Goal: Task Accomplishment & Management: Use online tool/utility

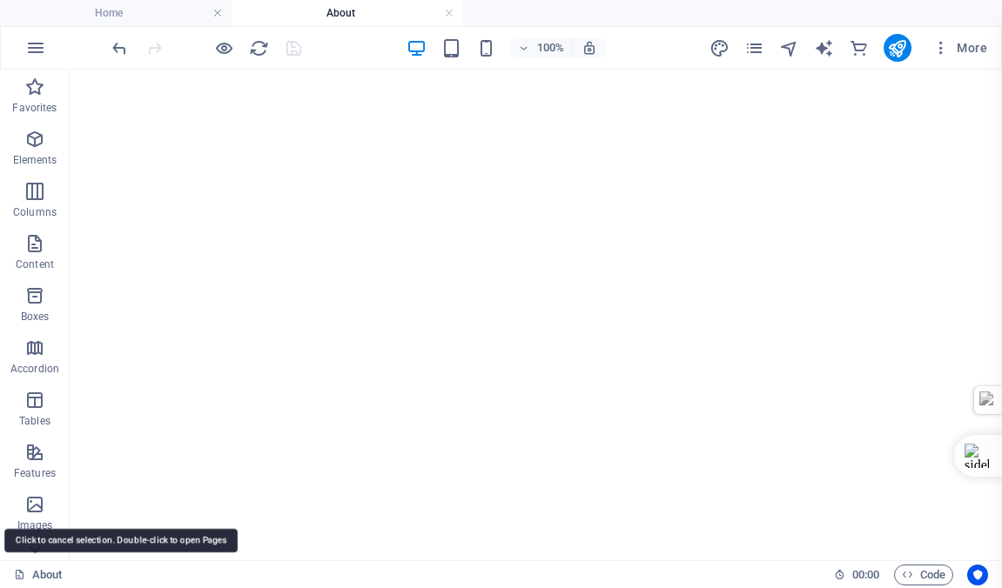
click at [42, 575] on link "About" at bounding box center [38, 575] width 49 height 21
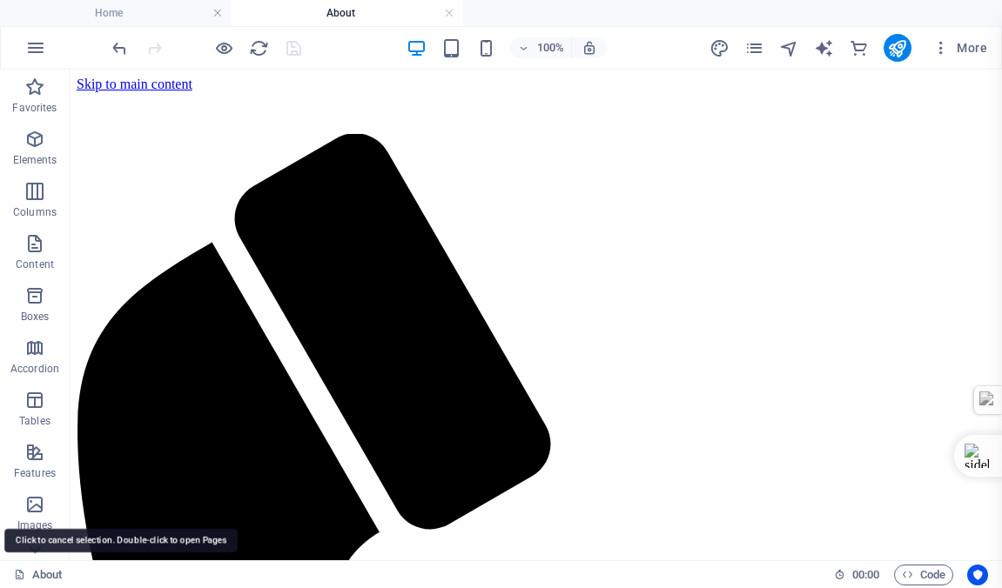
click at [42, 575] on link "About" at bounding box center [38, 575] width 49 height 21
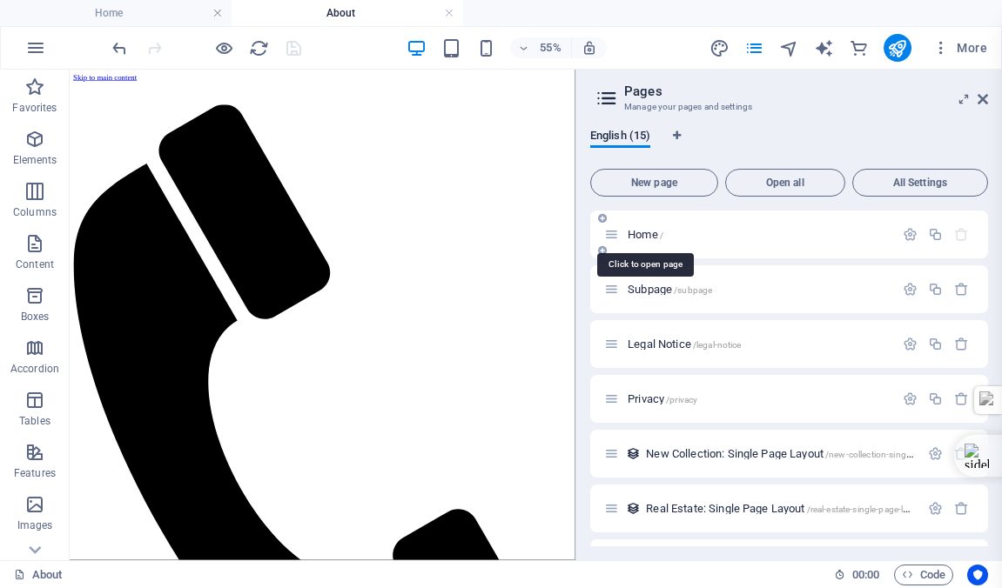
click at [643, 235] on span "Home /" at bounding box center [646, 234] width 36 height 13
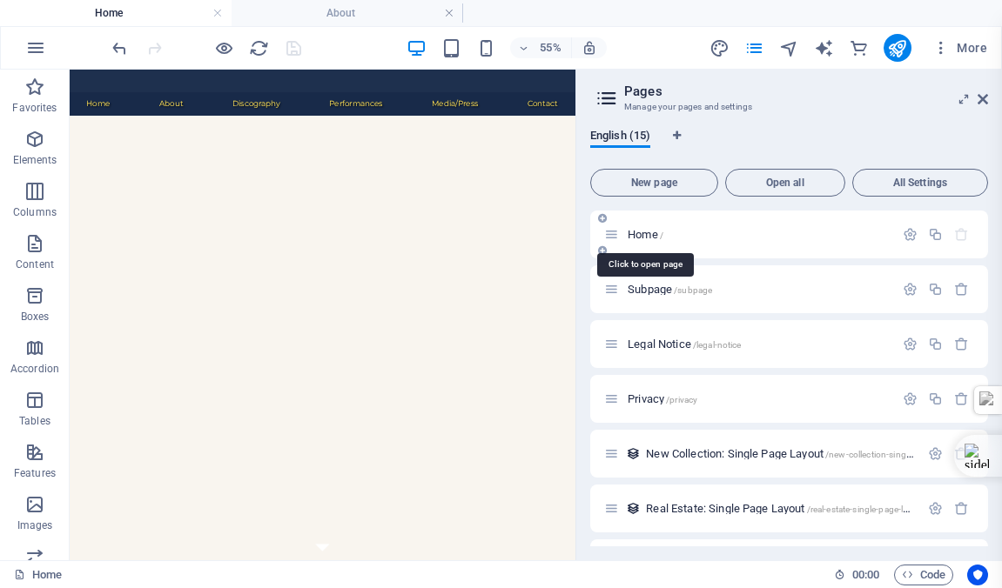
scroll to position [474, 0]
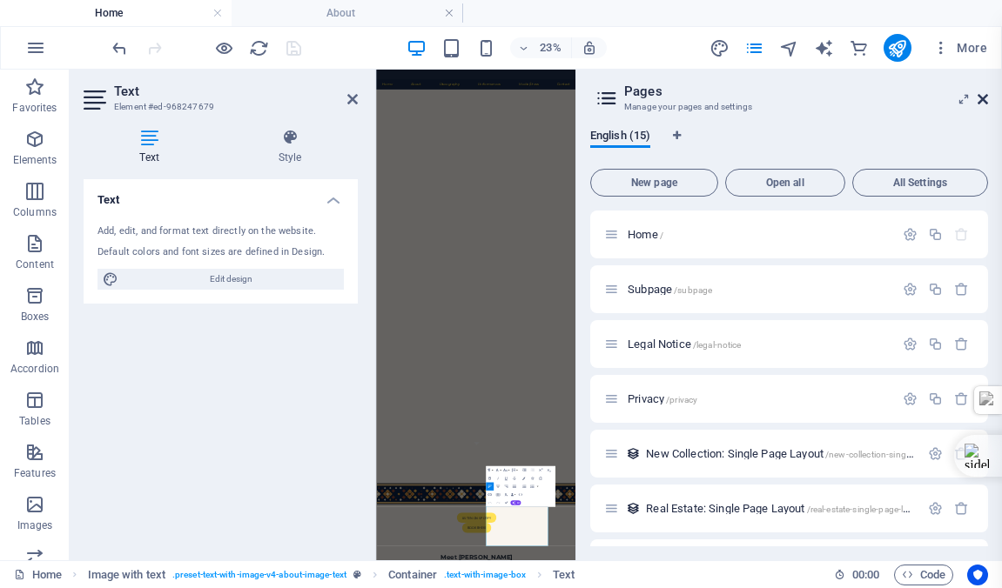
click at [979, 97] on icon at bounding box center [983, 99] width 10 height 14
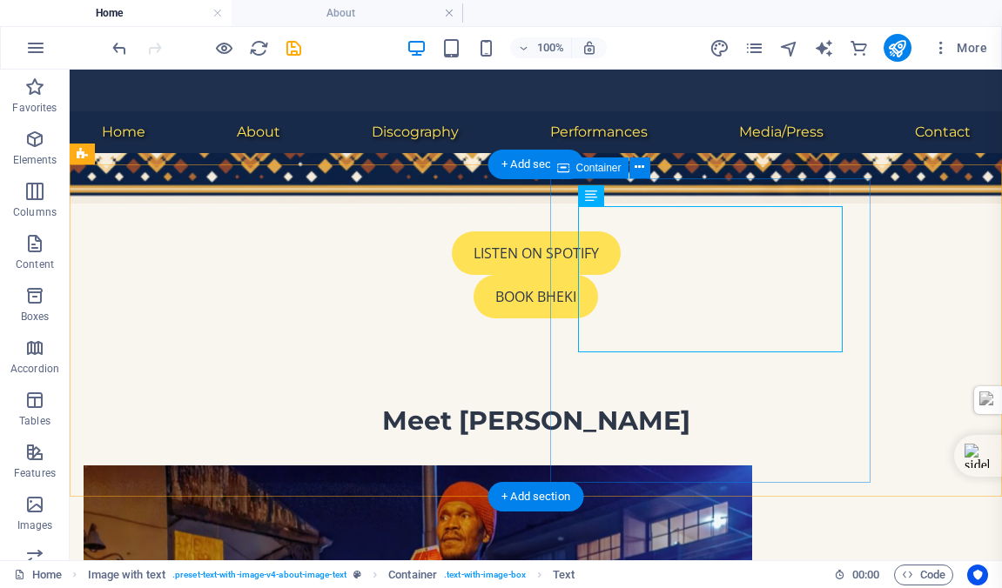
scroll to position [643, 0]
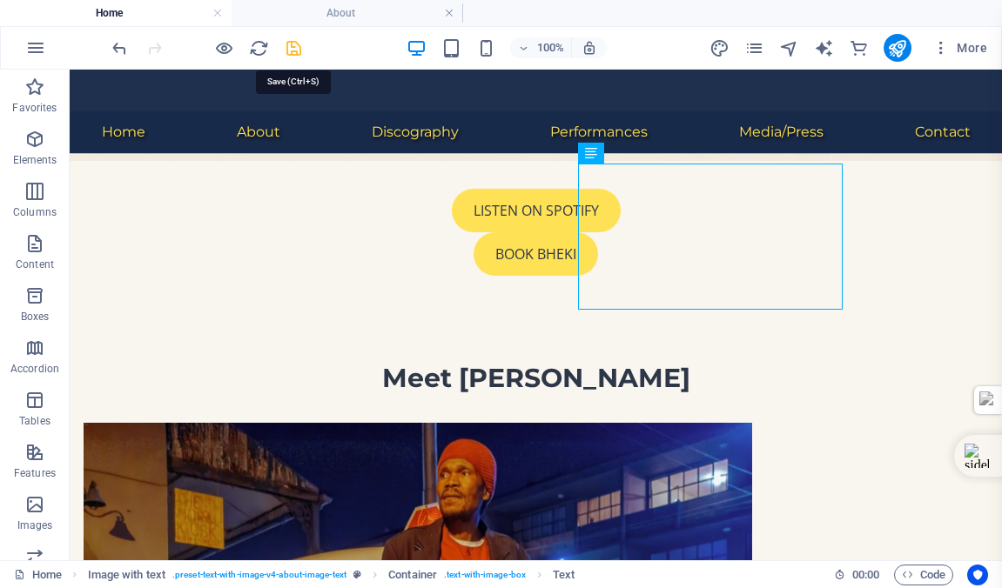
click at [291, 50] on icon "save" at bounding box center [294, 48] width 20 height 20
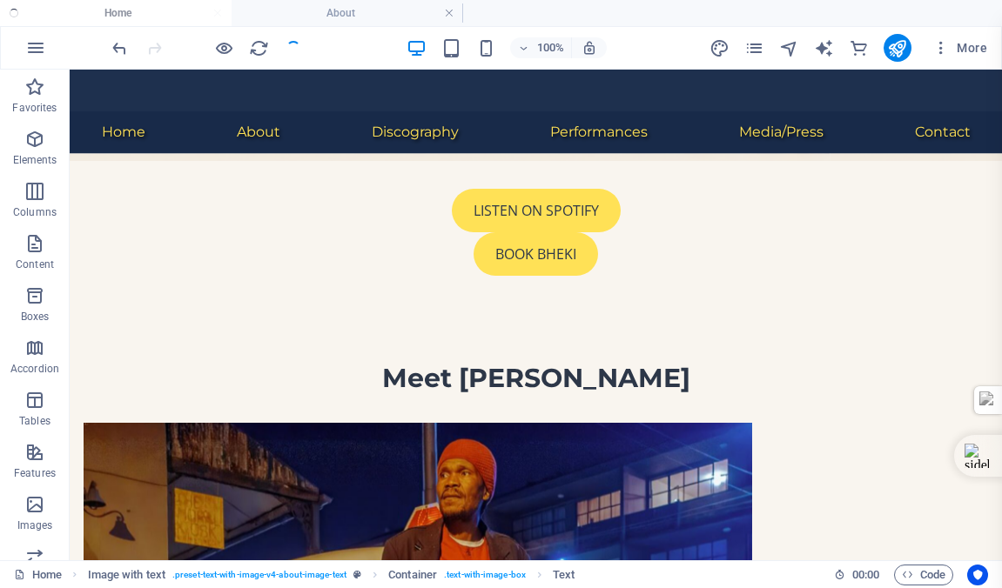
checkbox input "false"
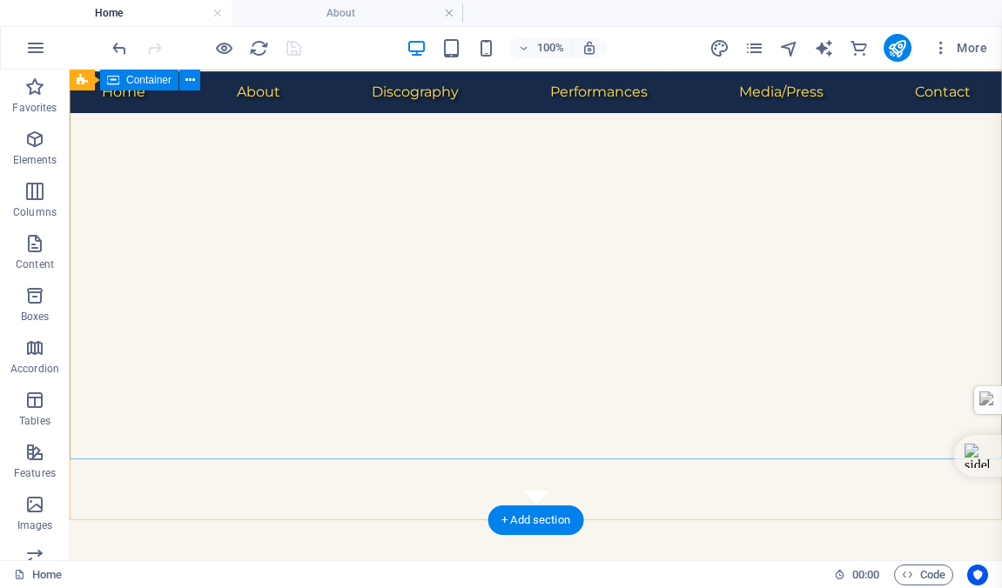
scroll to position [0, 0]
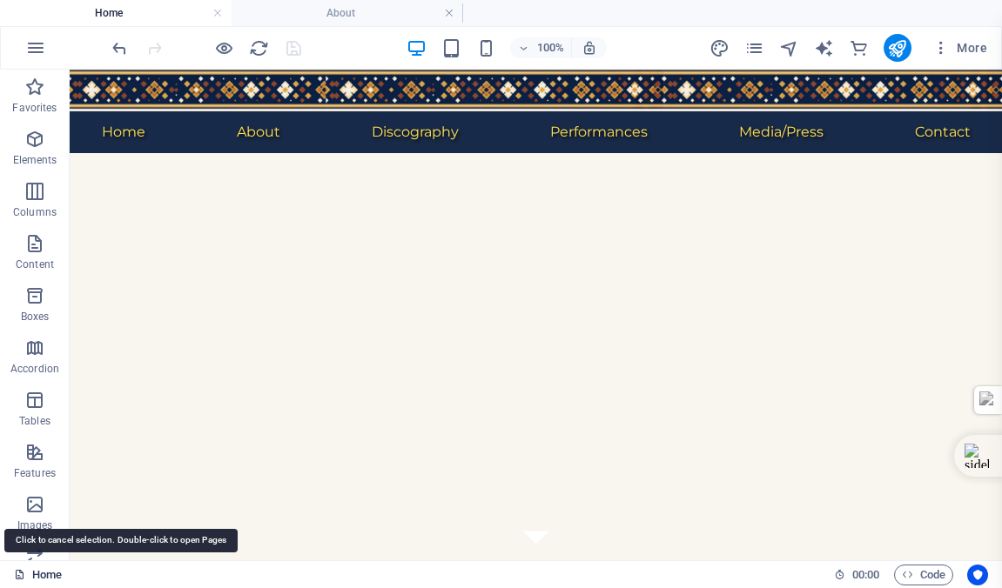
click at [44, 572] on link "Home" at bounding box center [38, 575] width 48 height 21
drag, startPoint x: 44, startPoint y: 572, endPoint x: 882, endPoint y: 302, distance: 879.9
click at [44, 572] on link "Home" at bounding box center [38, 575] width 48 height 21
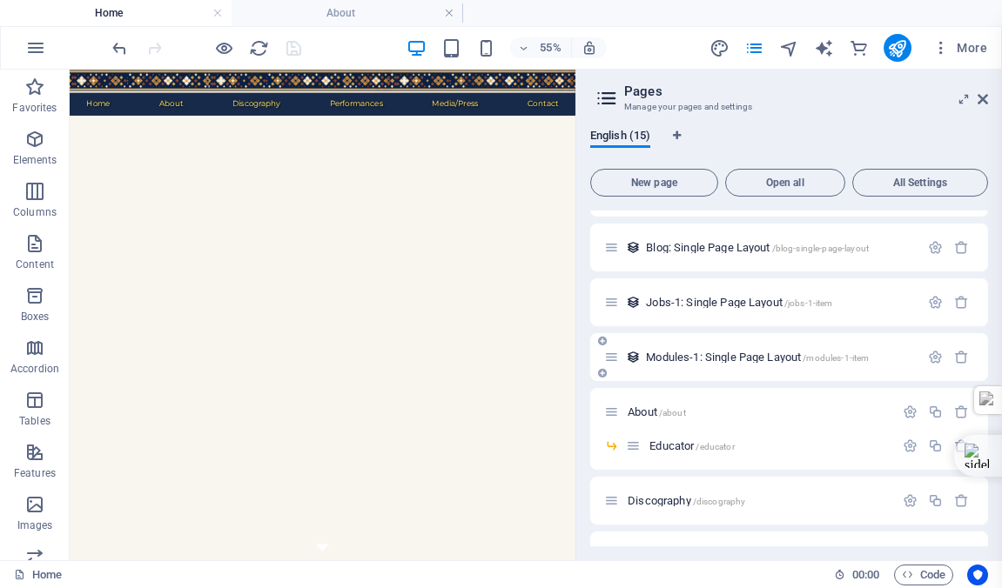
scroll to position [320, 0]
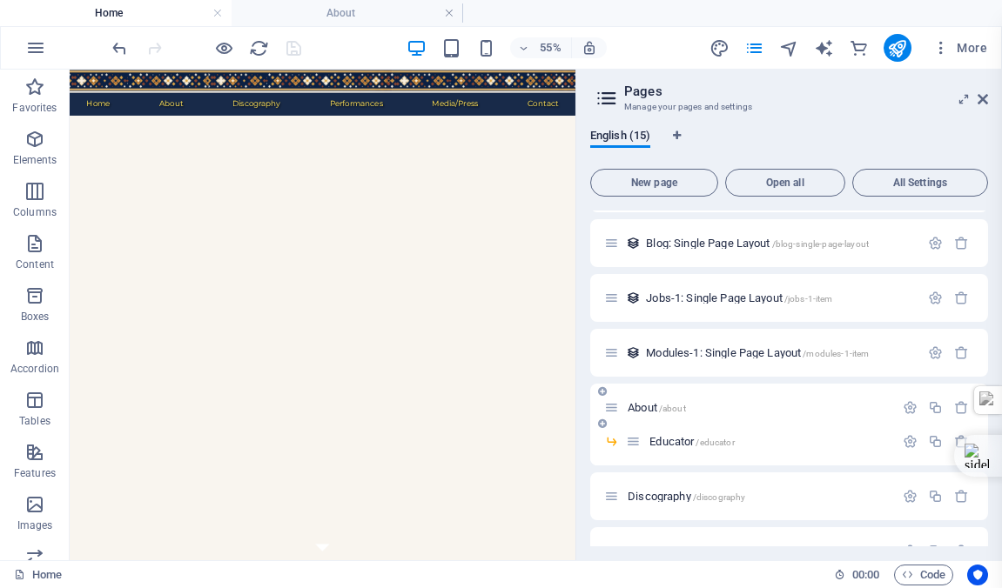
click at [699, 411] on p "About /about" at bounding box center [758, 407] width 261 height 11
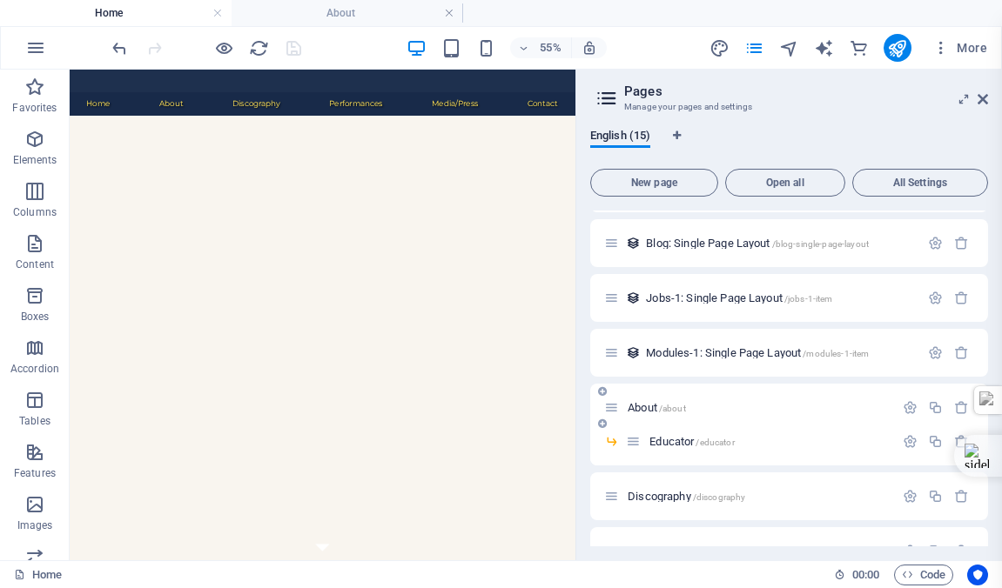
click at [699, 411] on p "About /about" at bounding box center [758, 407] width 261 height 11
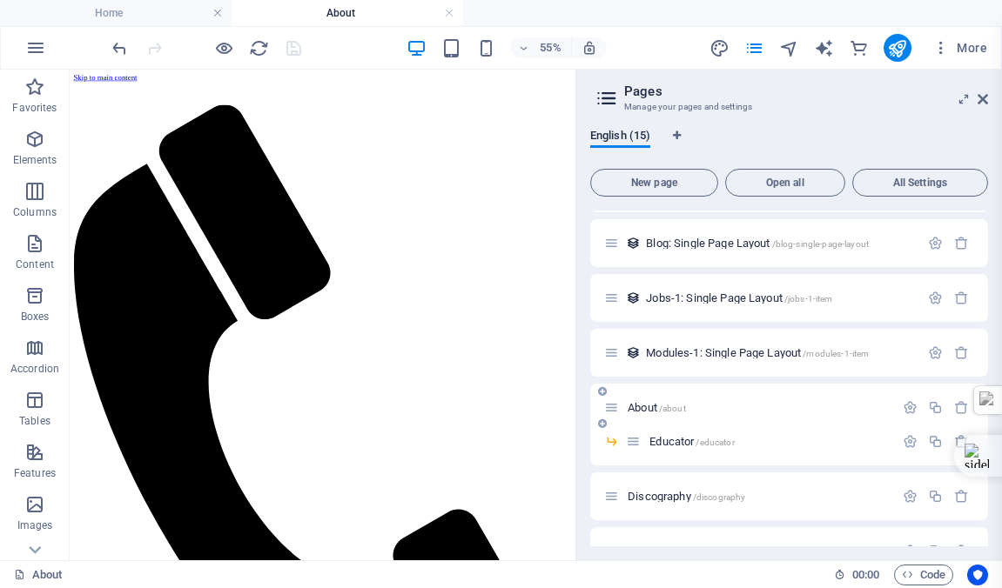
click at [699, 411] on p "About /about" at bounding box center [758, 407] width 261 height 11
click at [735, 411] on p "About /about" at bounding box center [758, 407] width 261 height 11
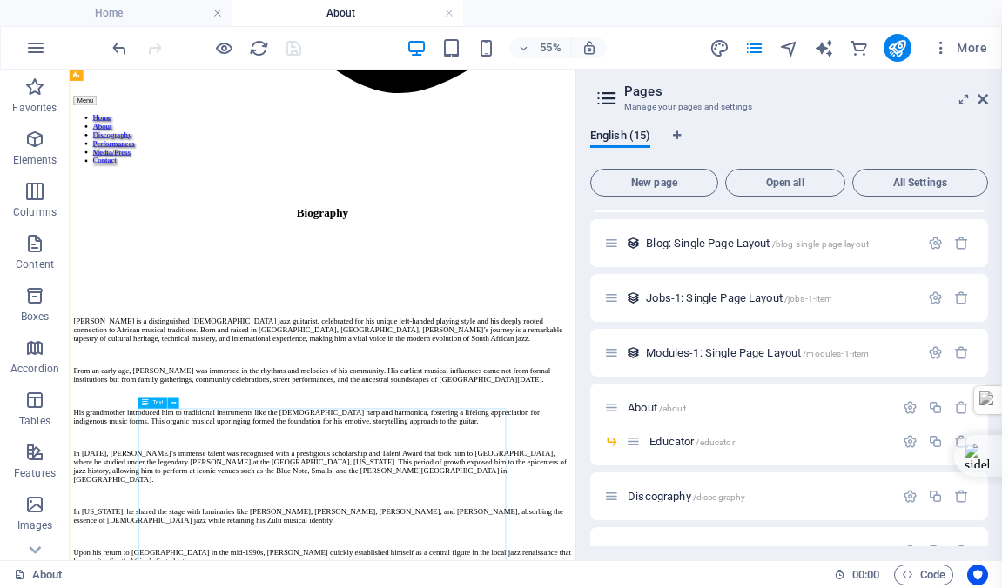
scroll to position [1209, 0]
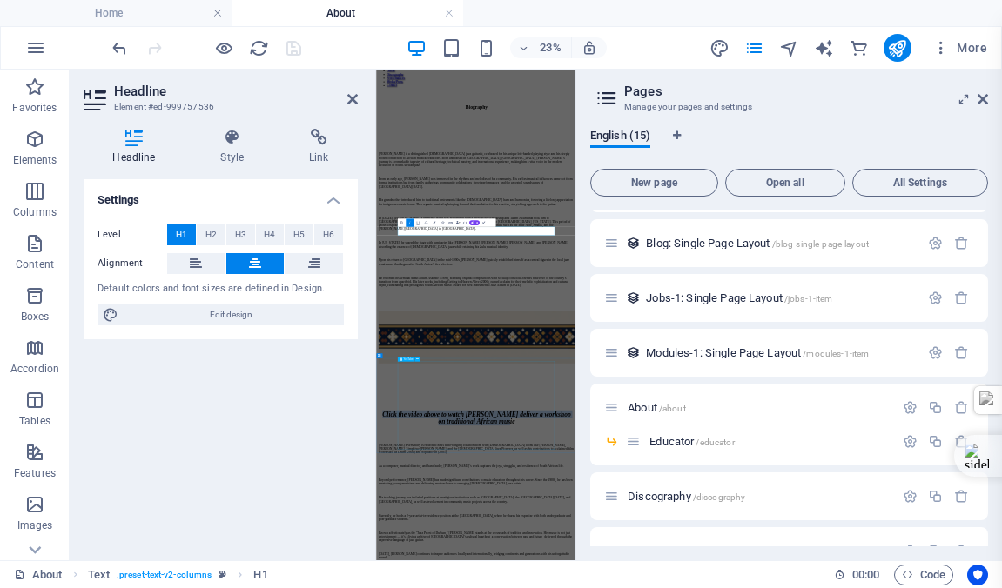
scroll to position [1072, 0]
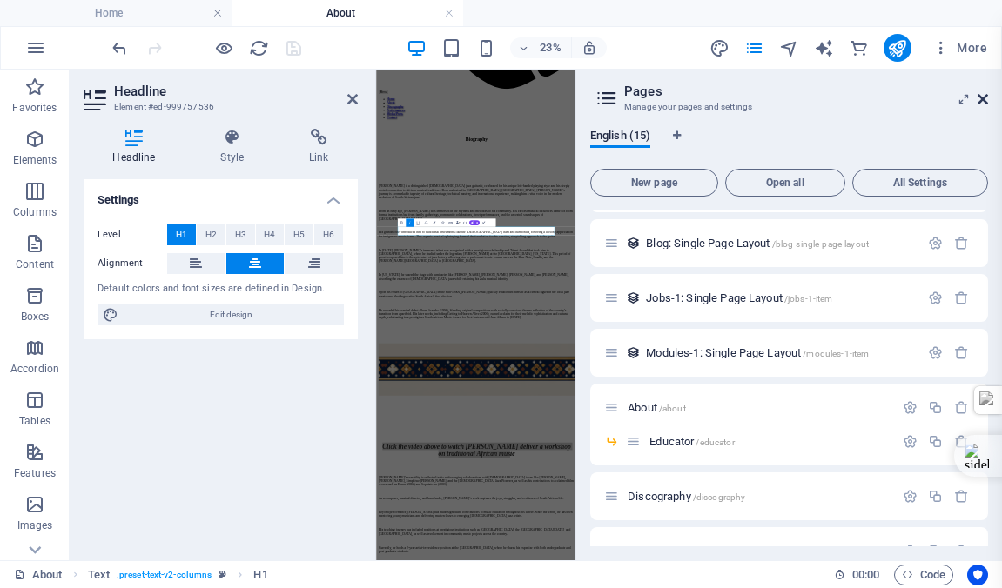
click at [982, 96] on icon at bounding box center [983, 99] width 10 height 14
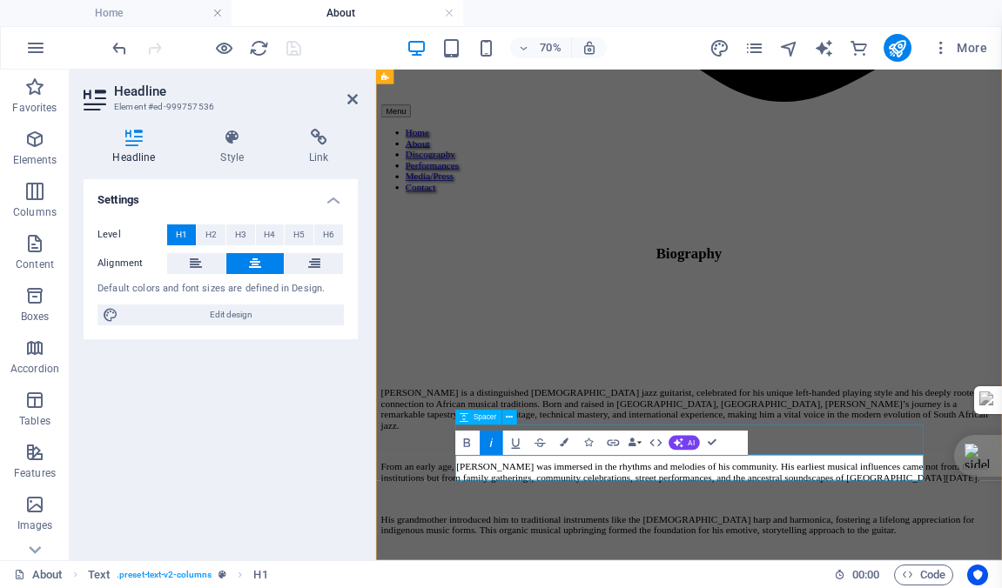
scroll to position [1196, 0]
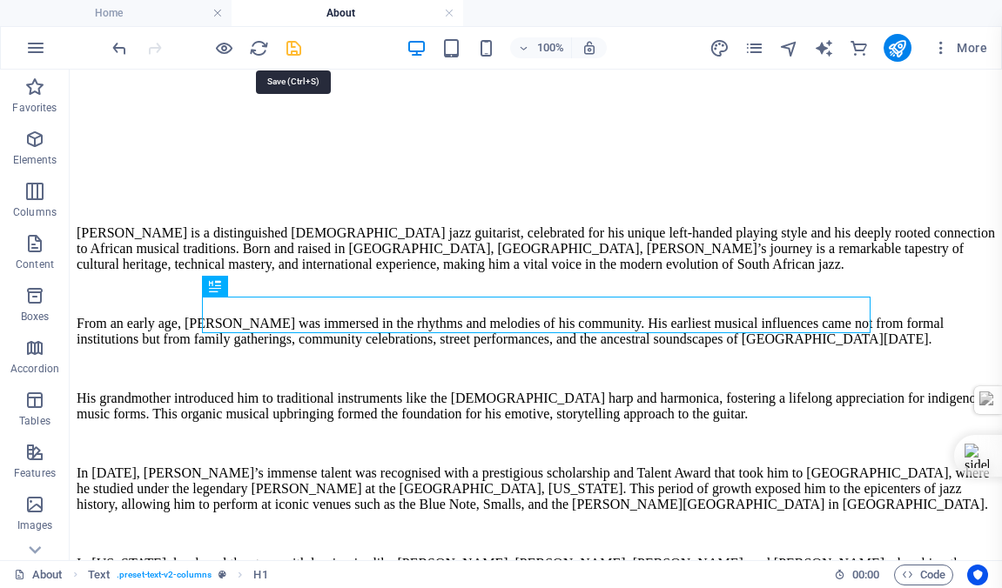
click at [292, 48] on icon "save" at bounding box center [294, 48] width 20 height 20
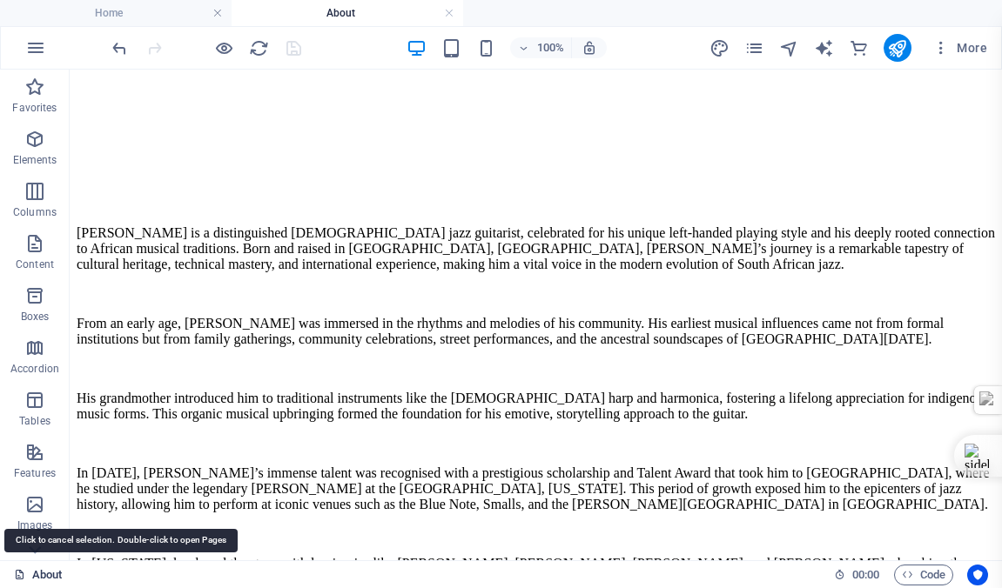
click at [48, 571] on link "About" at bounding box center [38, 575] width 49 height 21
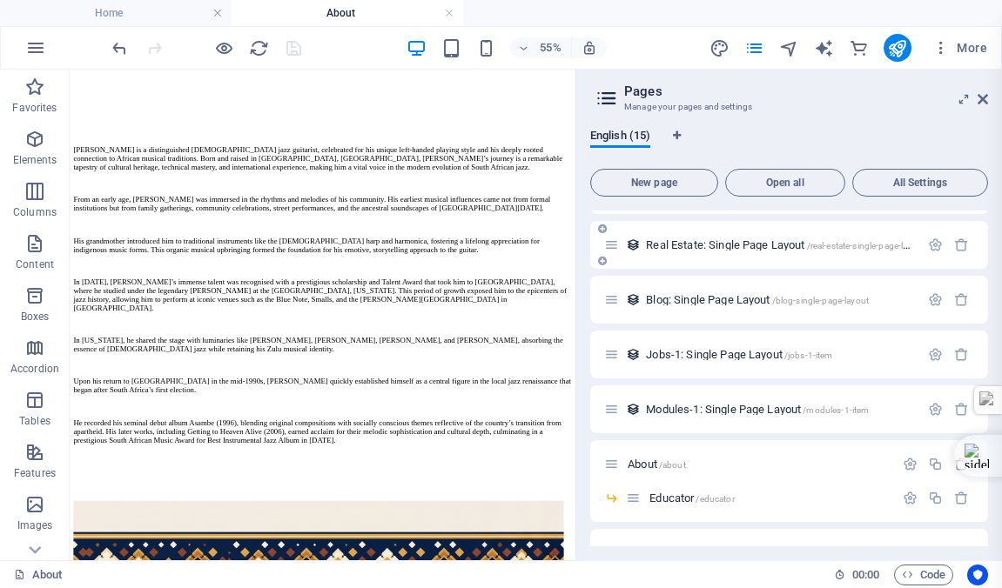
scroll to position [290, 0]
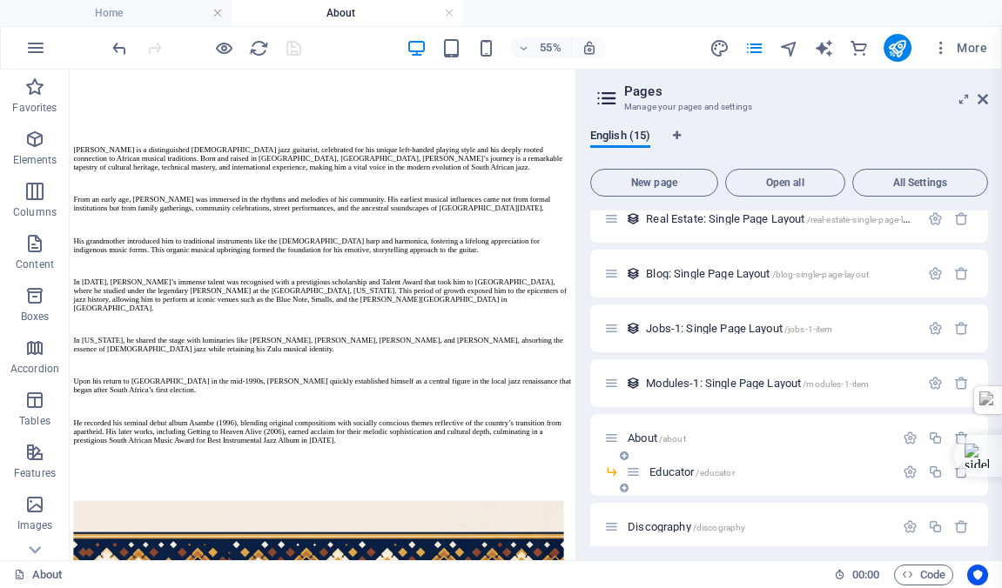
click at [686, 468] on span "Educator /educator" at bounding box center [691, 472] width 84 height 13
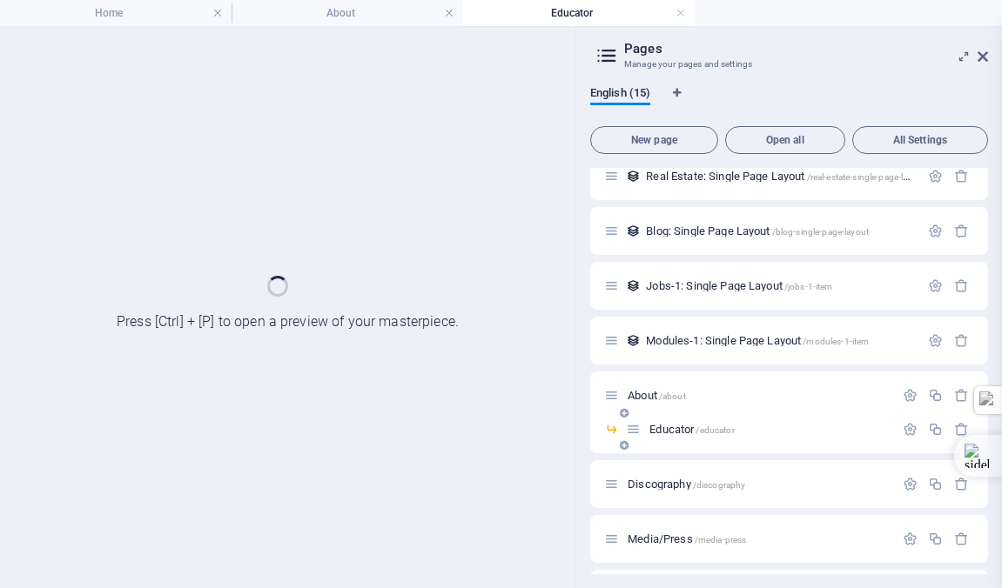
click at [686, 468] on div "Discography /discography" at bounding box center [789, 485] width 398 height 48
click at [708, 429] on span "/educator" at bounding box center [715, 431] width 38 height 10
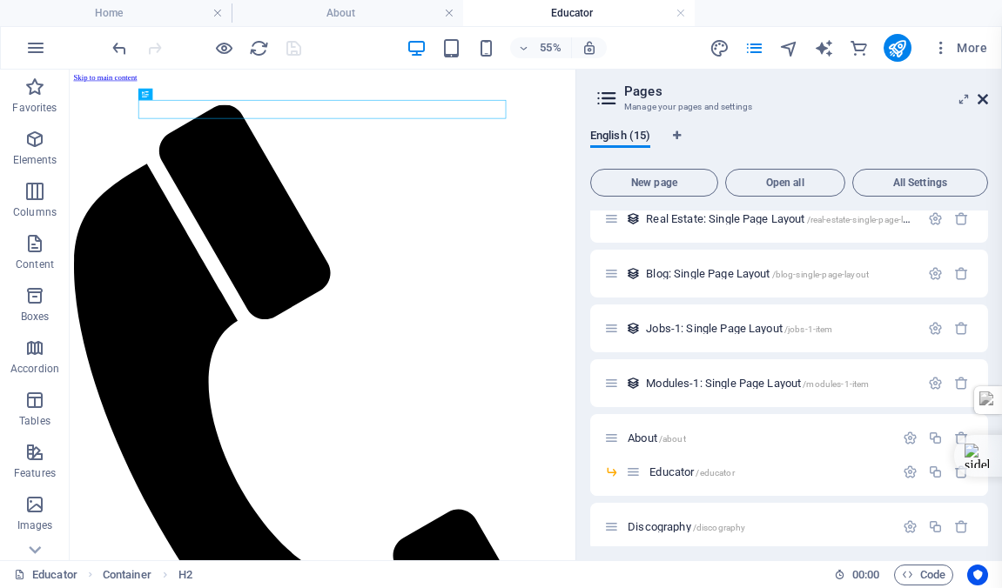
click at [983, 97] on icon at bounding box center [983, 99] width 10 height 14
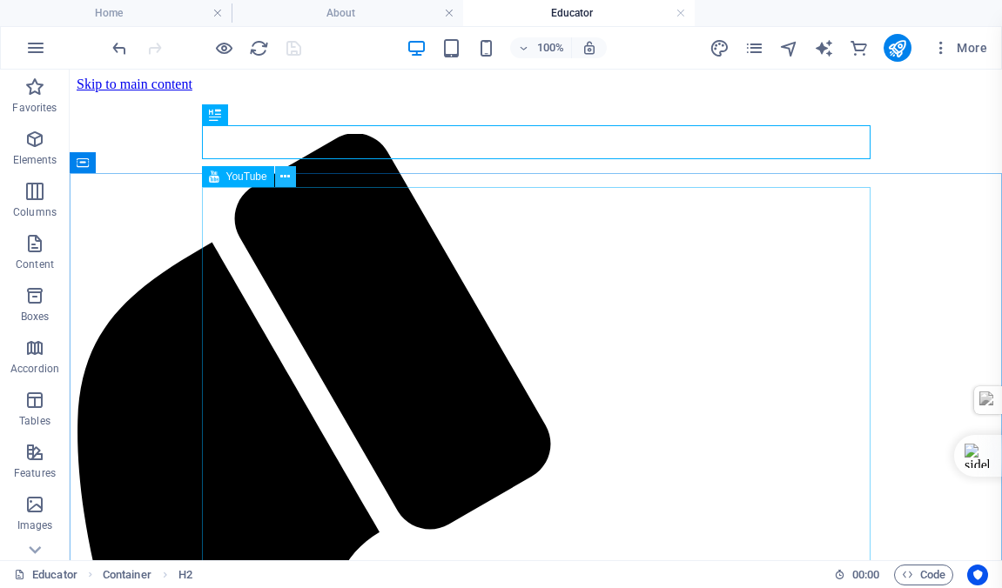
click at [286, 175] on icon at bounding box center [285, 177] width 10 height 18
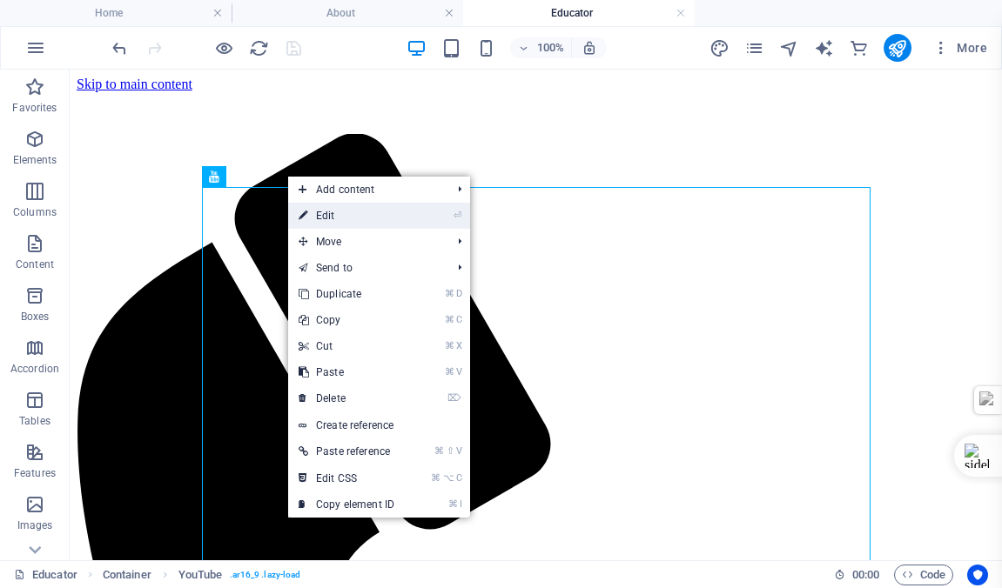
click at [325, 214] on link "⏎ Edit" at bounding box center [346, 216] width 117 height 26
select select "ar16_9"
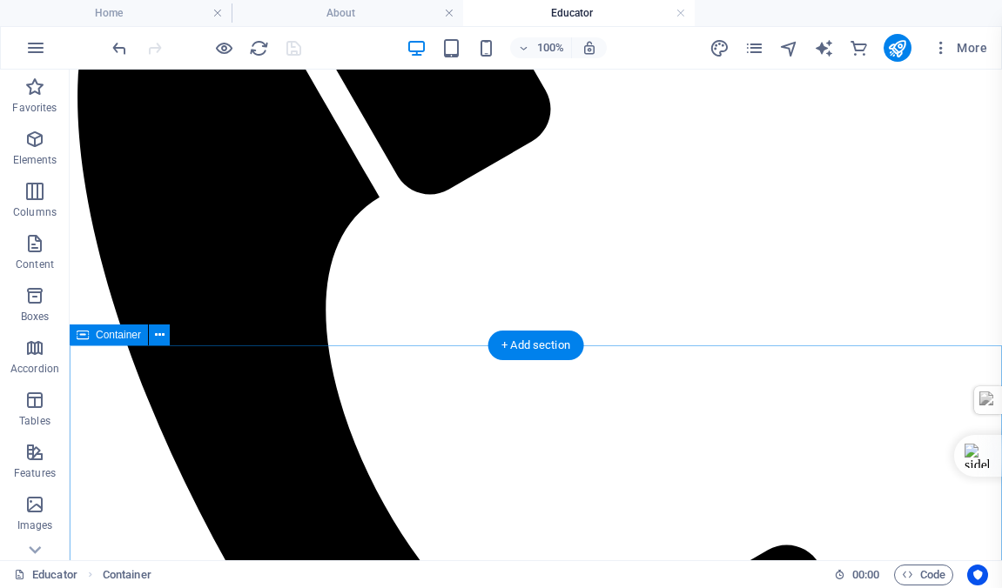
scroll to position [337, 0]
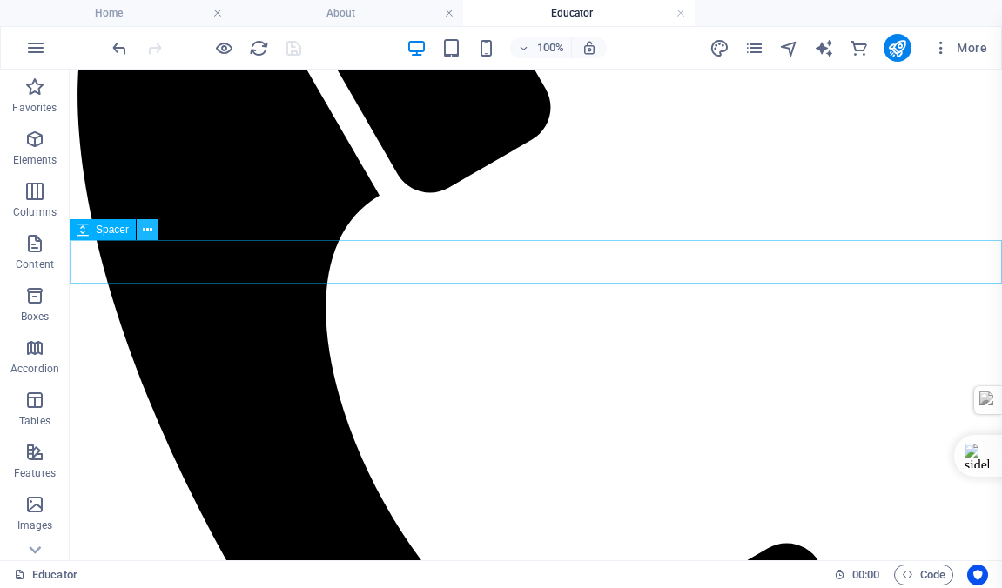
click at [145, 228] on icon at bounding box center [148, 230] width 10 height 18
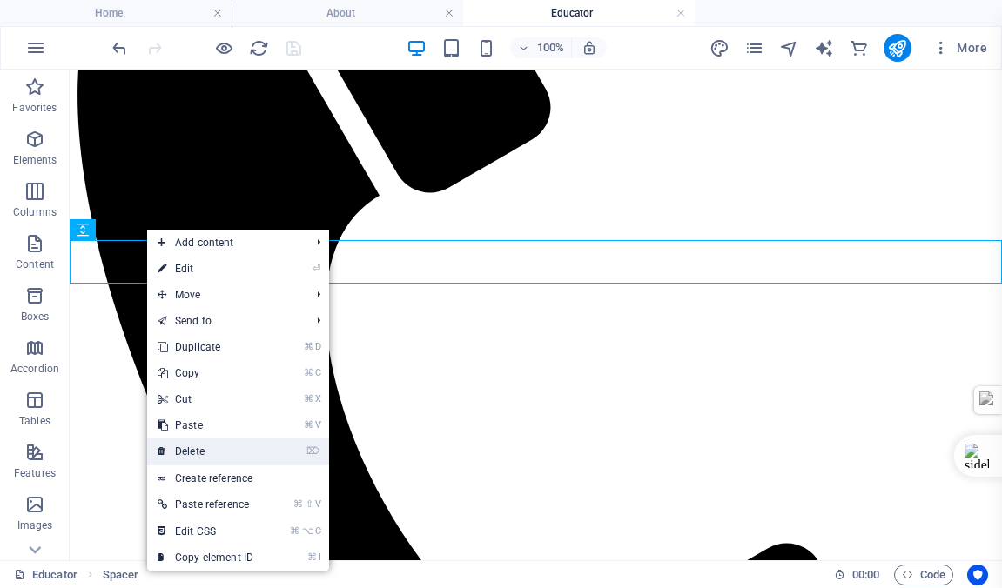
click at [190, 447] on link "⌦ Delete" at bounding box center [205, 452] width 117 height 26
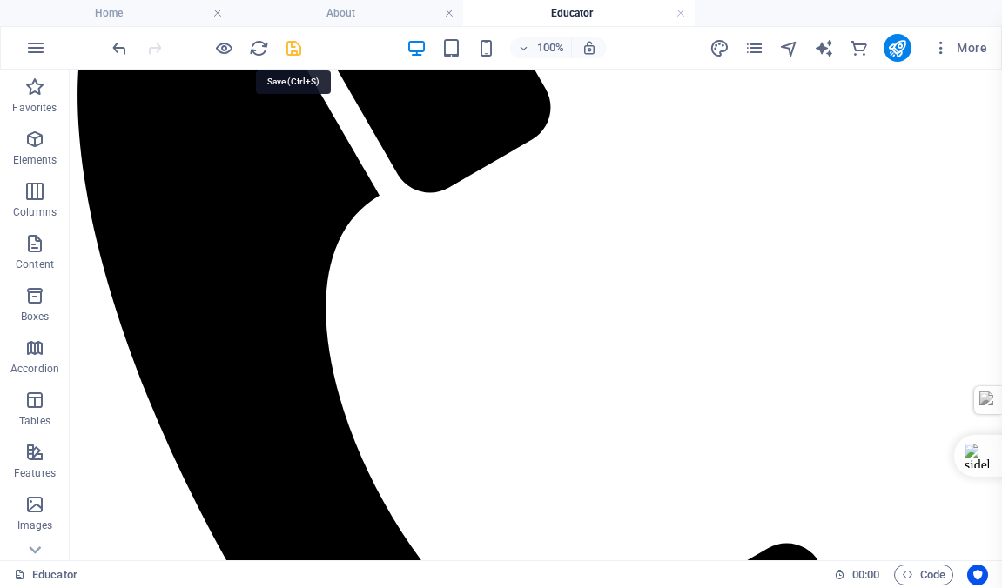
click at [292, 46] on icon "save" at bounding box center [294, 48] width 20 height 20
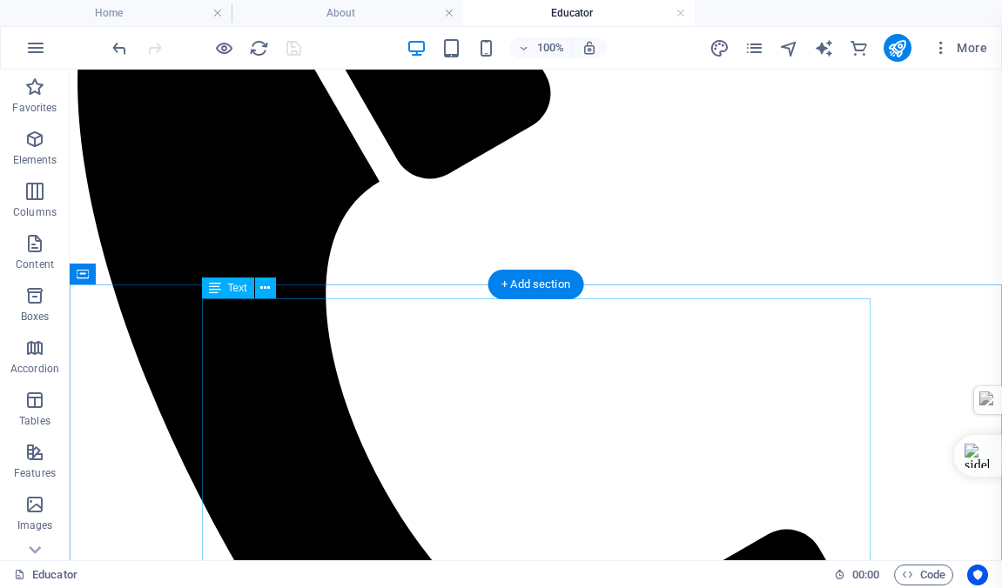
scroll to position [354, 0]
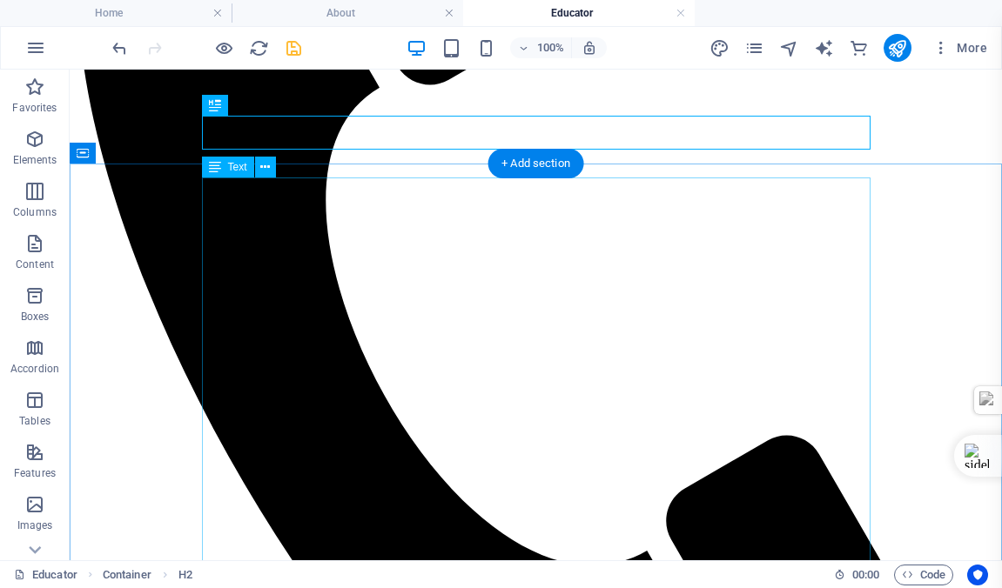
scroll to position [486, 0]
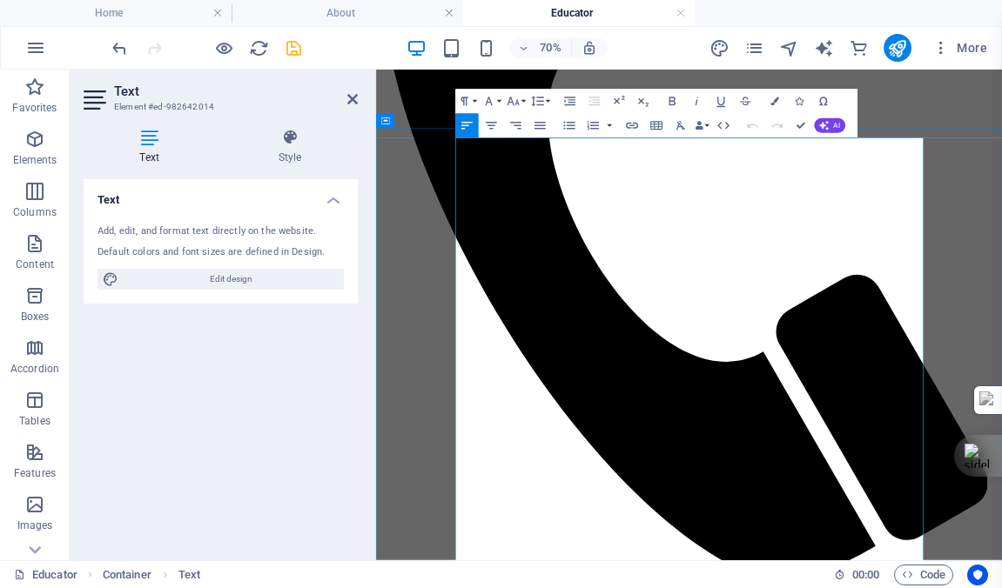
drag, startPoint x: 697, startPoint y: 279, endPoint x: 489, endPoint y: 287, distance: 208.2
click at [673, 102] on icon "button" at bounding box center [671, 101] width 15 height 15
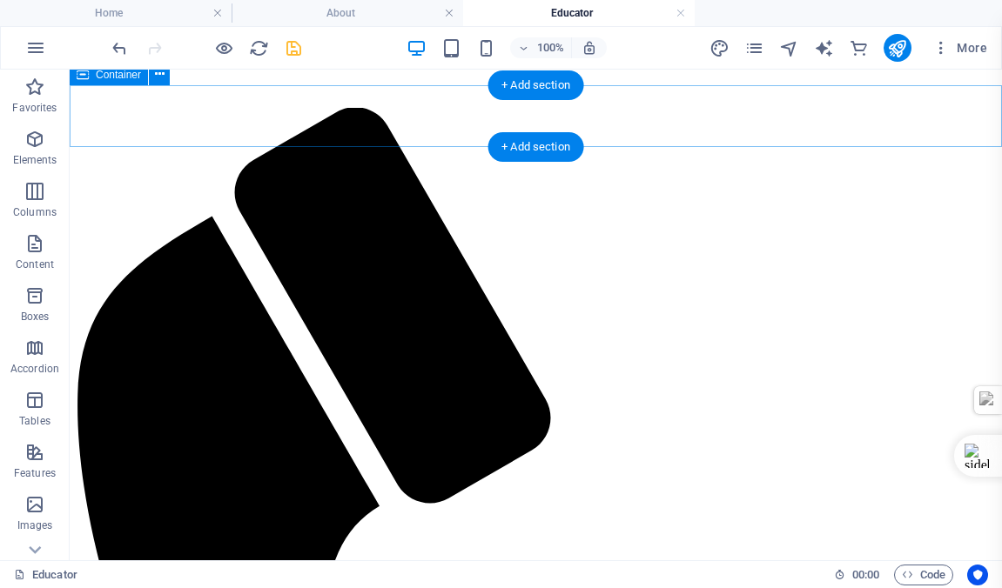
scroll to position [0, 0]
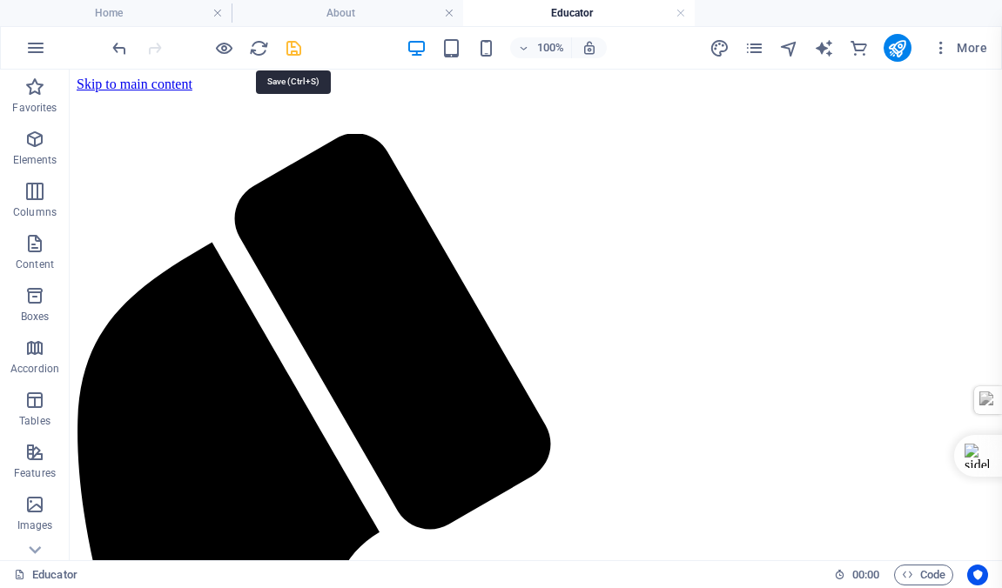
click at [292, 49] on icon "save" at bounding box center [294, 48] width 20 height 20
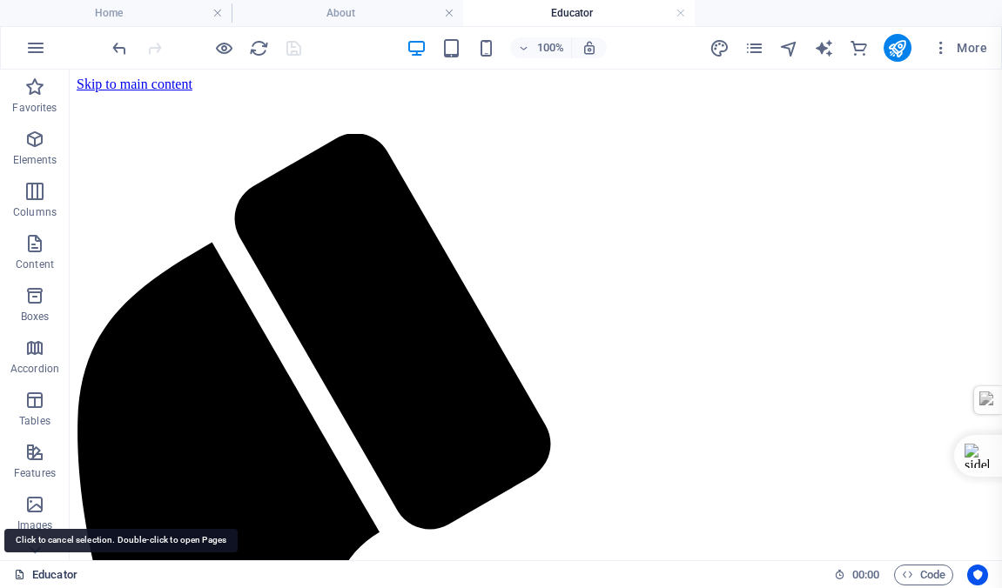
click at [45, 573] on link "Educator" at bounding box center [46, 575] width 64 height 21
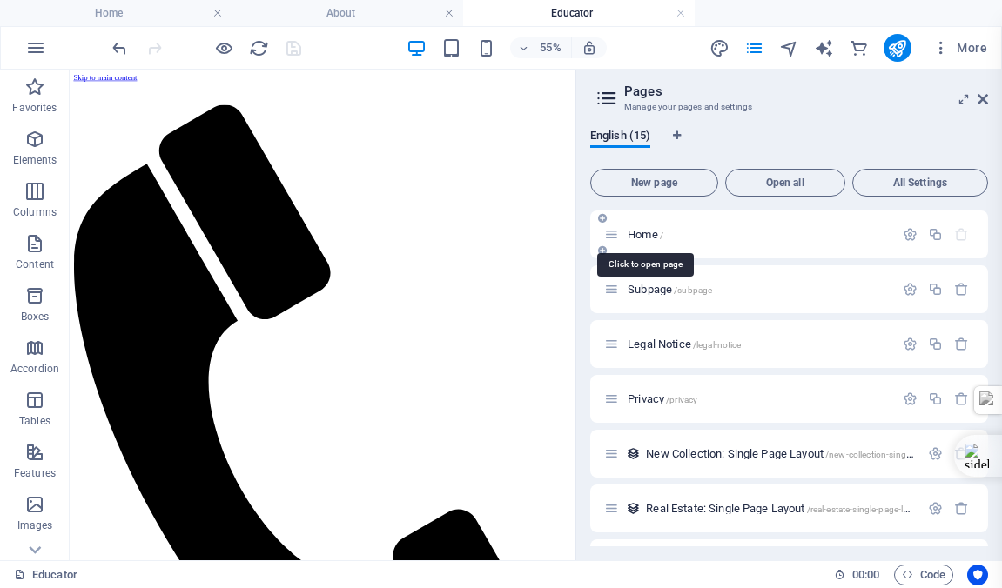
click at [645, 231] on span "Home /" at bounding box center [646, 234] width 36 height 13
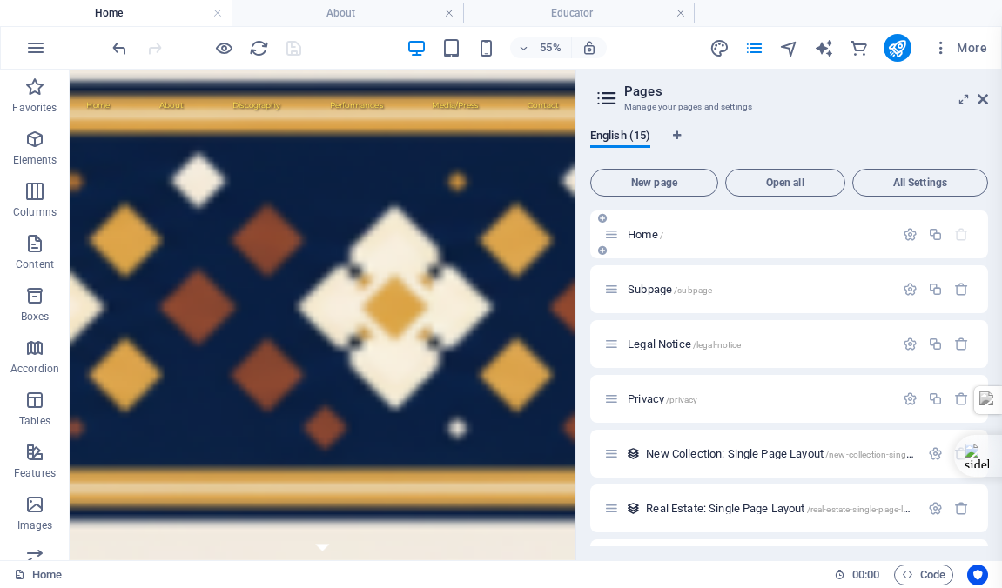
click at [627, 232] on div "Home /" at bounding box center [758, 234] width 272 height 11
click at [984, 97] on icon at bounding box center [983, 99] width 10 height 14
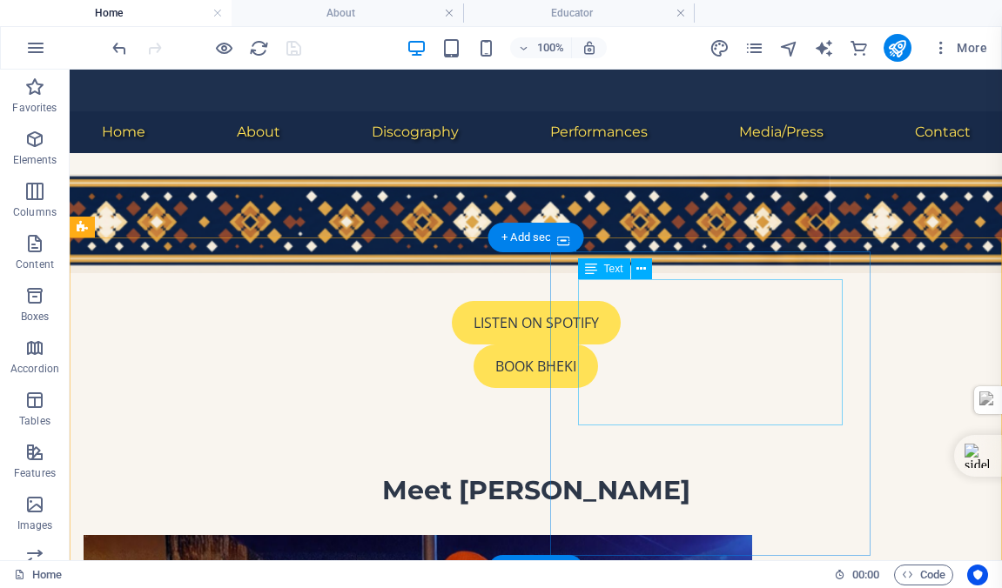
scroll to position [528, 0]
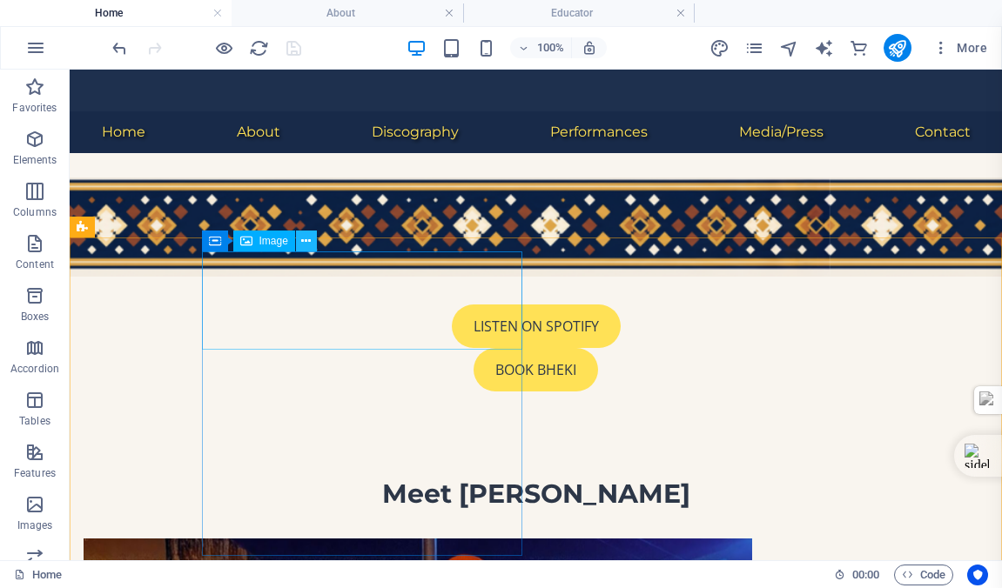
click at [306, 240] on icon at bounding box center [306, 241] width 10 height 18
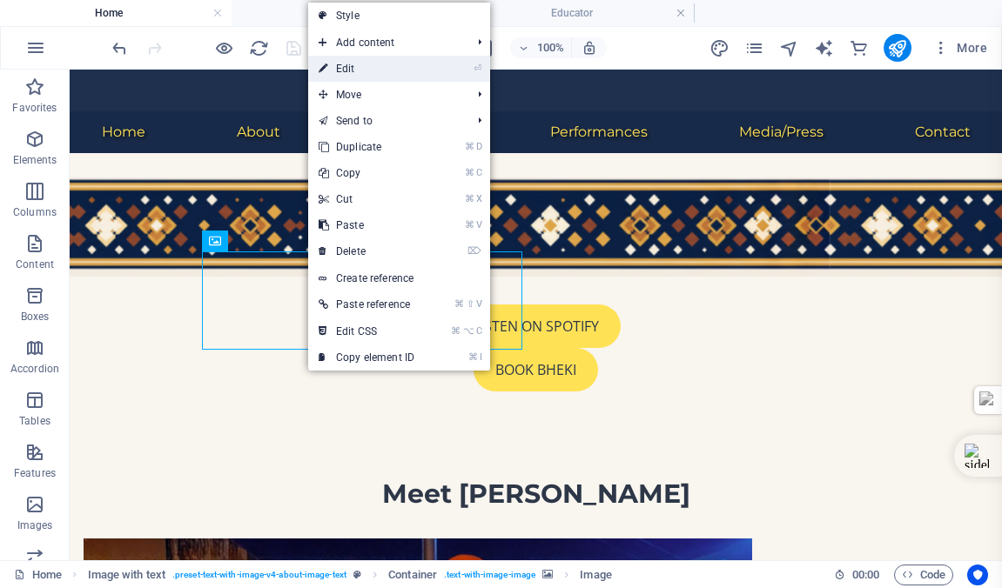
click at [356, 69] on link "⏎ Edit" at bounding box center [366, 69] width 117 height 26
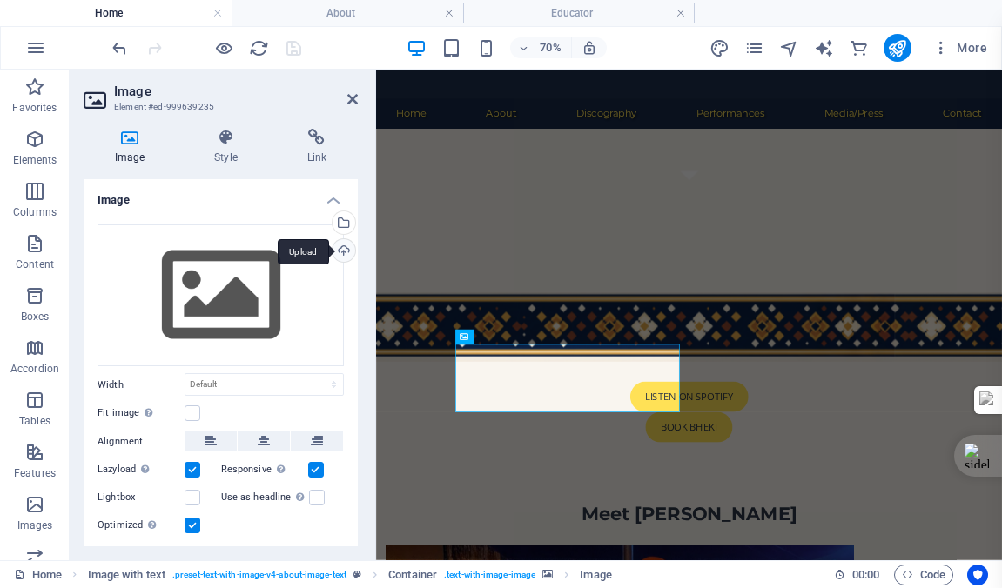
click at [342, 252] on div "Upload" at bounding box center [342, 252] width 26 height 26
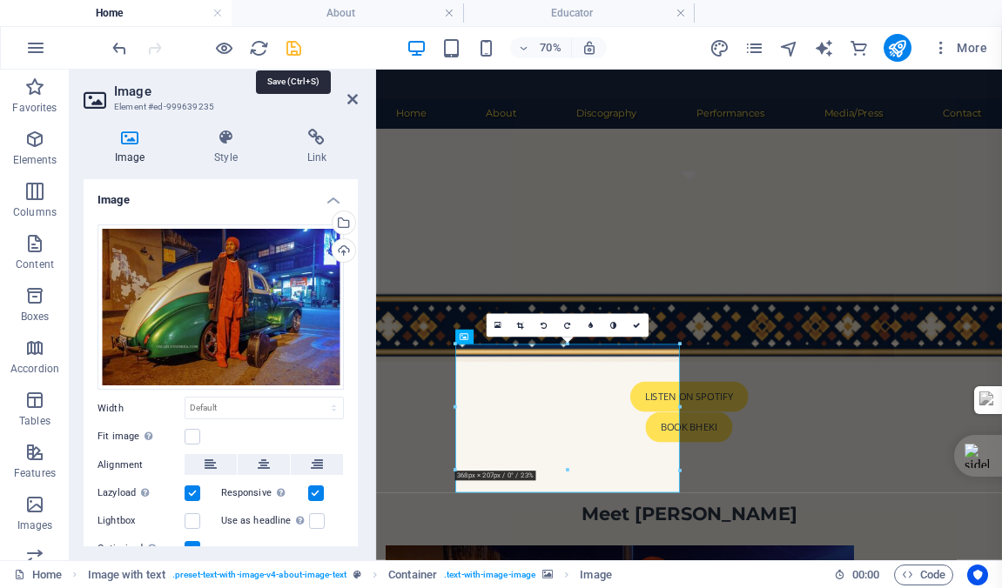
click at [292, 48] on icon "save" at bounding box center [294, 48] width 20 height 20
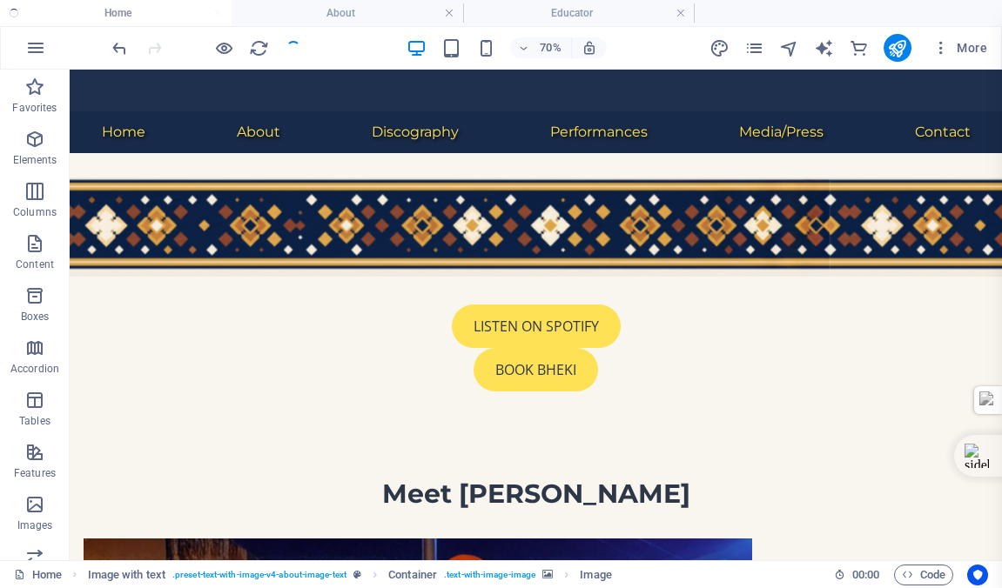
checkbox input "false"
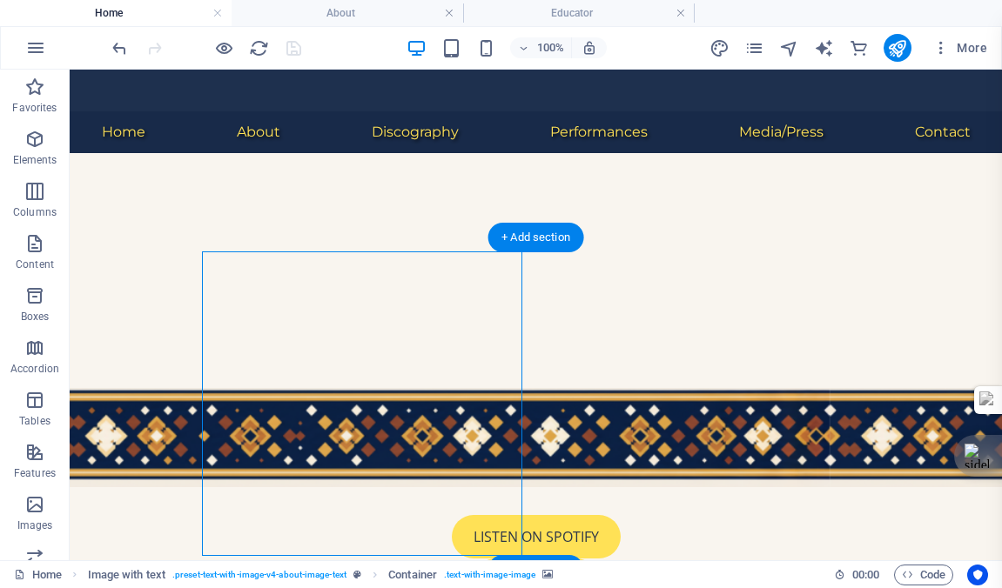
select select "px"
select select "%"
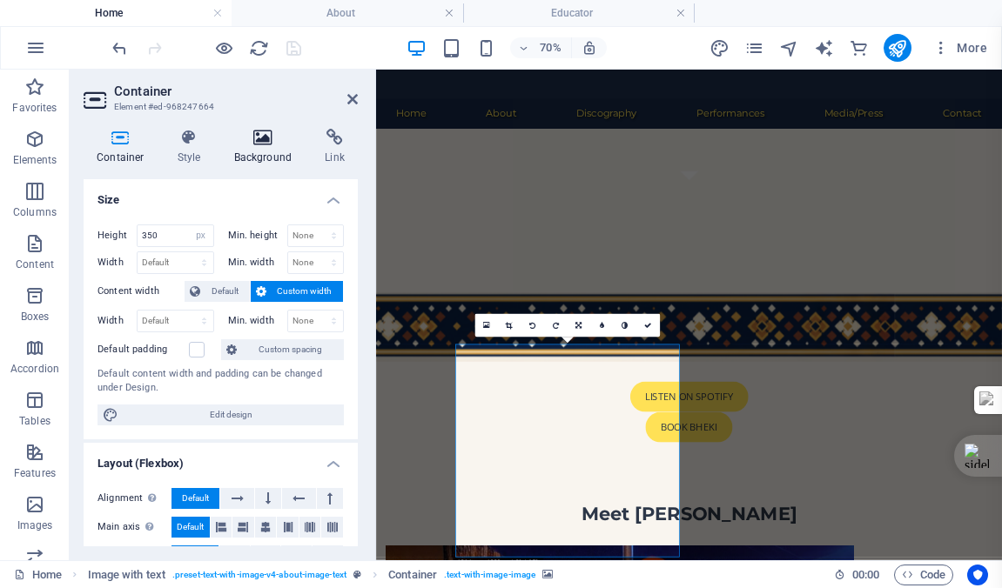
click at [260, 135] on icon at bounding box center [263, 137] width 84 height 17
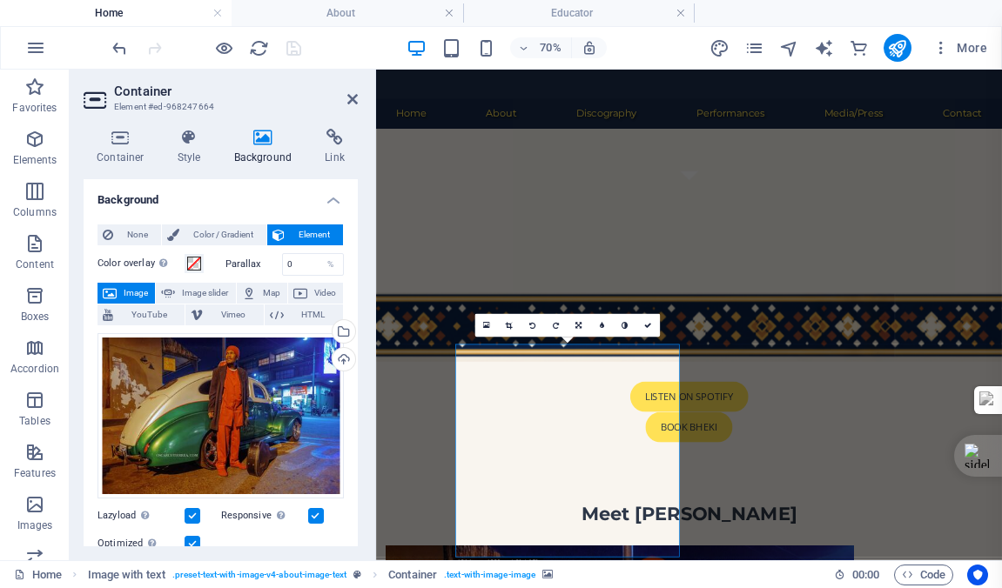
click at [264, 139] on icon at bounding box center [263, 137] width 84 height 17
click at [353, 96] on icon at bounding box center [352, 99] width 10 height 14
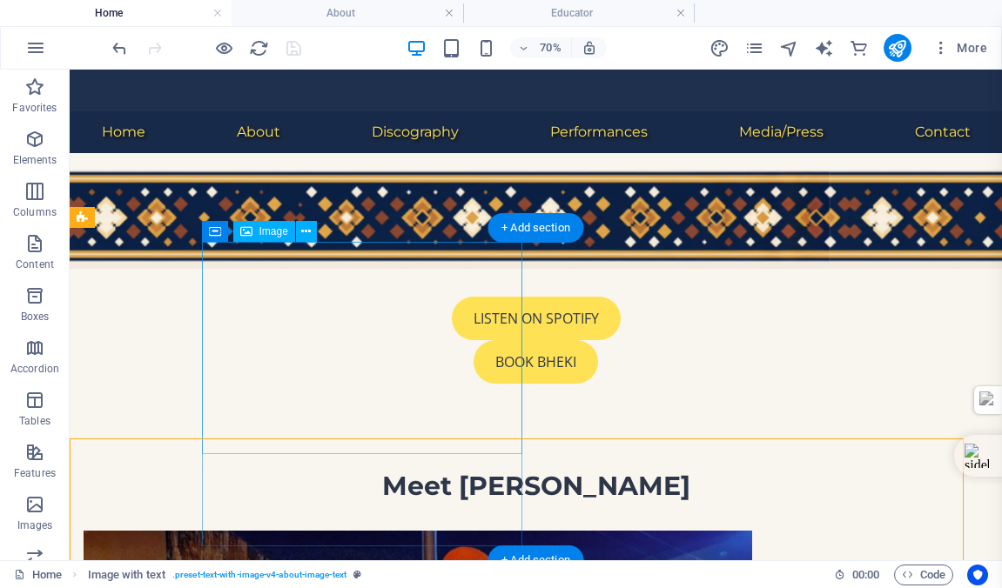
scroll to position [537, 0]
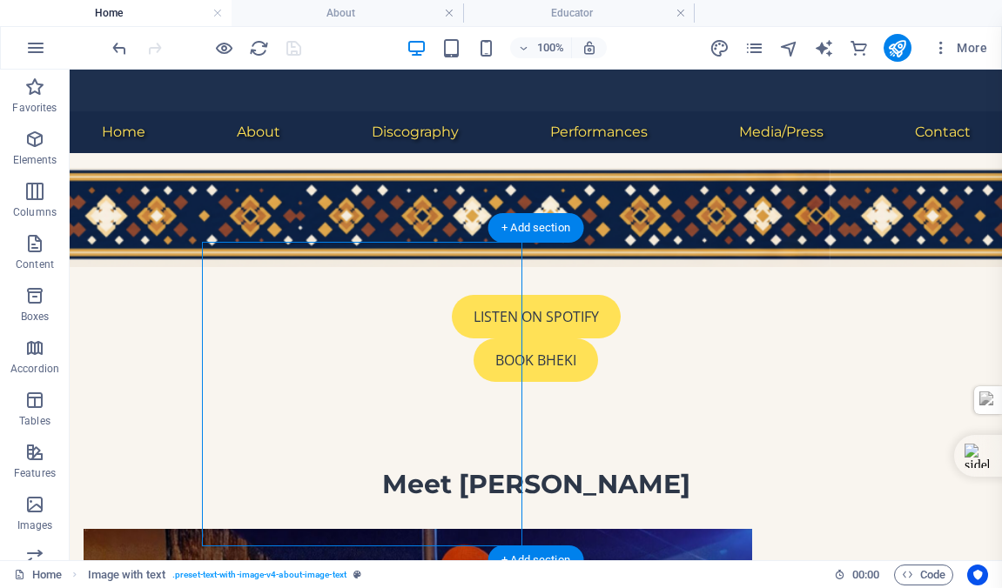
select select "%"
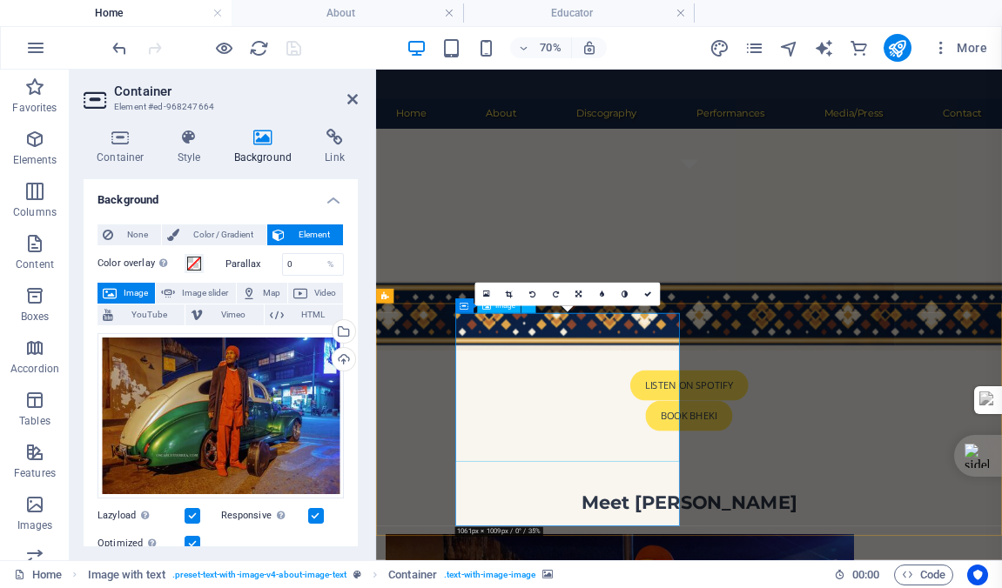
scroll to position [616, 0]
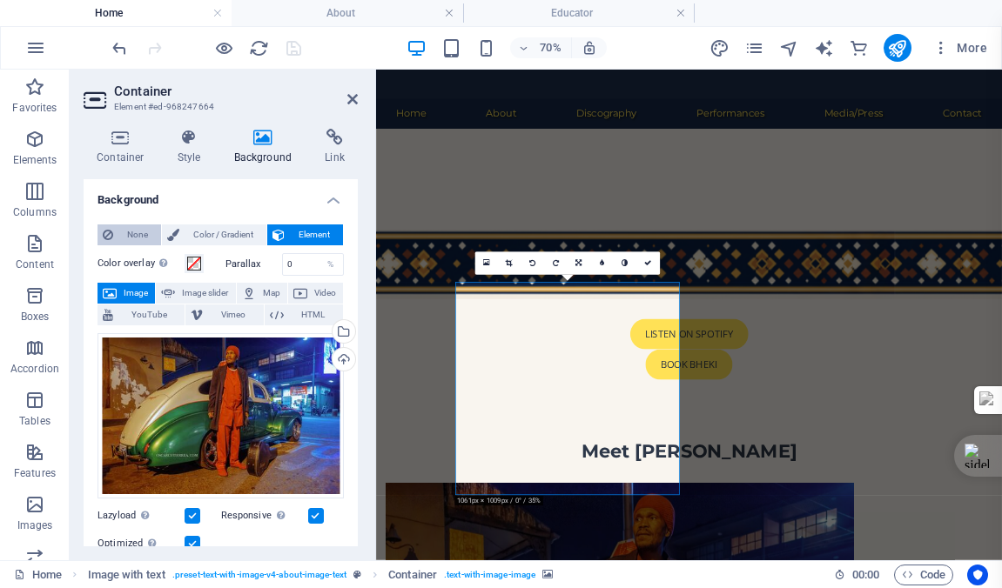
click at [128, 231] on span "None" at bounding box center [136, 235] width 37 height 21
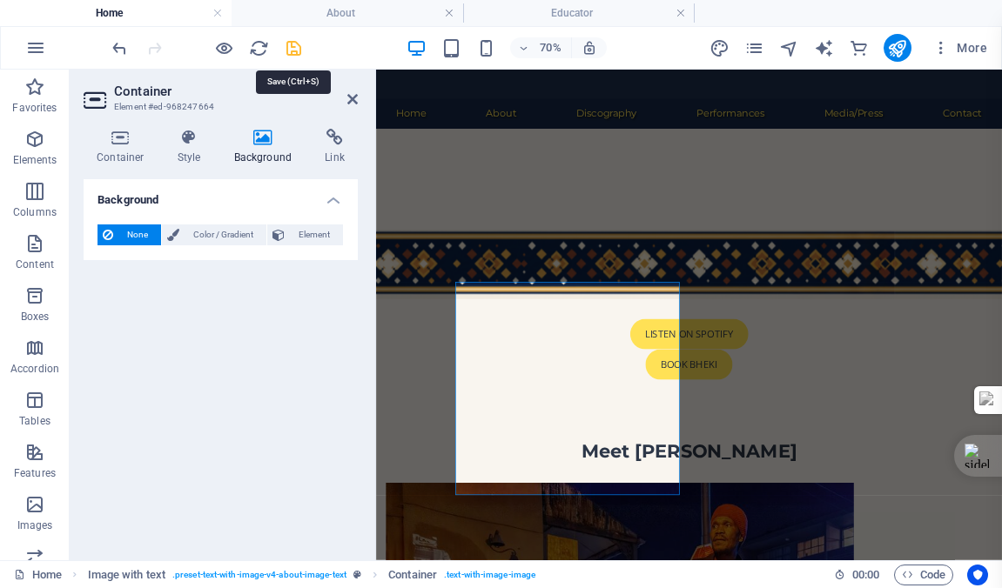
click at [290, 50] on icon "save" at bounding box center [294, 48] width 20 height 20
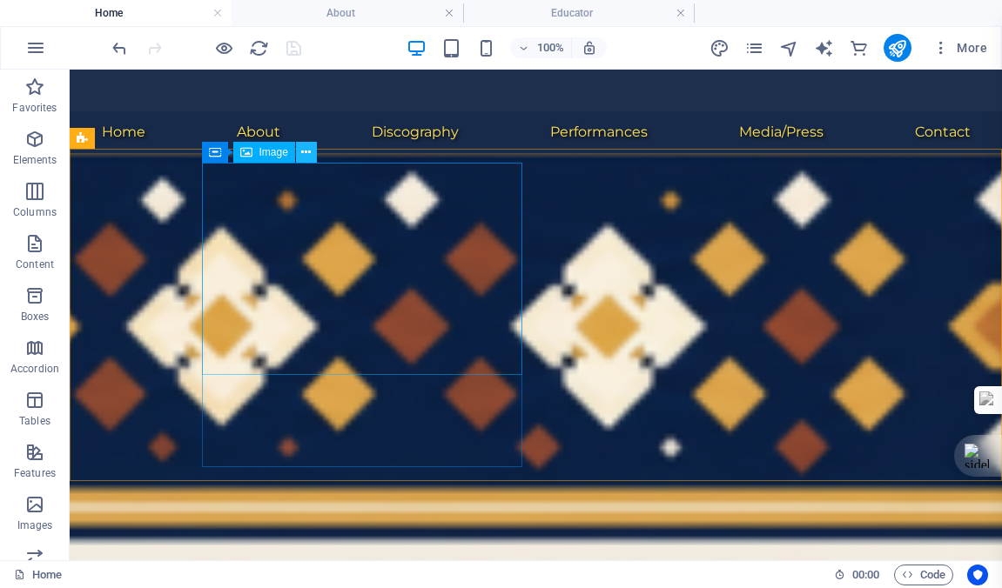
click at [306, 152] on icon at bounding box center [306, 153] width 10 height 18
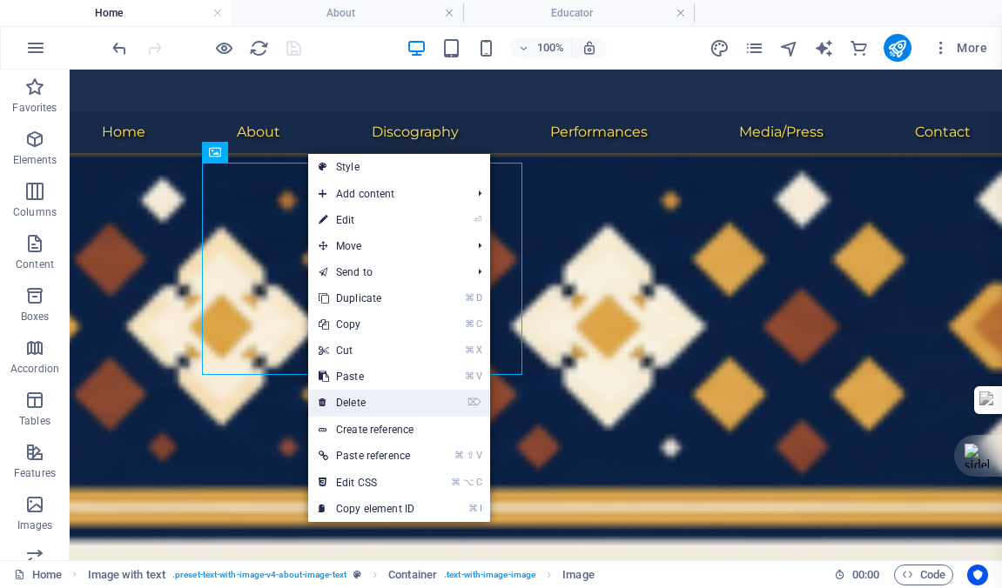
click at [361, 401] on link "⌦ Delete" at bounding box center [366, 403] width 117 height 26
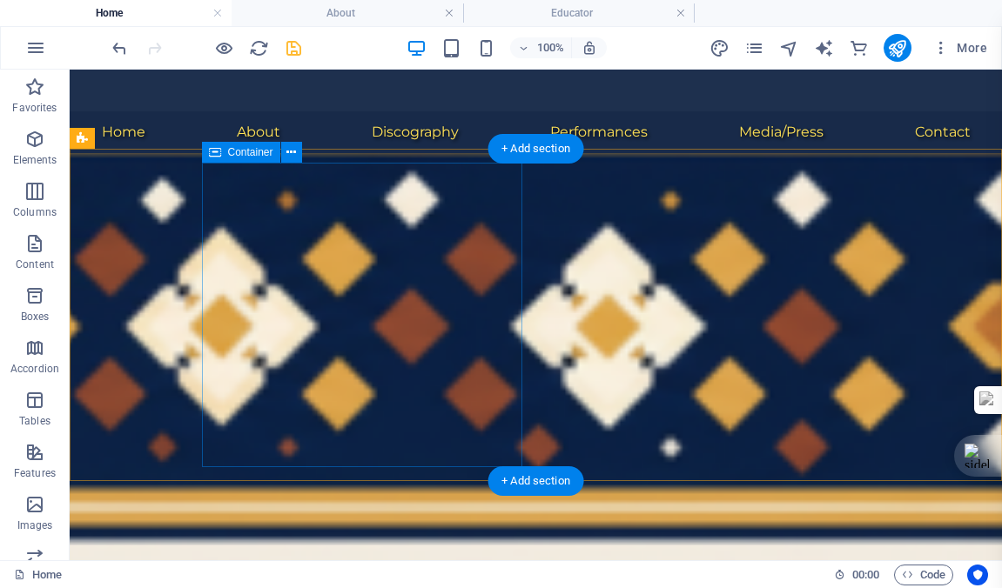
click at [324, 526] on span "Add elements" at bounding box center [367, 538] width 86 height 24
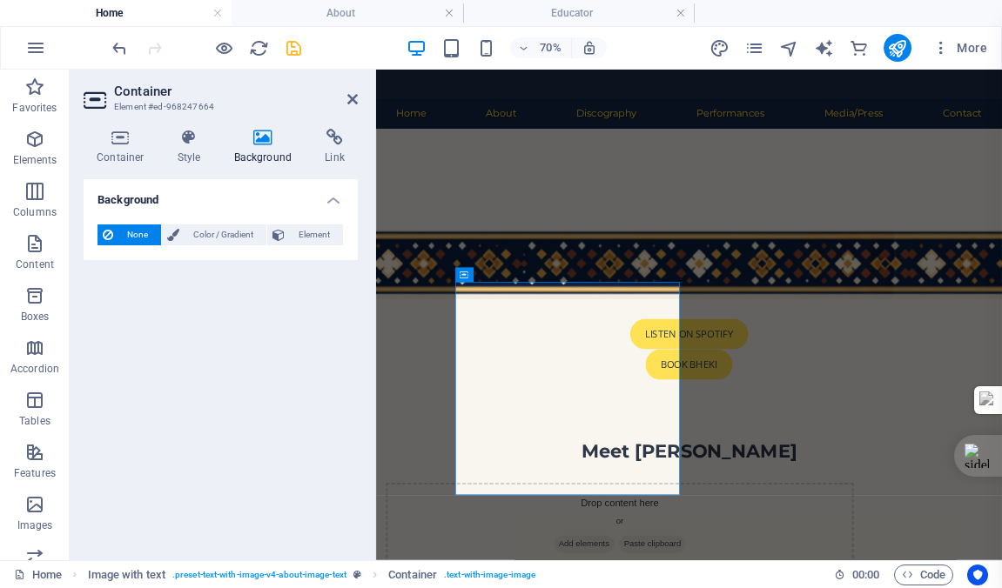
click at [264, 138] on icon at bounding box center [263, 137] width 84 height 17
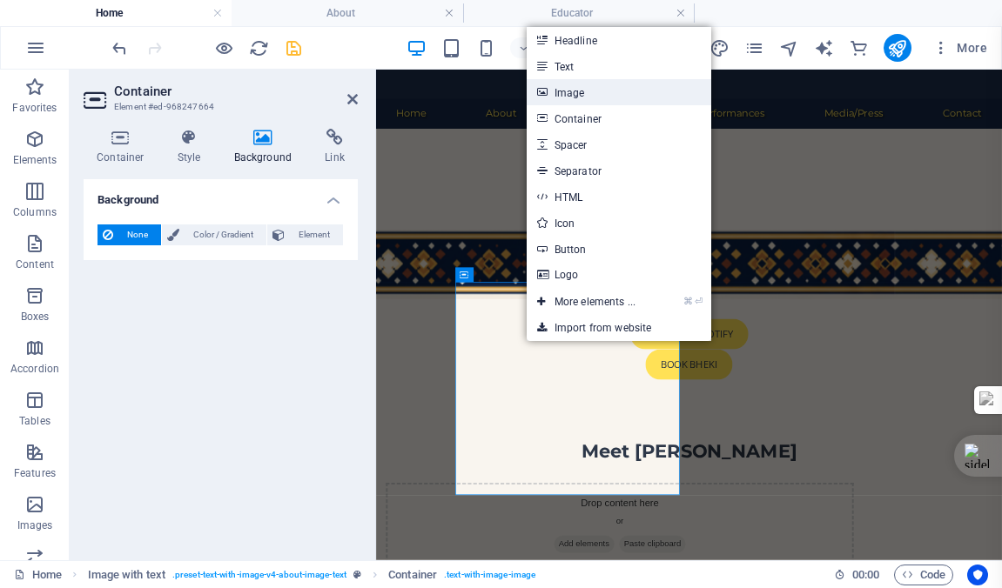
click at [580, 91] on link "Image" at bounding box center [619, 92] width 185 height 26
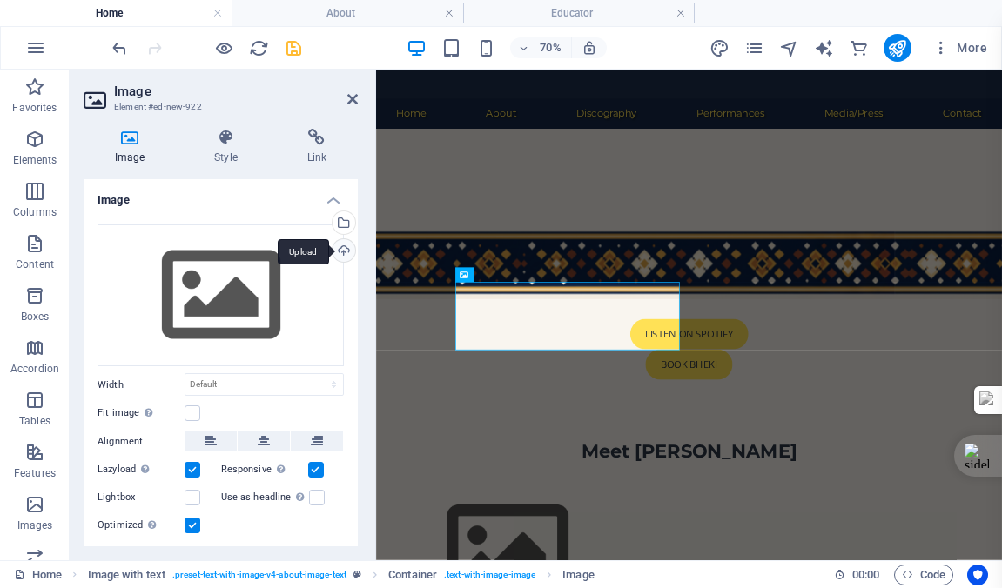
click at [340, 248] on div "Upload" at bounding box center [342, 252] width 26 height 26
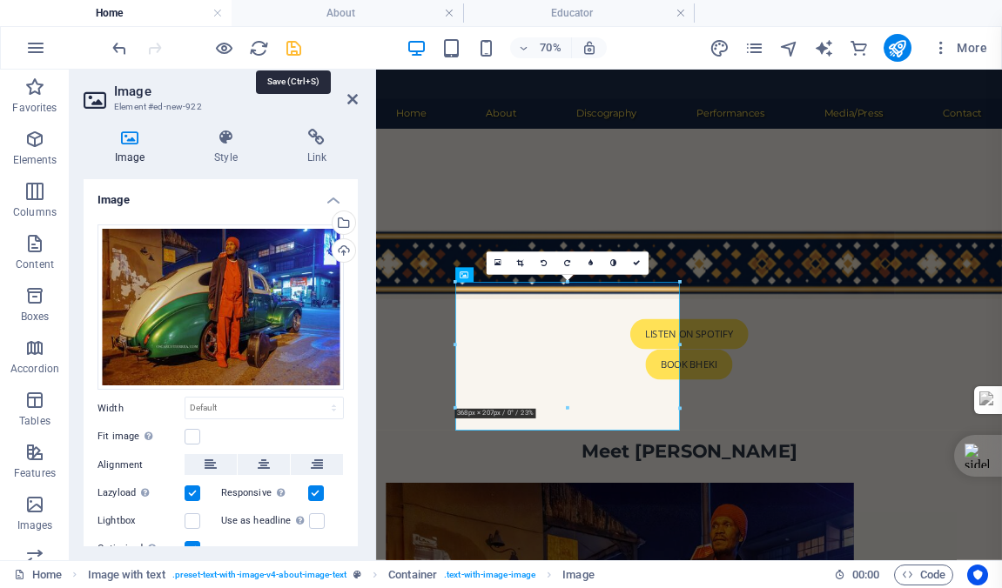
click at [292, 49] on icon "save" at bounding box center [294, 48] width 20 height 20
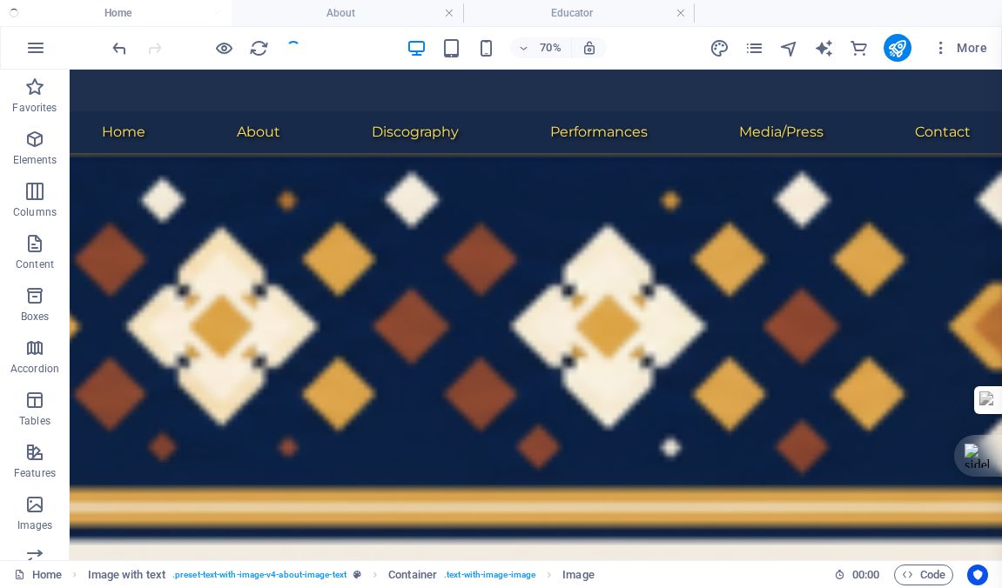
checkbox input "false"
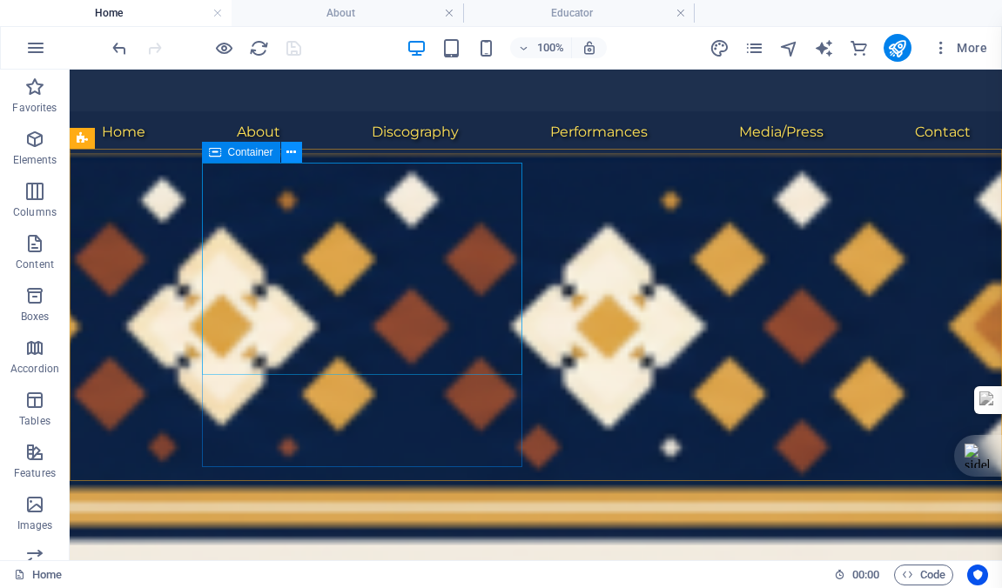
click at [291, 151] on icon at bounding box center [291, 153] width 10 height 18
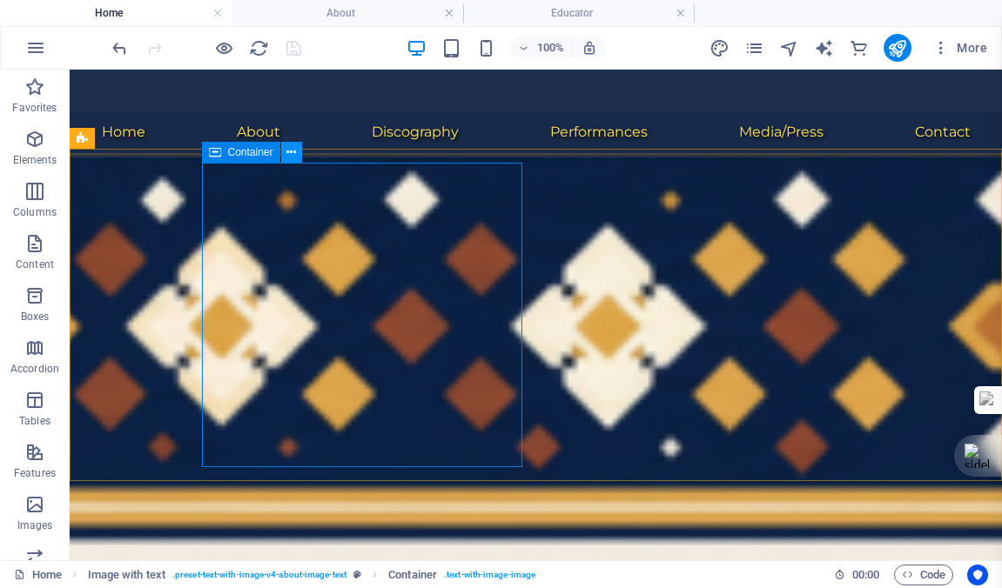
click at [292, 151] on icon at bounding box center [291, 153] width 10 height 18
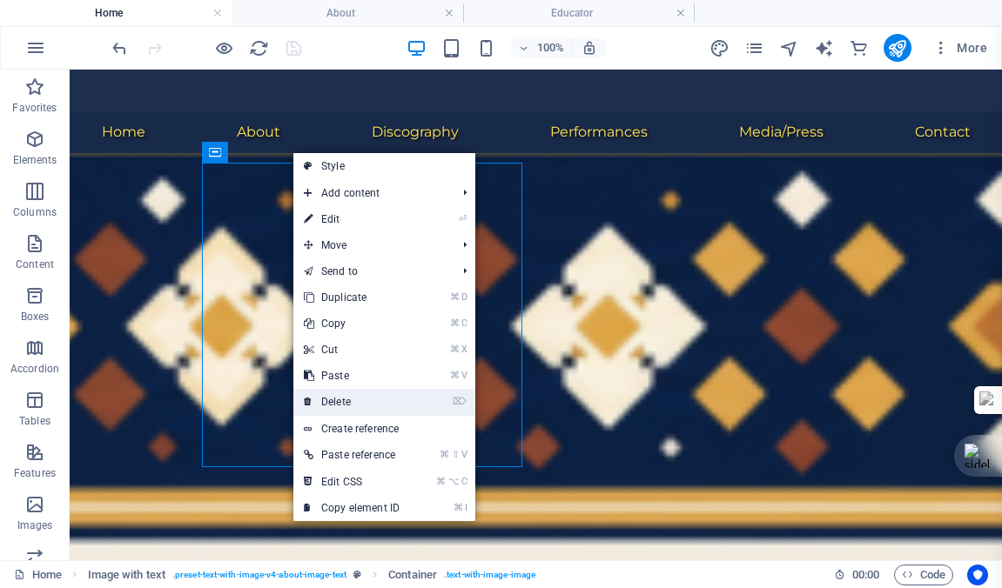
click at [338, 402] on link "⌦ Delete" at bounding box center [351, 402] width 117 height 26
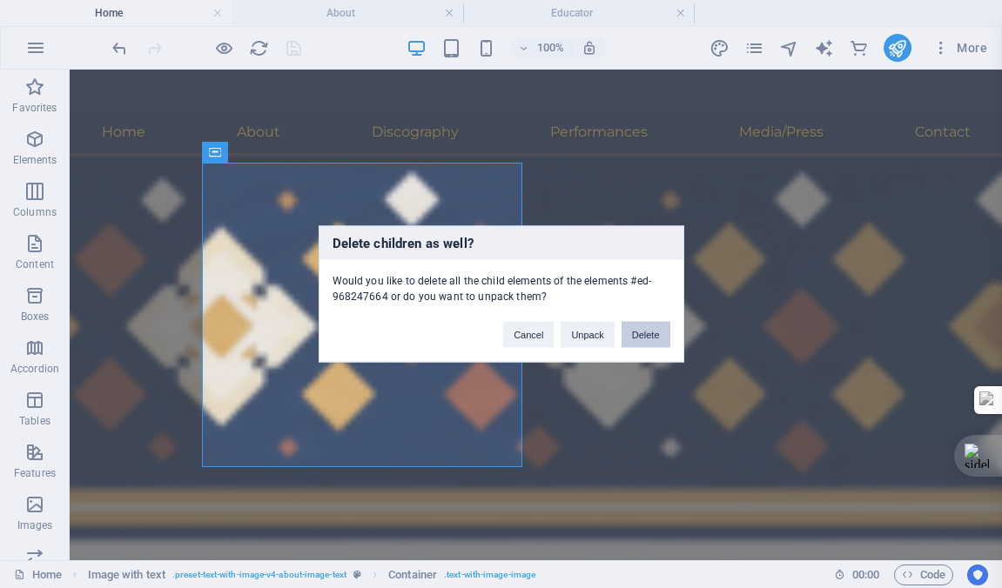
click at [640, 333] on button "Delete" at bounding box center [646, 335] width 49 height 26
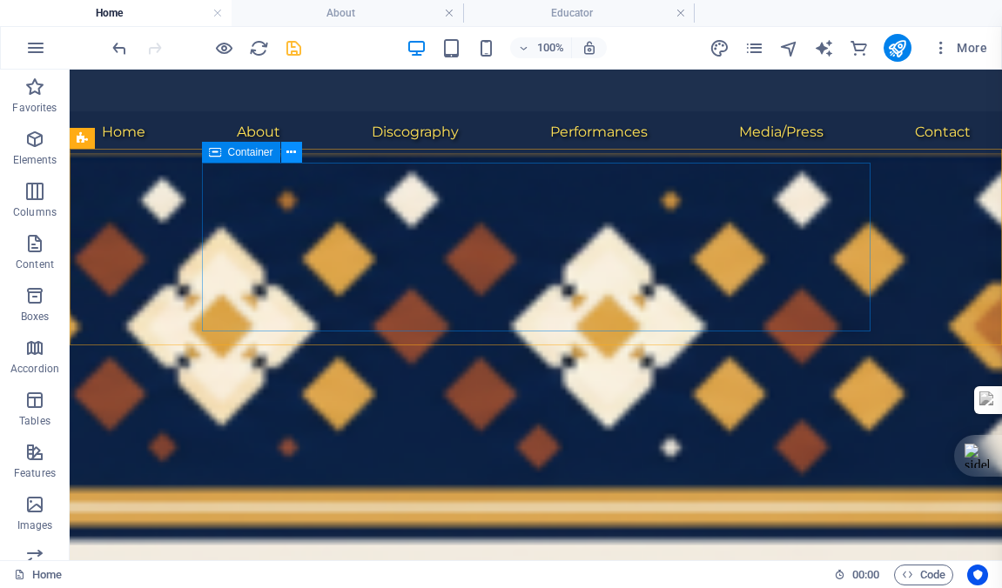
click at [293, 150] on icon at bounding box center [291, 153] width 10 height 18
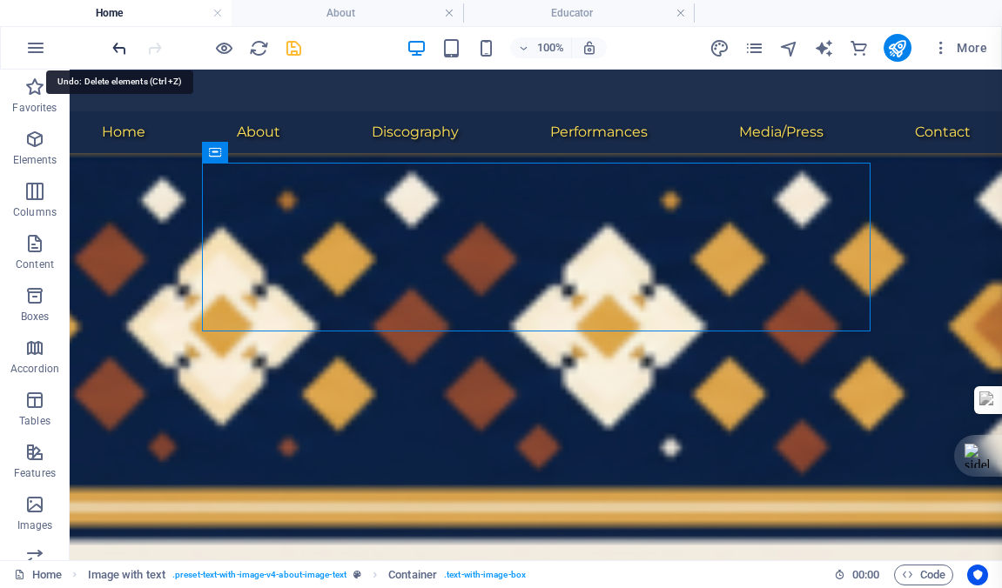
click at [121, 47] on icon "undo" at bounding box center [120, 48] width 20 height 20
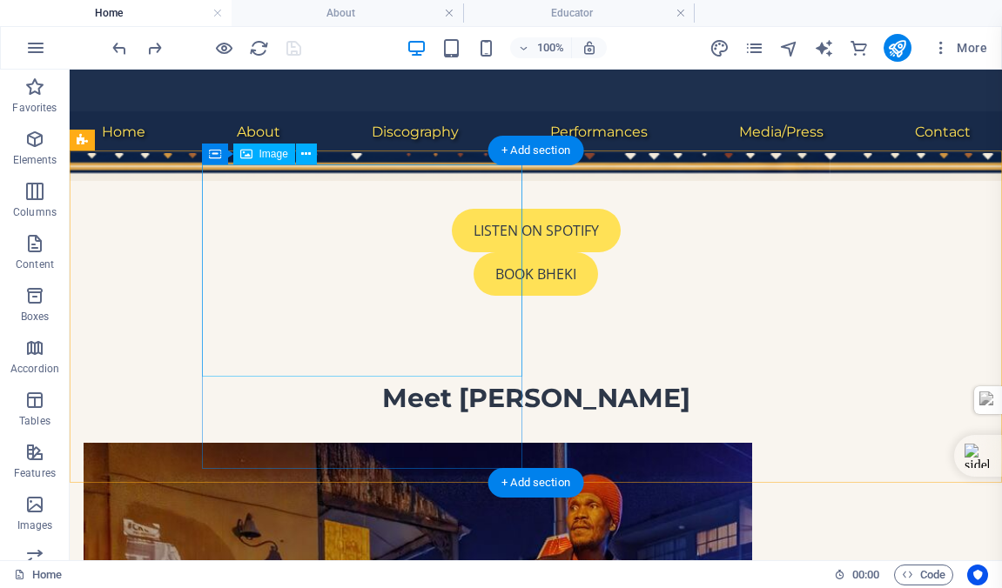
scroll to position [615, 0]
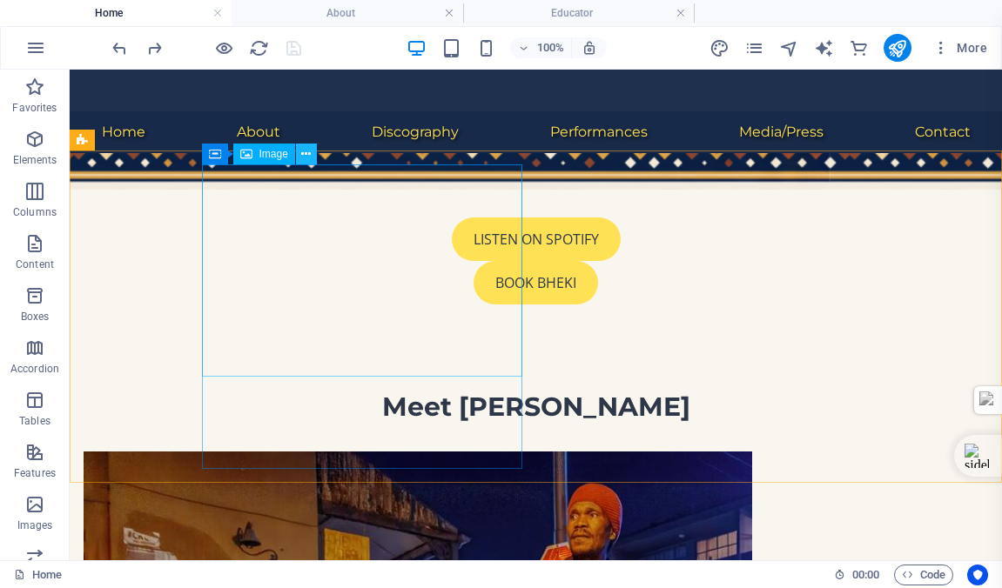
click at [308, 153] on icon at bounding box center [306, 154] width 10 height 18
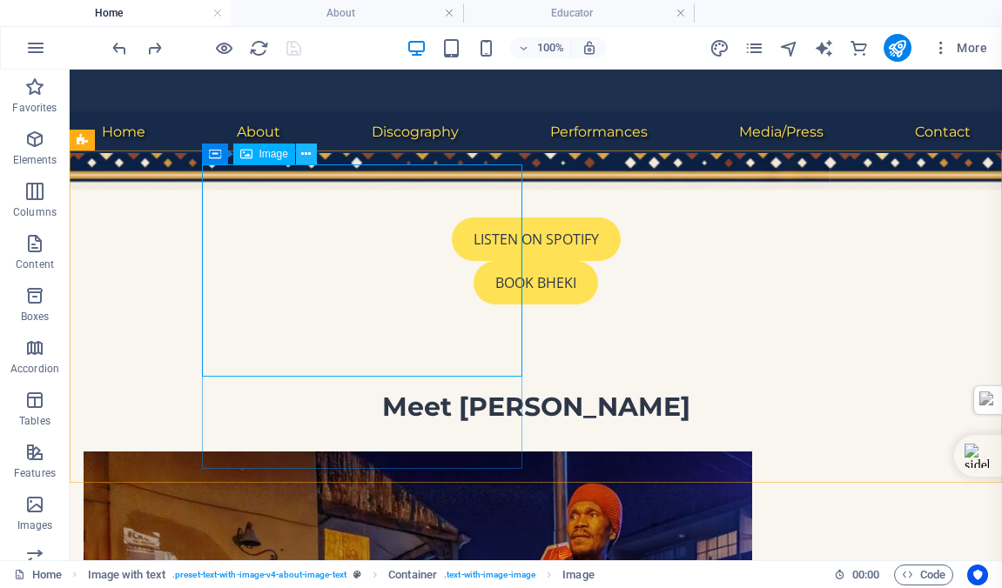
click at [307, 154] on icon at bounding box center [306, 154] width 10 height 18
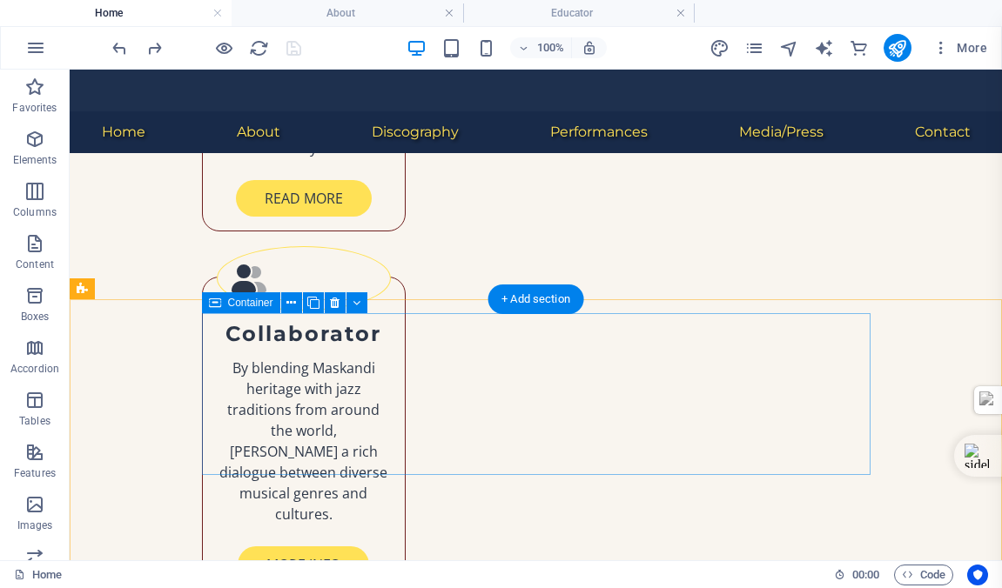
scroll to position [2434, 0]
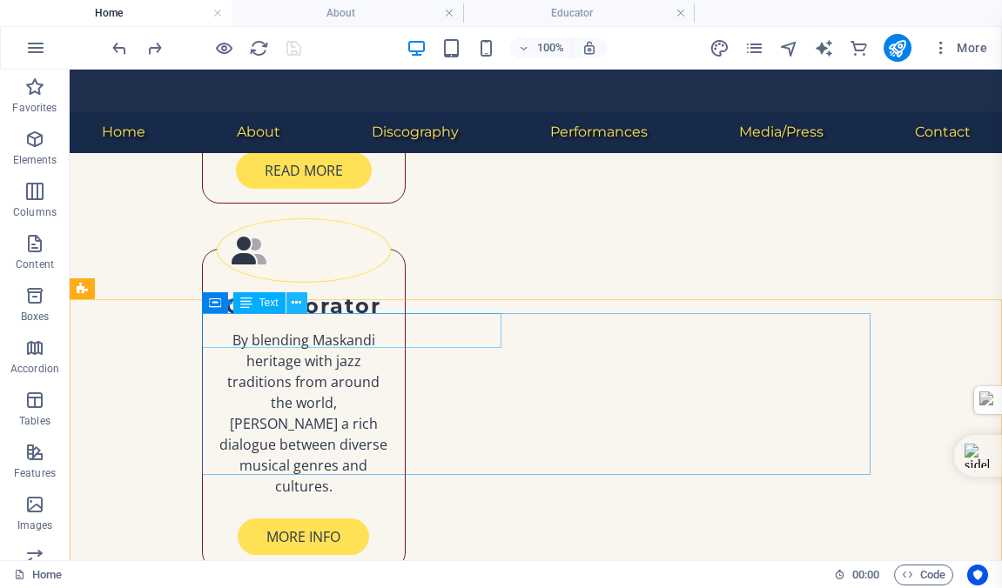
click at [295, 302] on icon at bounding box center [297, 303] width 10 height 18
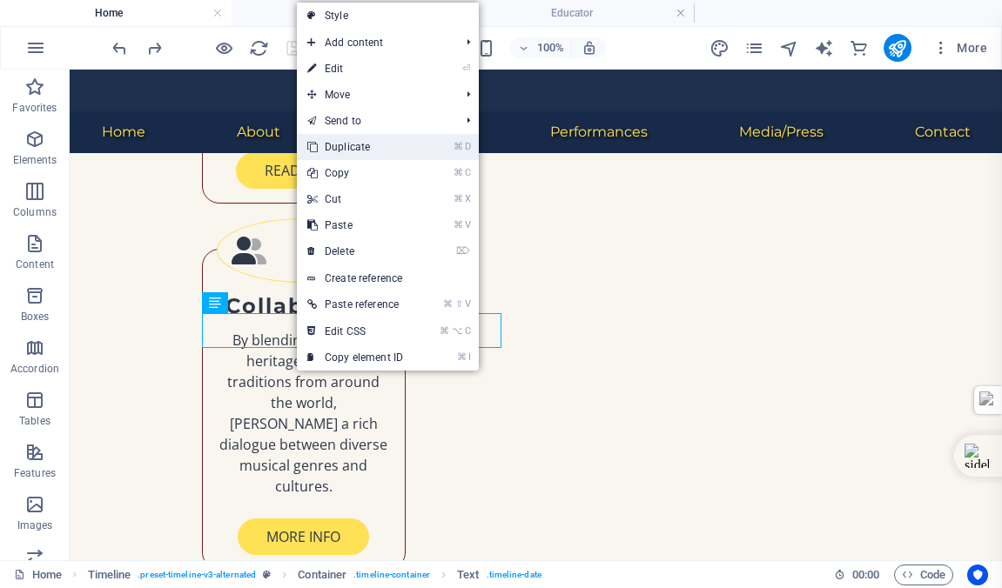
click at [350, 145] on link "⌘ D Duplicate" at bounding box center [355, 147] width 117 height 26
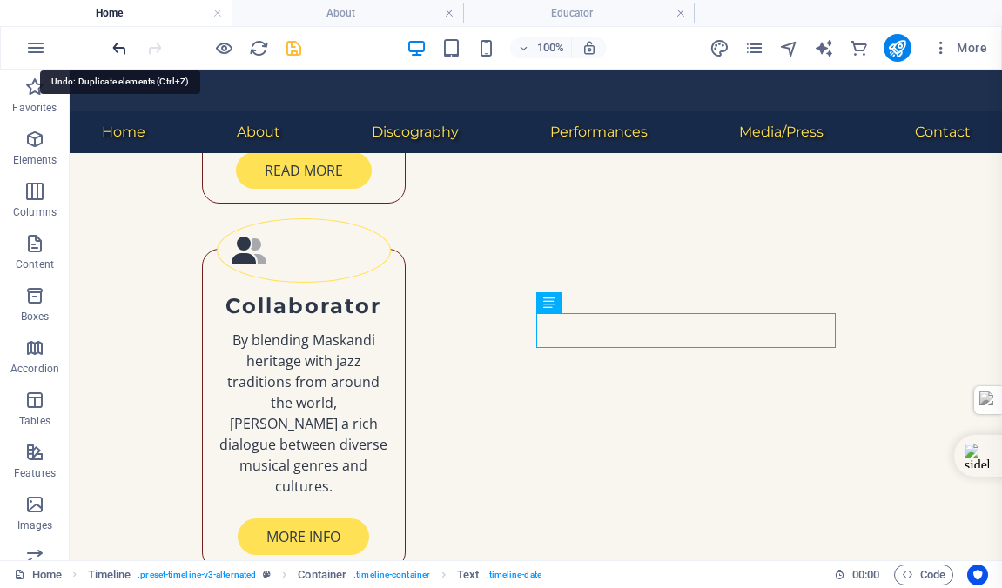
click at [118, 46] on icon "undo" at bounding box center [120, 48] width 20 height 20
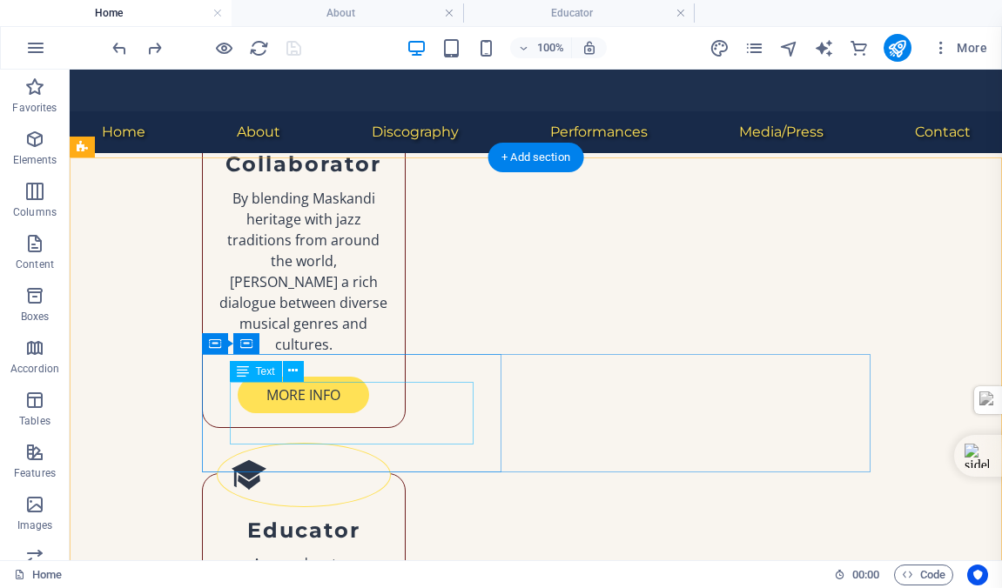
scroll to position [2595, 0]
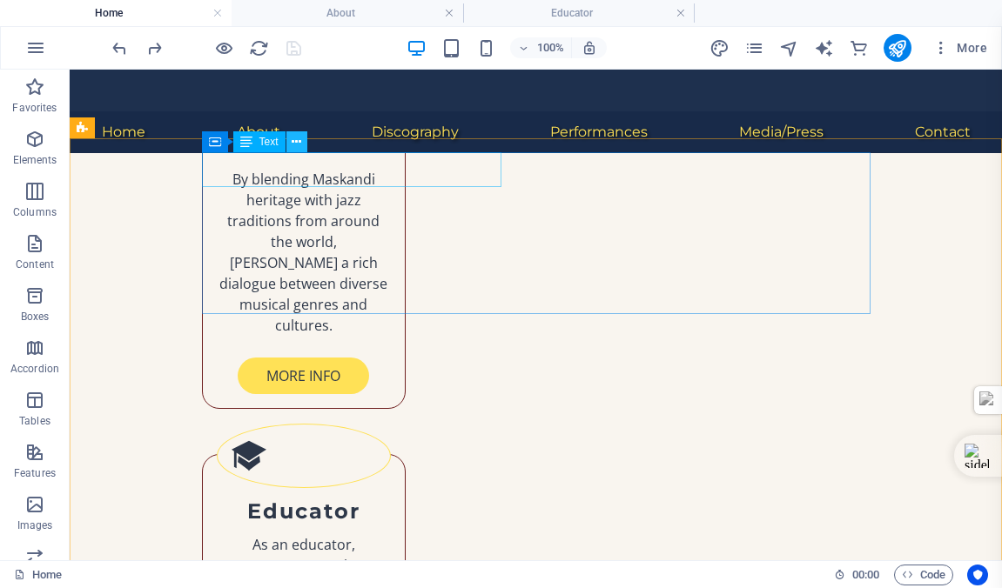
click at [299, 142] on icon at bounding box center [297, 142] width 10 height 18
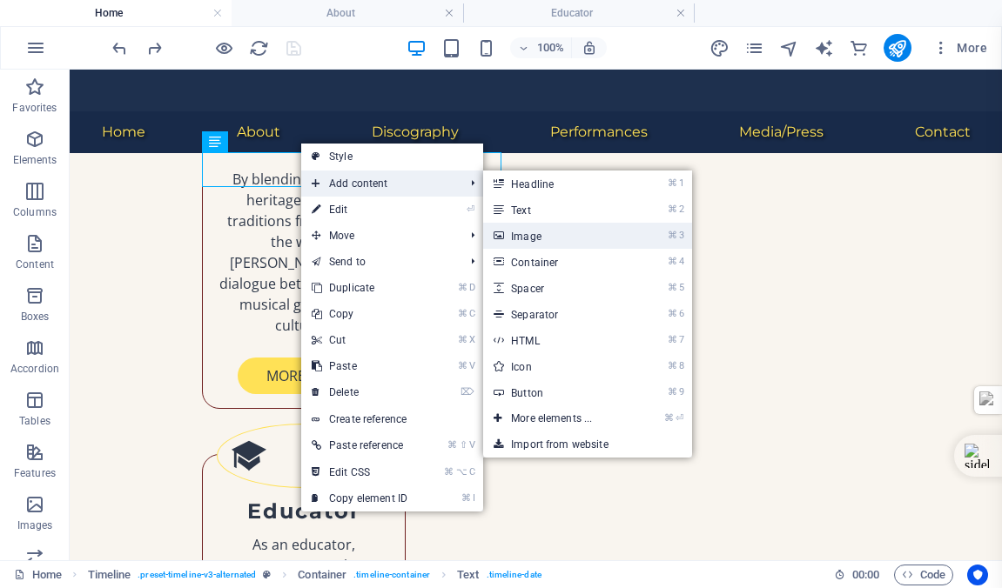
click at [537, 236] on link "⌘ 3 Image" at bounding box center [555, 236] width 144 height 26
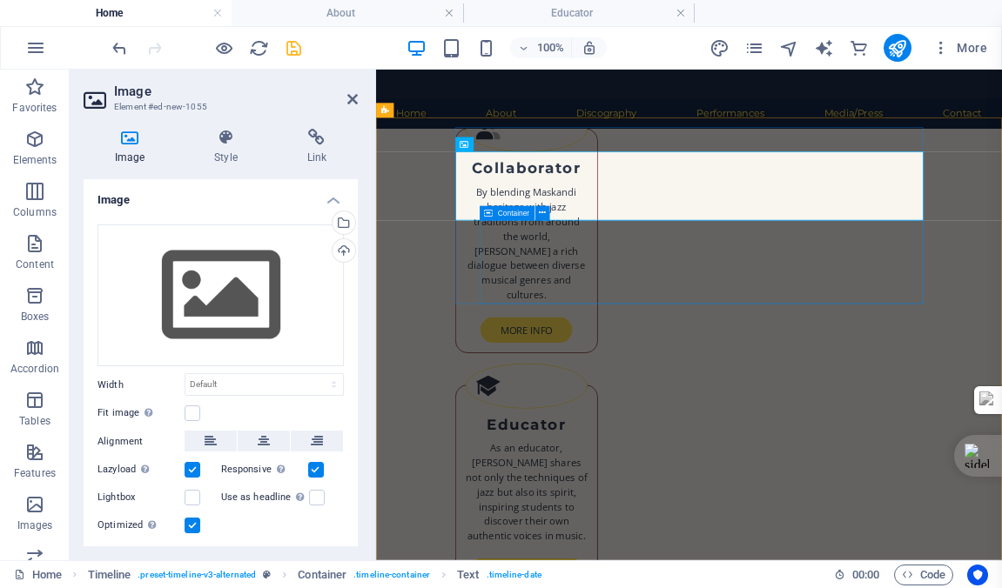
scroll to position [2806, 0]
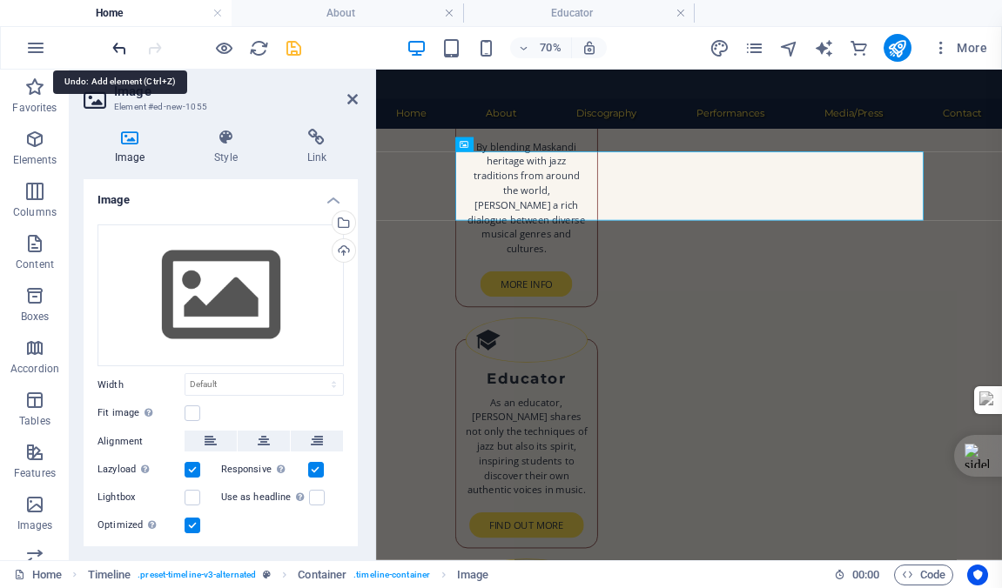
click at [117, 45] on icon "undo" at bounding box center [120, 48] width 20 height 20
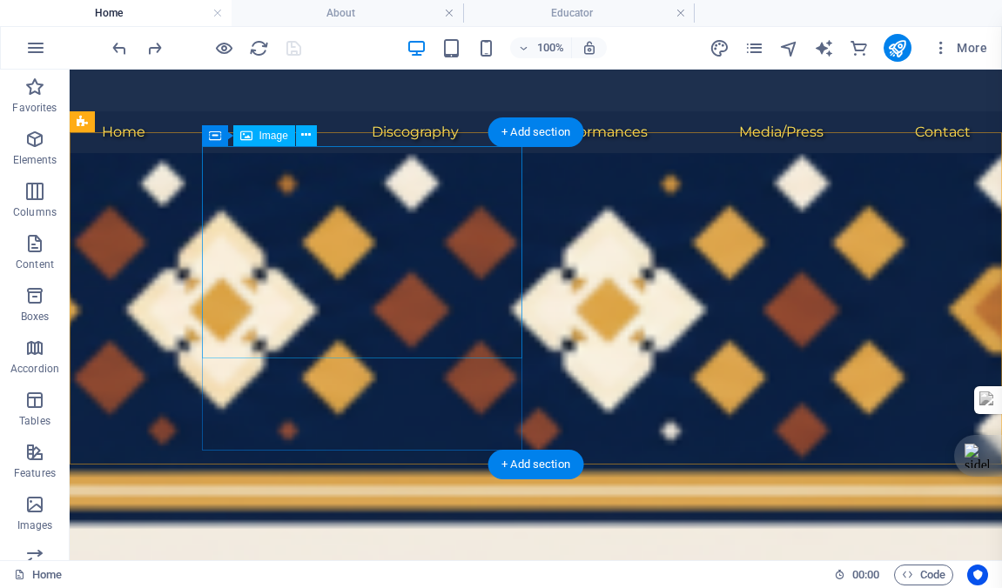
scroll to position [614, 0]
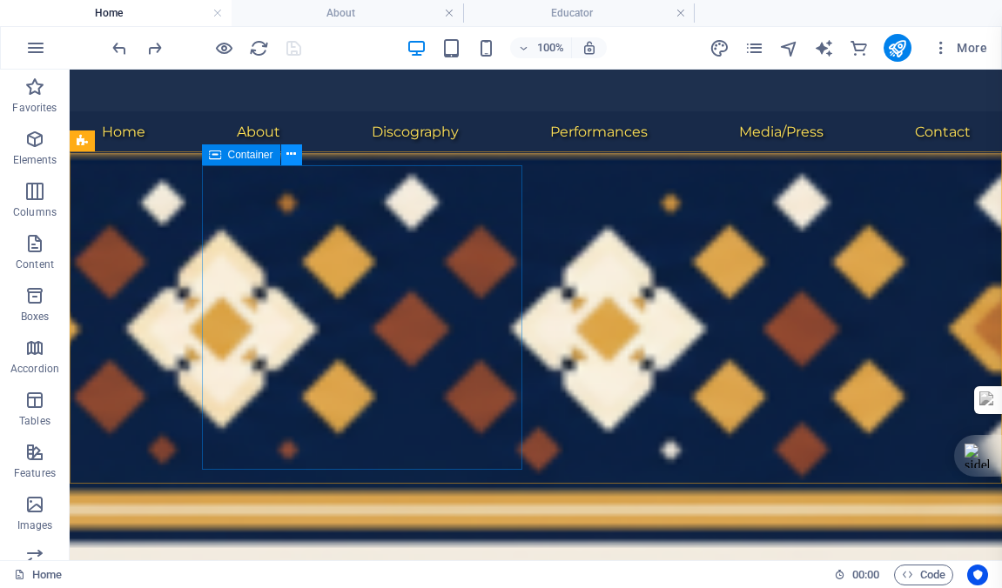
click at [290, 154] on icon at bounding box center [291, 154] width 10 height 18
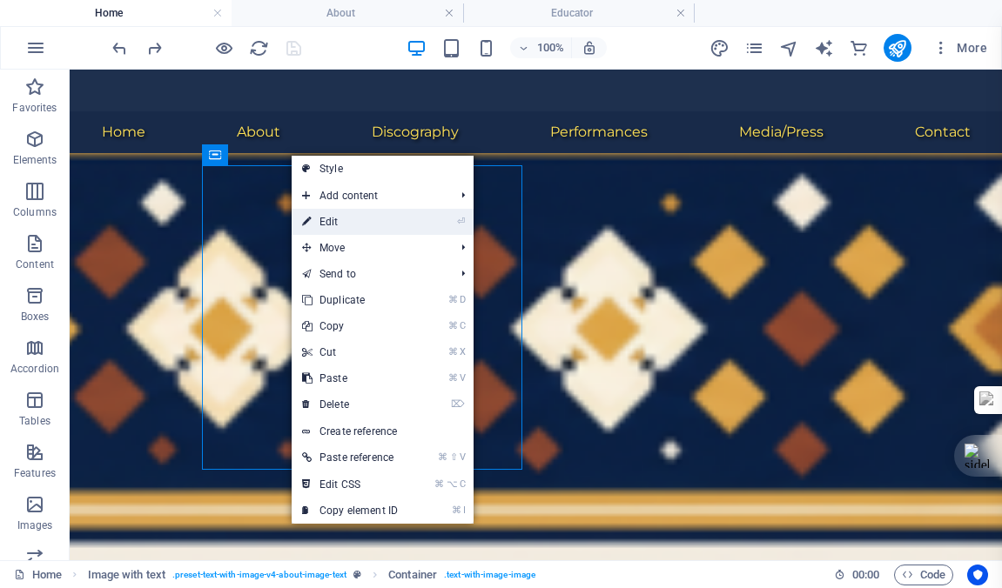
click at [338, 223] on link "⏎ Edit" at bounding box center [350, 222] width 117 height 26
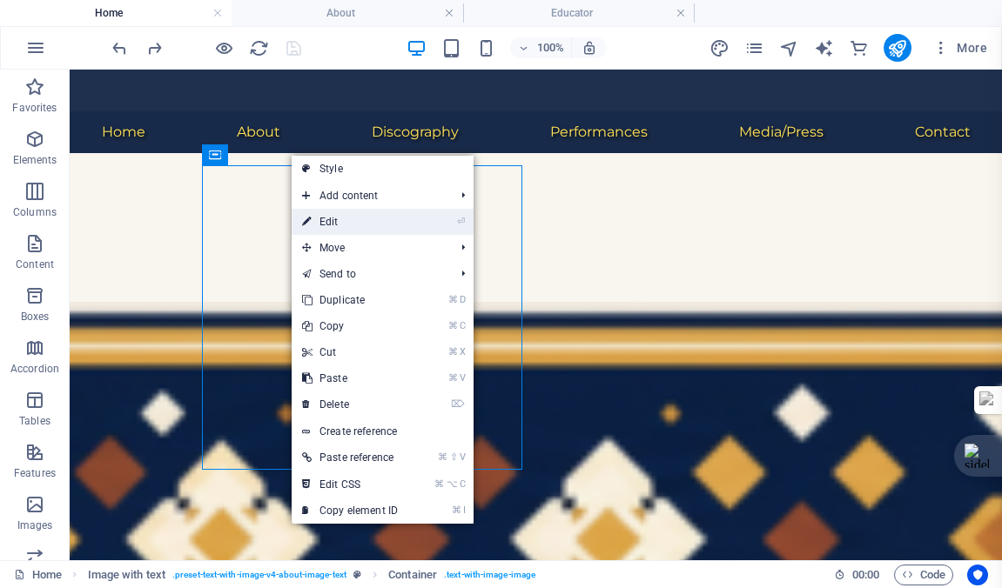
scroll to position [824, 0]
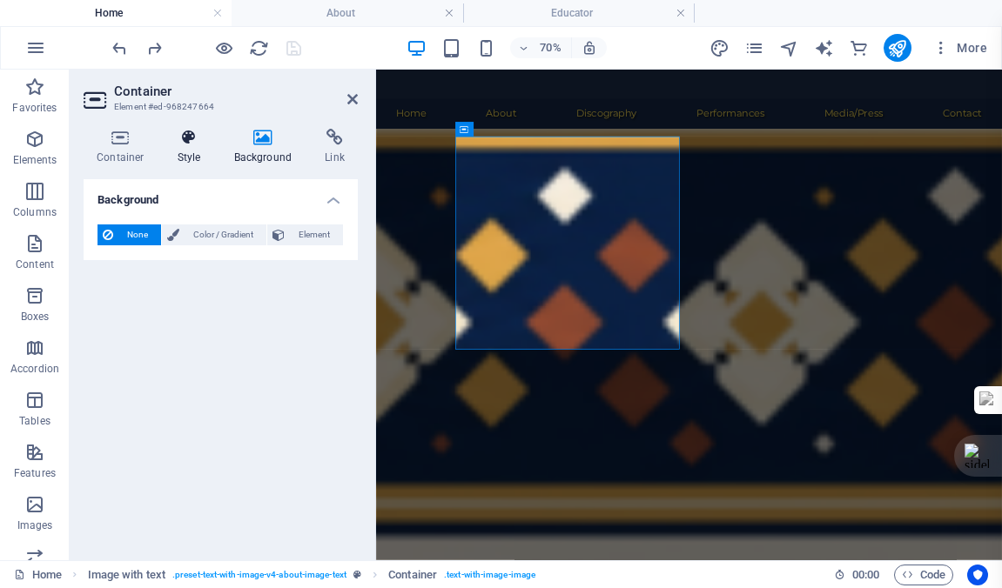
click at [188, 138] on icon at bounding box center [190, 137] width 50 height 17
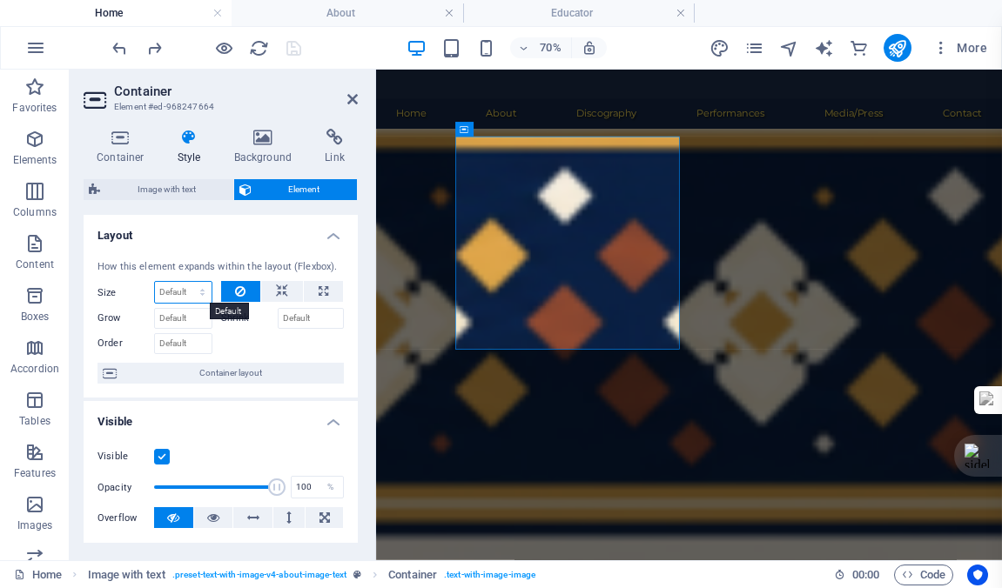
click at [200, 290] on select "Default auto px % 1/1 1/2 1/3 1/4 1/5 1/6 1/7 1/8 1/9 1/10" at bounding box center [183, 292] width 57 height 21
select select "px"
click at [185, 282] on select "Default auto px % 1/1 1/2 1/3 1/4 1/5 1/6 1/7 1/8 1/9 1/10" at bounding box center [183, 292] width 57 height 21
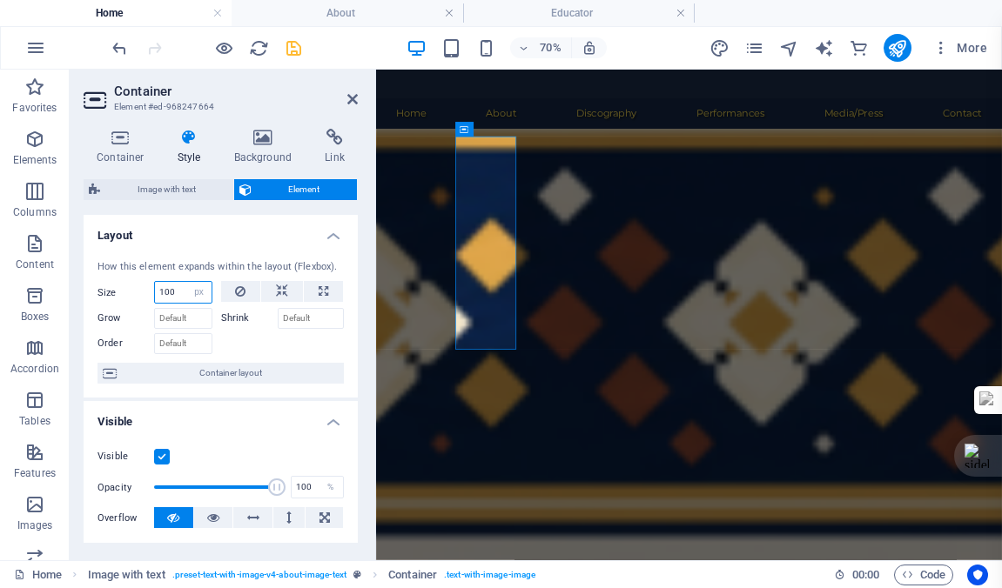
click at [178, 292] on input "100" at bounding box center [183, 292] width 57 height 21
type input "1"
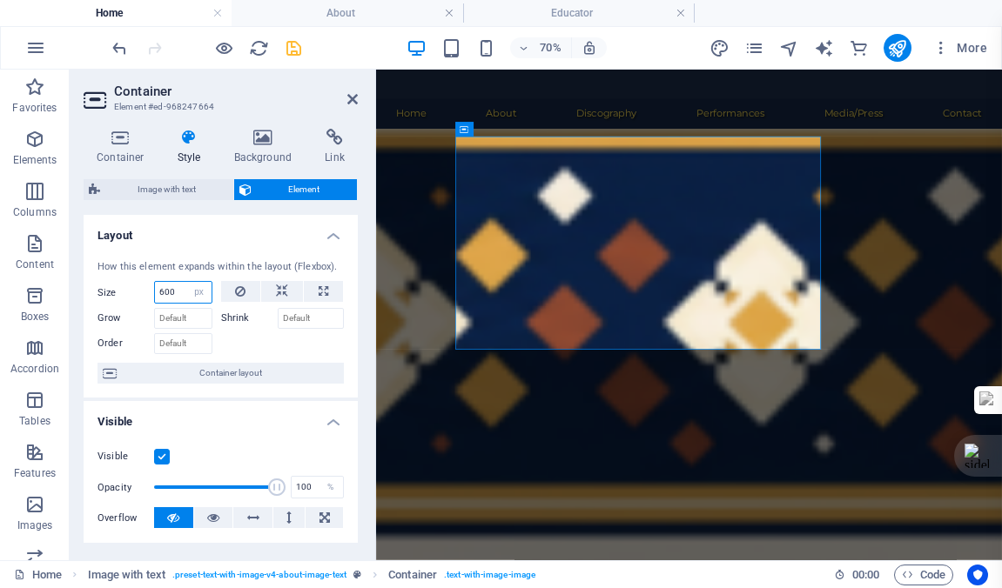
click at [174, 293] on input "600" at bounding box center [183, 292] width 57 height 21
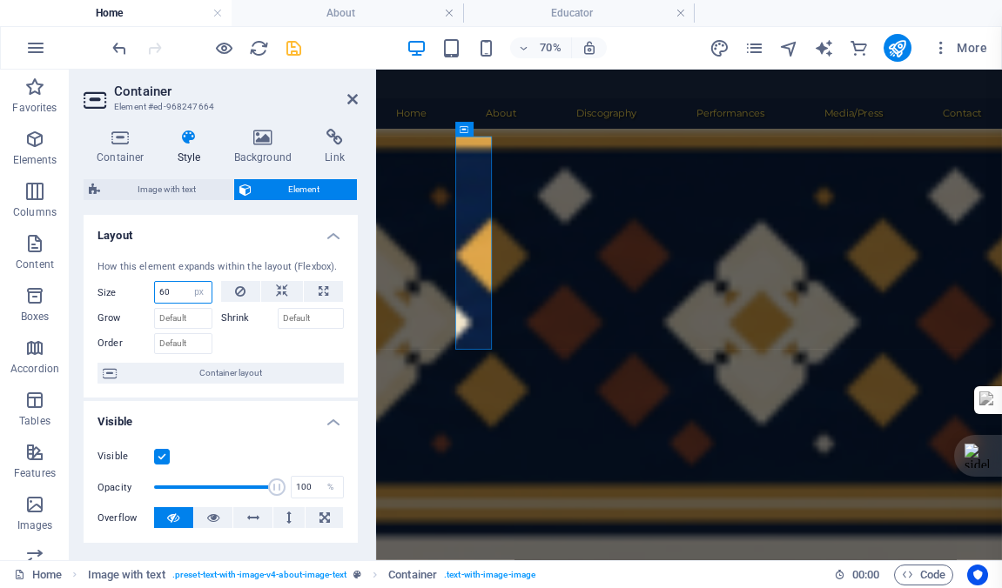
type input "6"
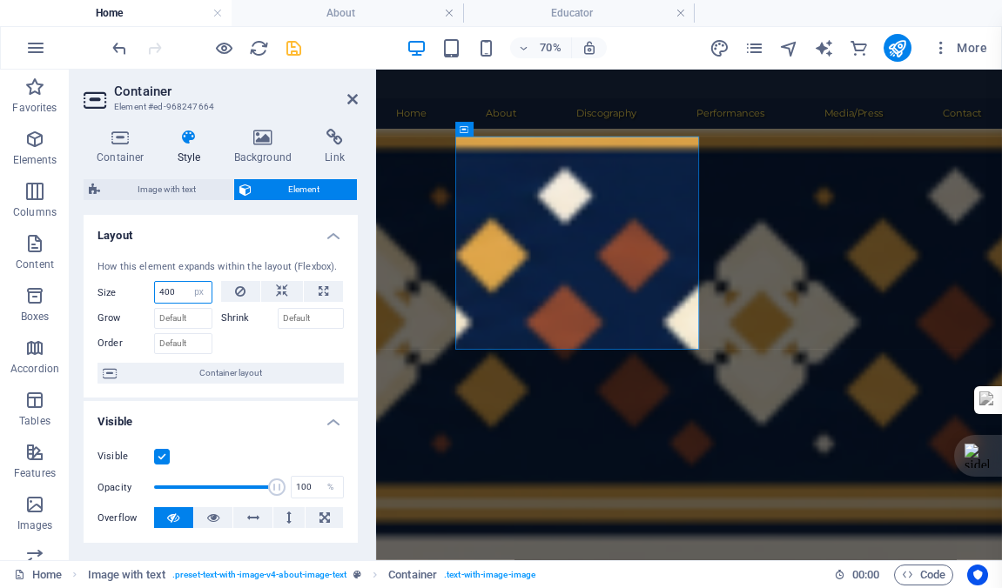
click at [177, 290] on input "400" at bounding box center [183, 292] width 57 height 21
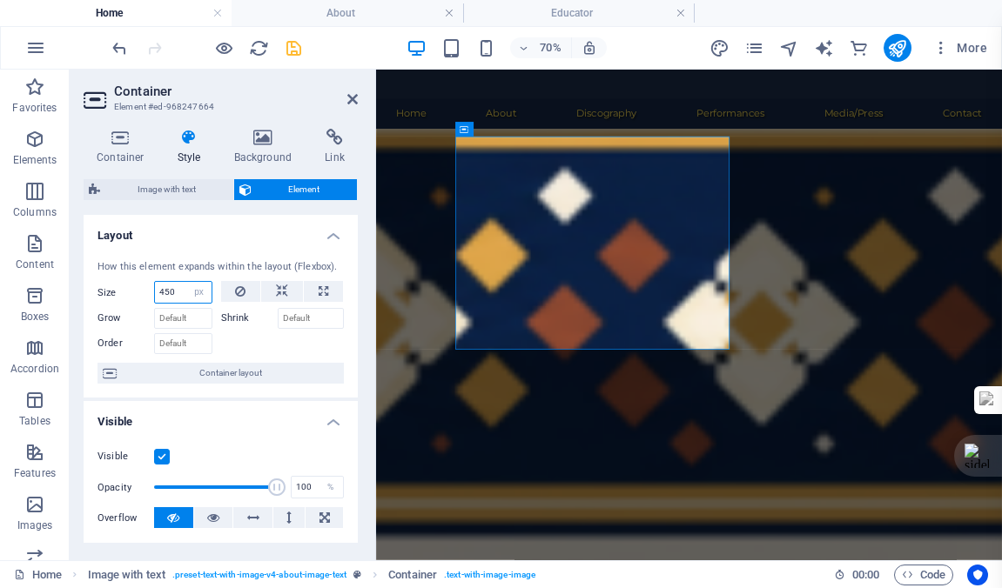
click at [176, 292] on input "450" at bounding box center [183, 292] width 57 height 21
click at [177, 293] on input "470" at bounding box center [183, 292] width 57 height 21
click at [174, 296] on input "480" at bounding box center [183, 292] width 57 height 21
type input "4"
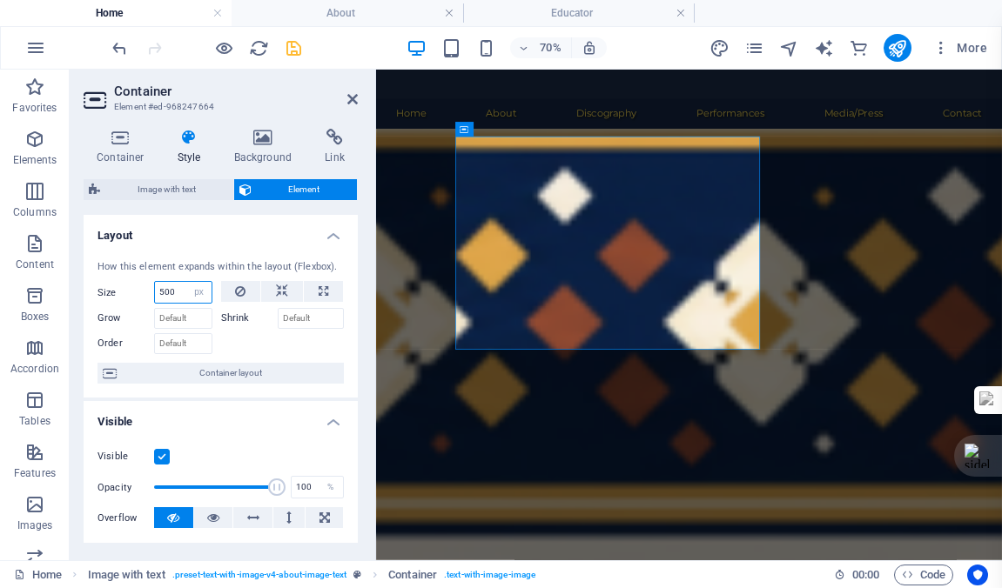
click at [179, 292] on input "500" at bounding box center [183, 292] width 57 height 21
click at [177, 290] on input "520" at bounding box center [183, 292] width 57 height 21
type input "525"
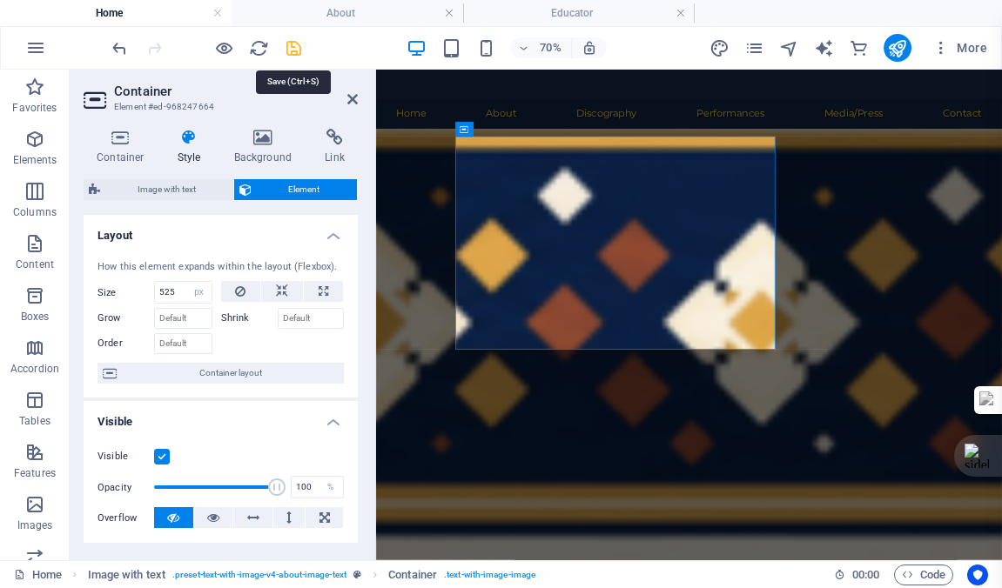
click at [291, 45] on icon "save" at bounding box center [294, 48] width 20 height 20
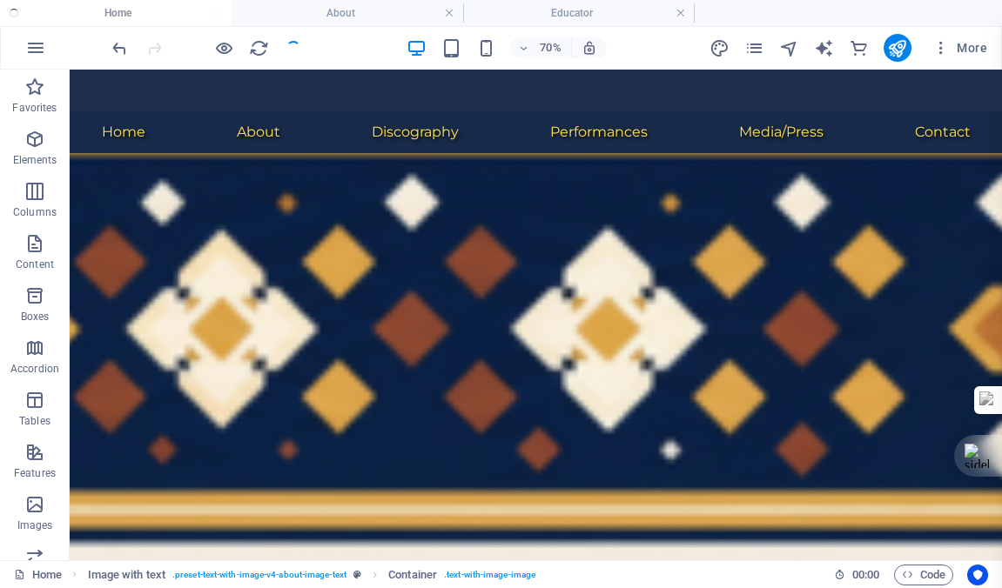
checkbox input "false"
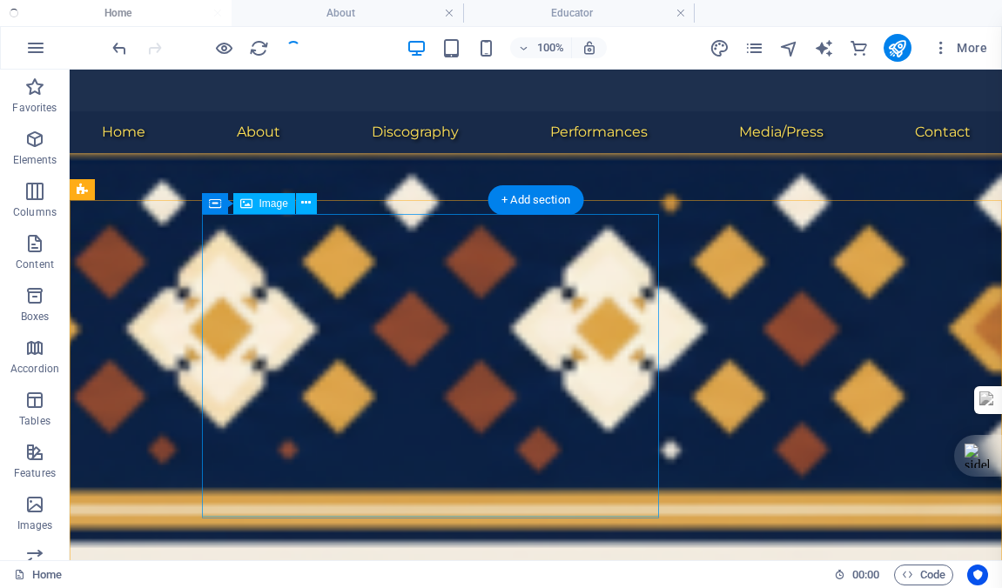
scroll to position [565, 0]
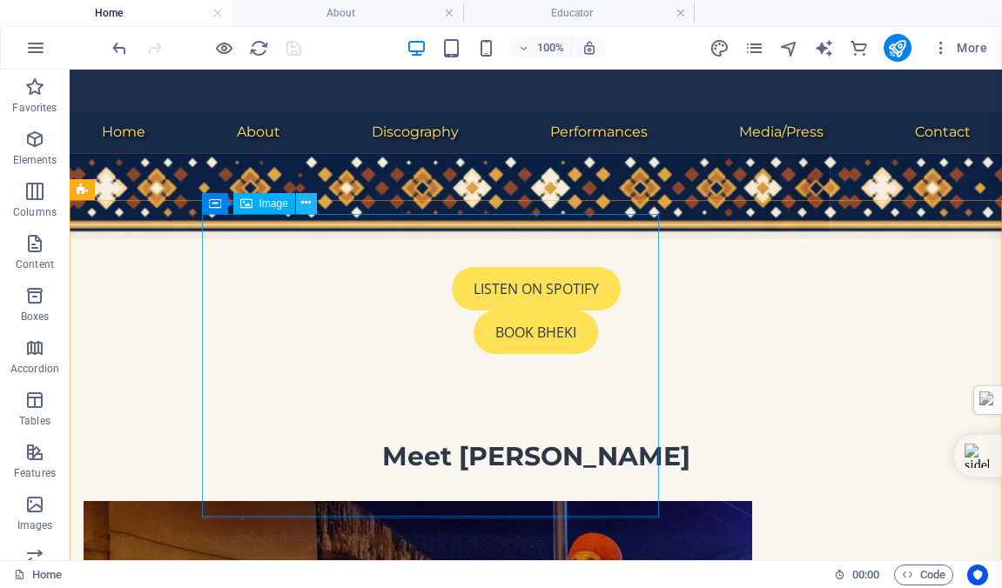
click at [305, 200] on icon at bounding box center [306, 203] width 10 height 18
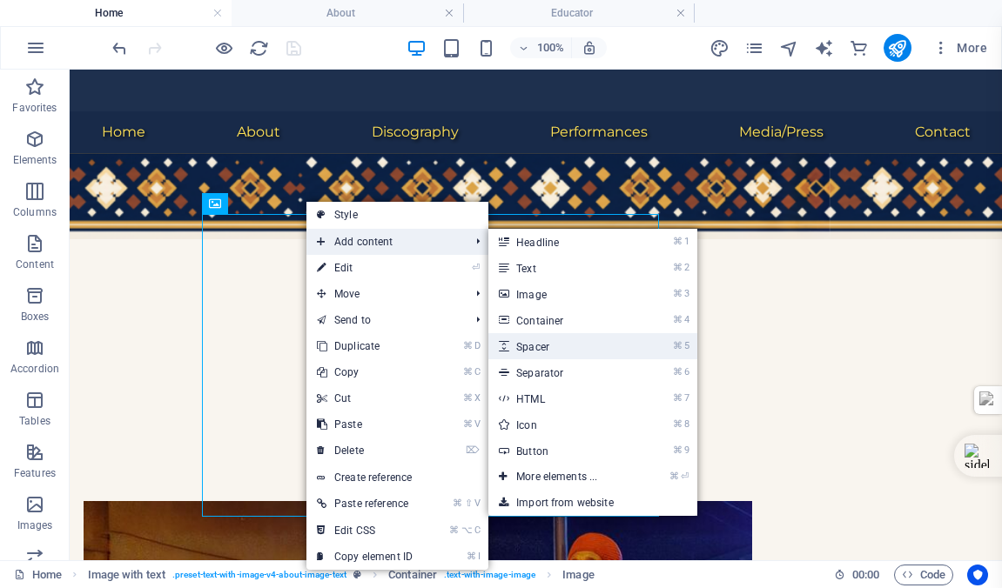
click at [534, 343] on link "⌘ 5 Spacer" at bounding box center [560, 346] width 144 height 26
select select "px"
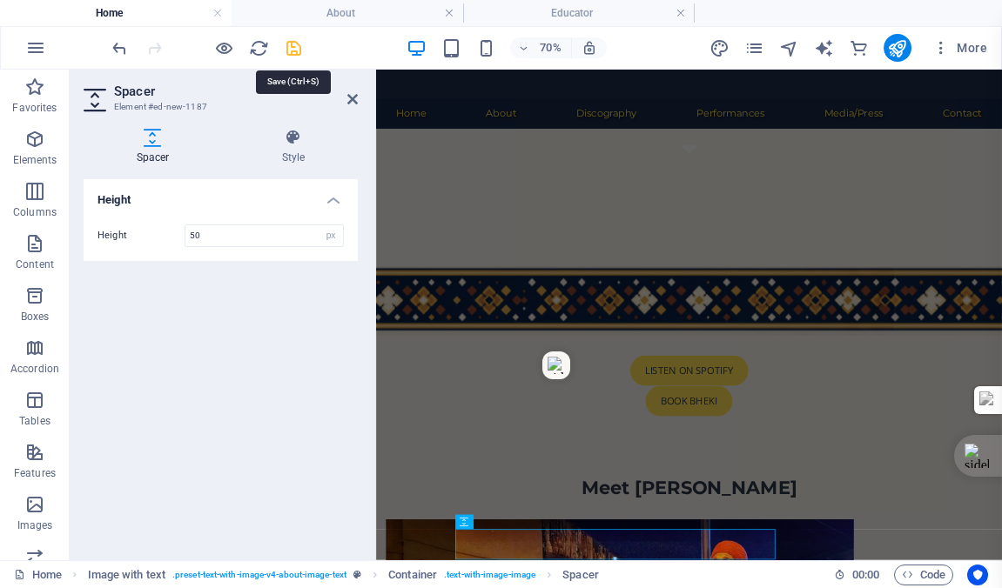
click at [292, 48] on icon "save" at bounding box center [294, 48] width 20 height 20
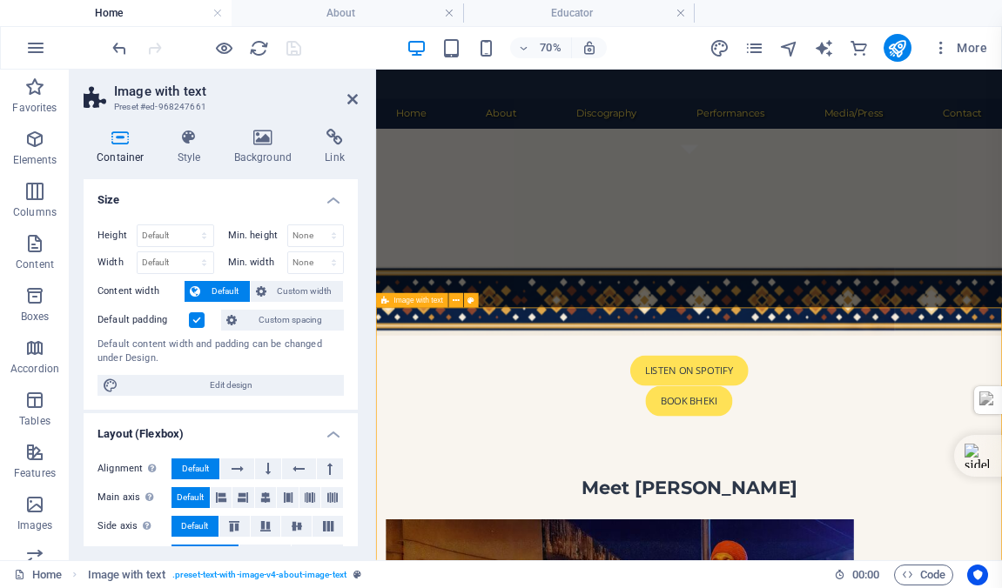
click at [356, 105] on icon at bounding box center [352, 99] width 10 height 14
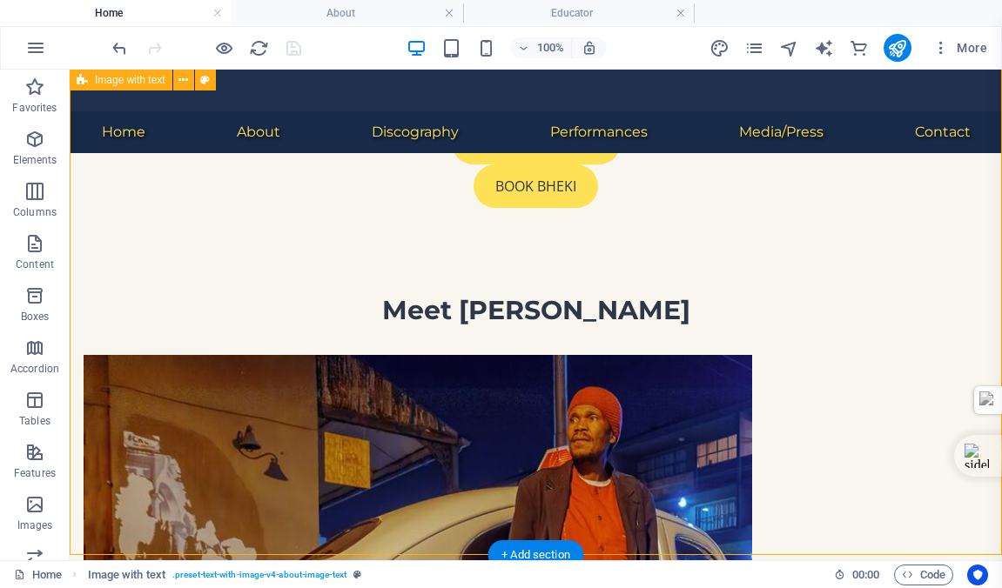
scroll to position [720, 0]
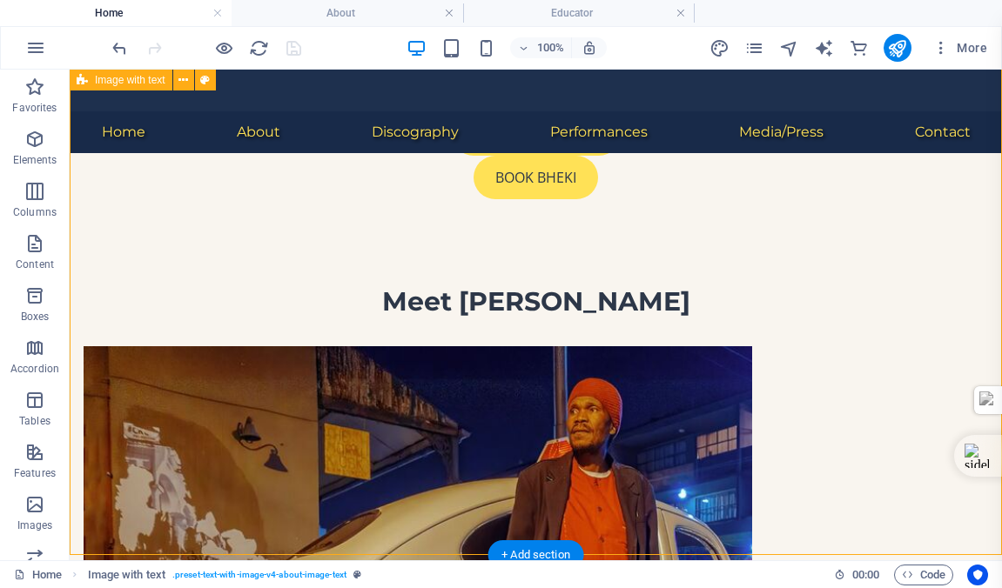
click at [400, 380] on div "[PERSON_NAME] masterfully blends African heritage with global jazz traditions. …" at bounding box center [536, 590] width 932 height 515
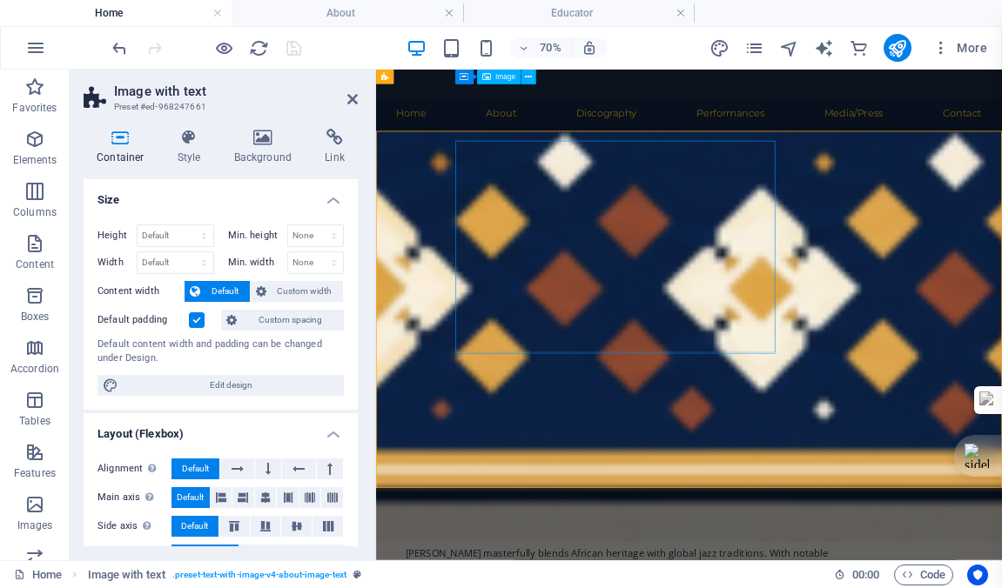
scroll to position [802, 0]
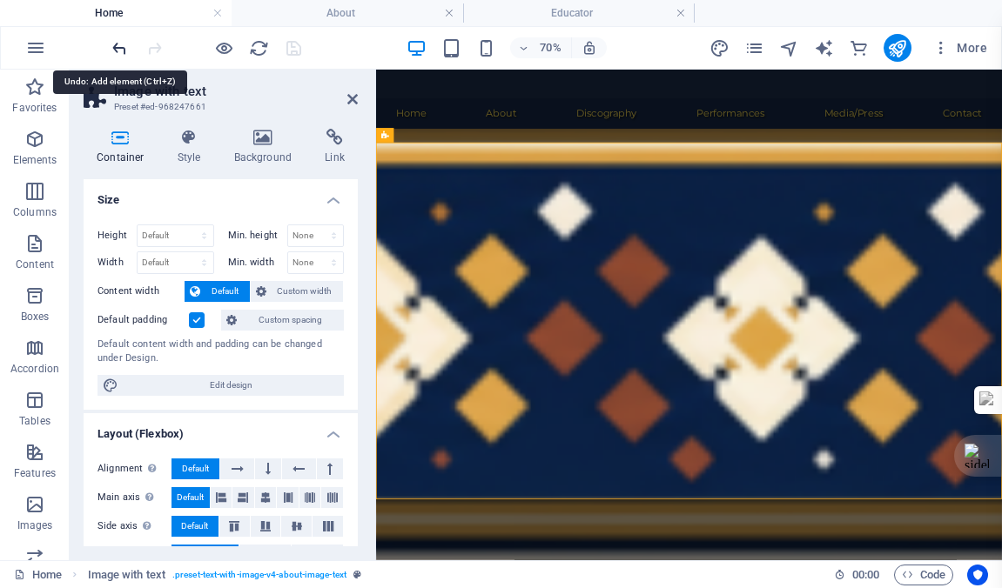
click at [117, 44] on icon "undo" at bounding box center [120, 48] width 20 height 20
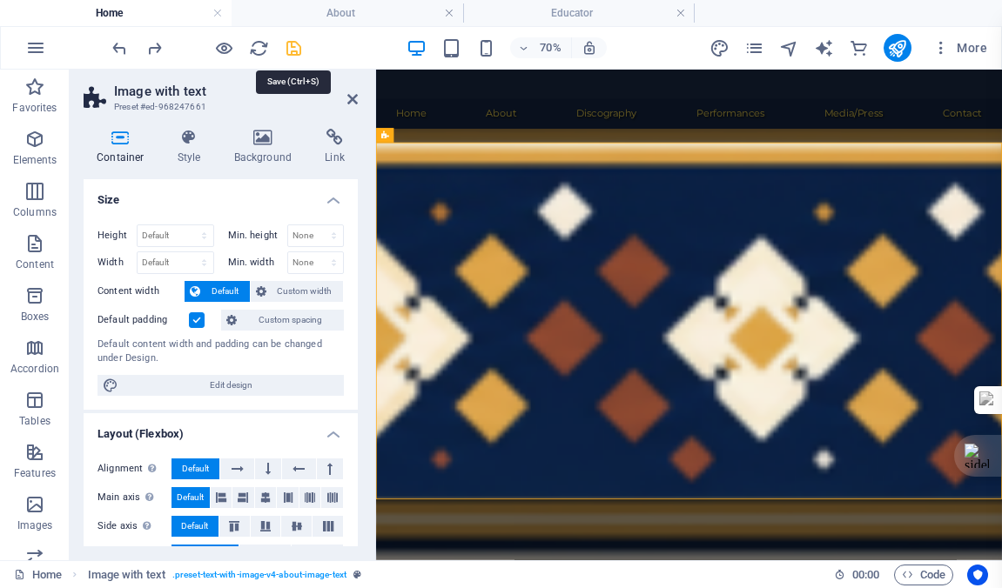
click at [295, 51] on icon "save" at bounding box center [294, 48] width 20 height 20
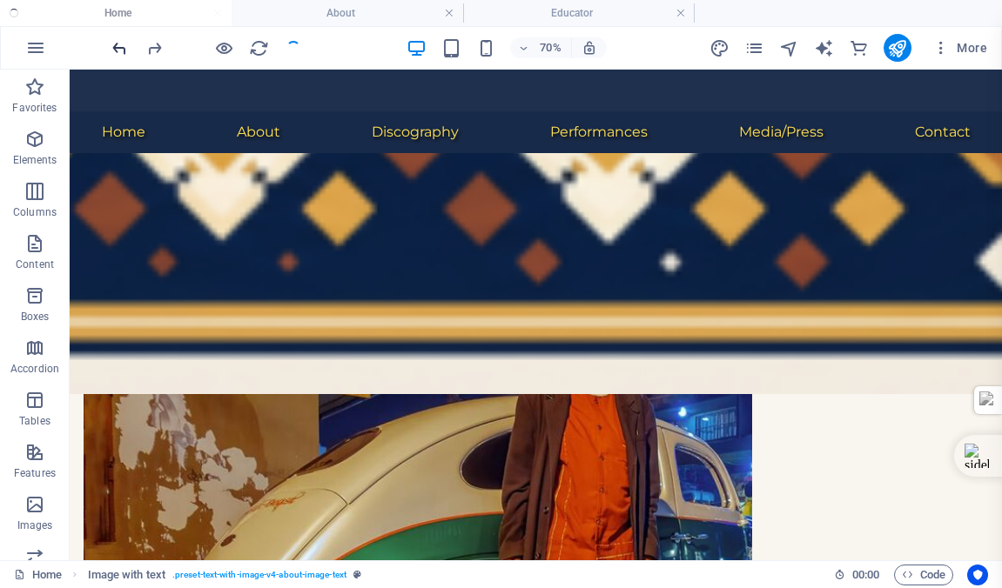
scroll to position [591, 0]
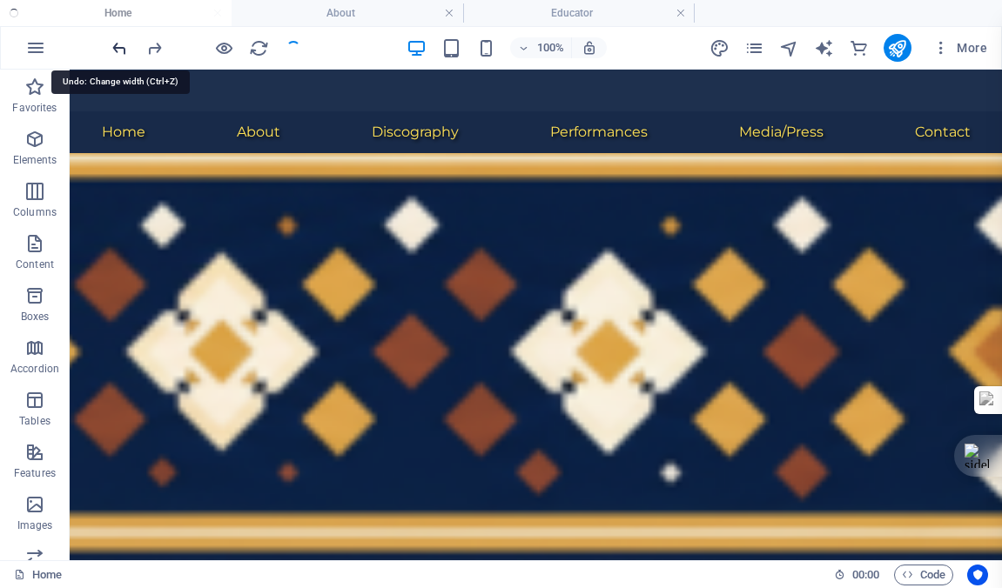
click at [121, 45] on icon "undo" at bounding box center [120, 48] width 20 height 20
click at [154, 48] on icon "redo" at bounding box center [155, 48] width 20 height 20
click at [295, 46] on icon "save" at bounding box center [294, 48] width 20 height 20
checkbox input "false"
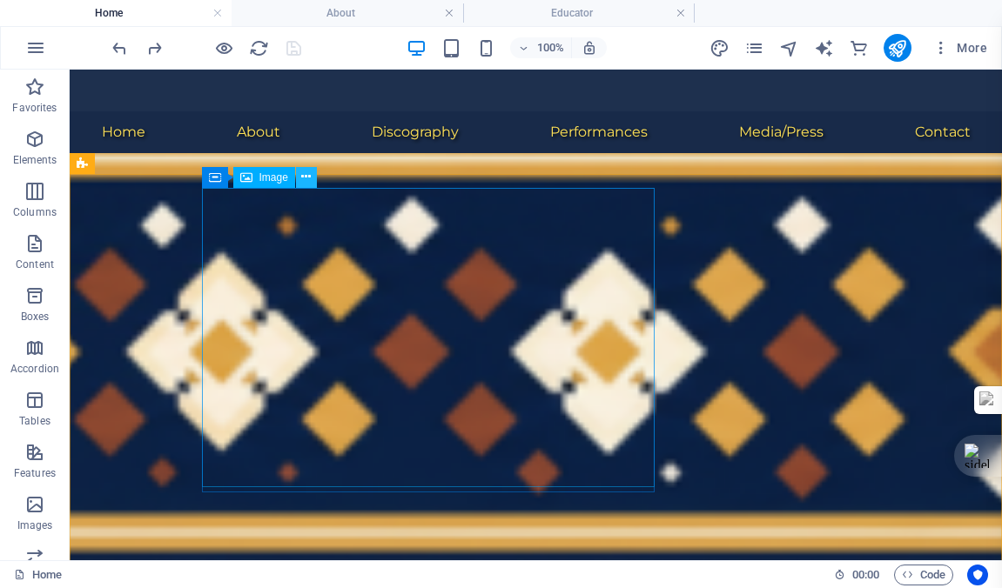
click at [306, 177] on icon at bounding box center [306, 177] width 10 height 18
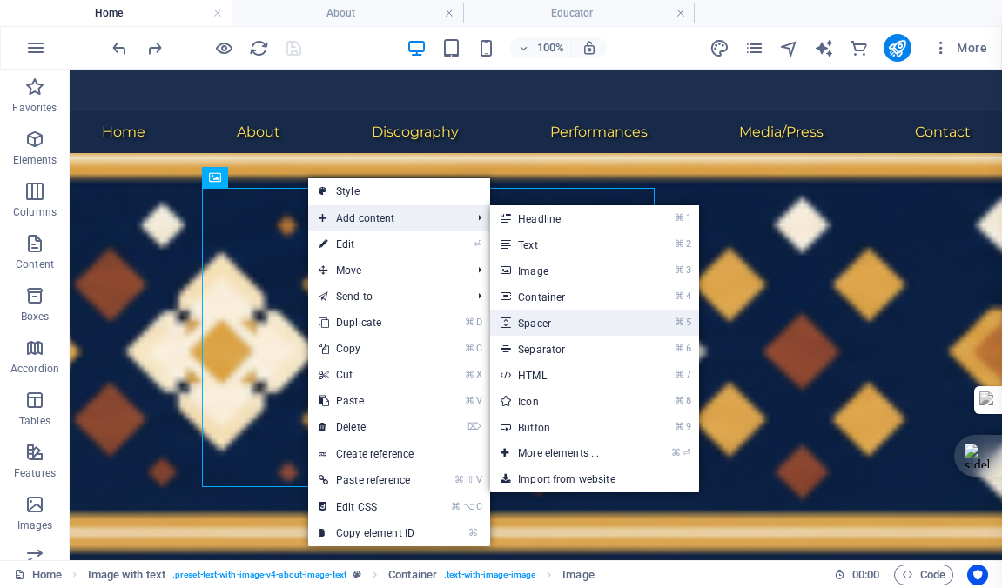
drag, startPoint x: 540, startPoint y: 322, endPoint x: 235, endPoint y: 358, distance: 306.8
click at [540, 322] on link "⌘ 5 Spacer" at bounding box center [562, 323] width 144 height 26
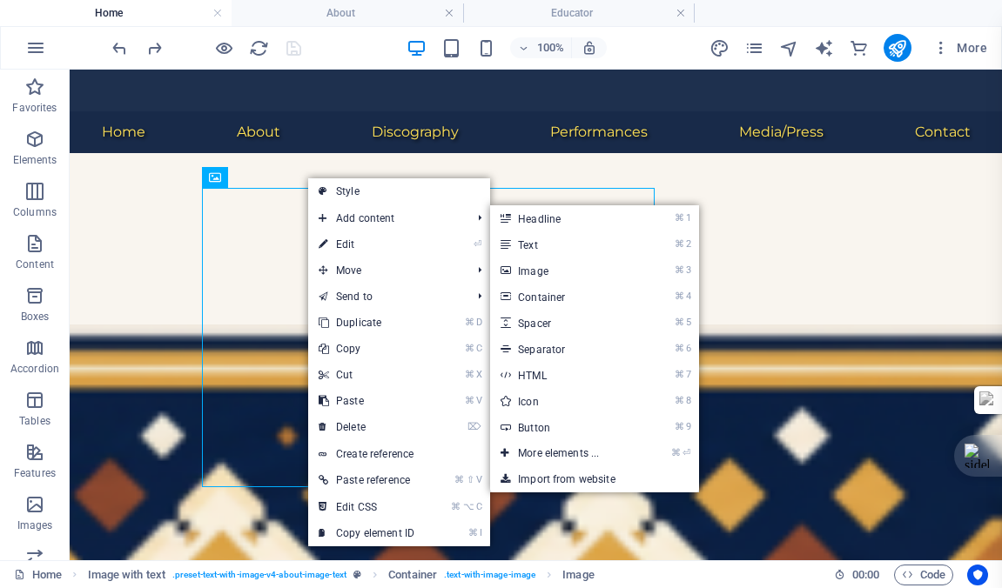
select select "px"
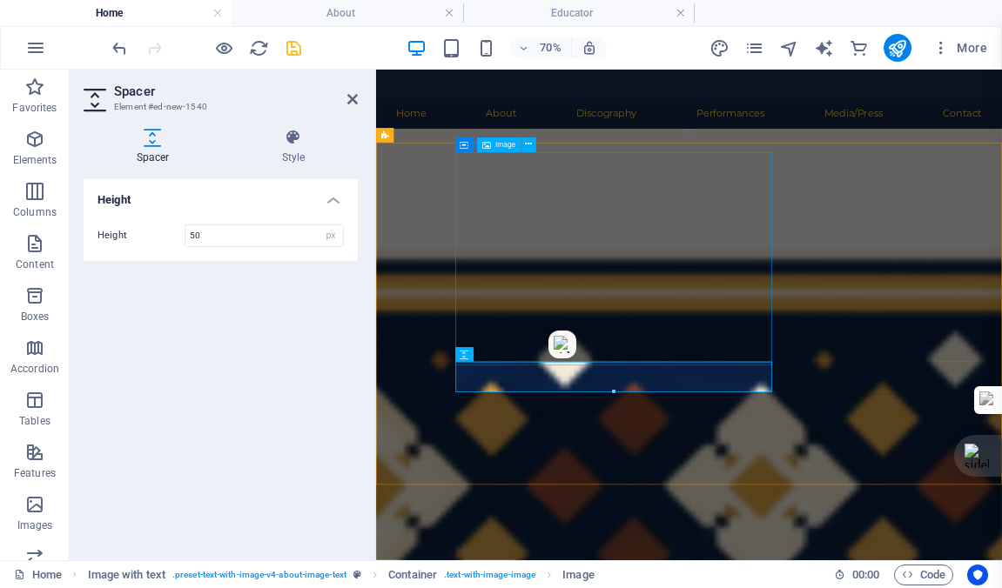
scroll to position [802, 0]
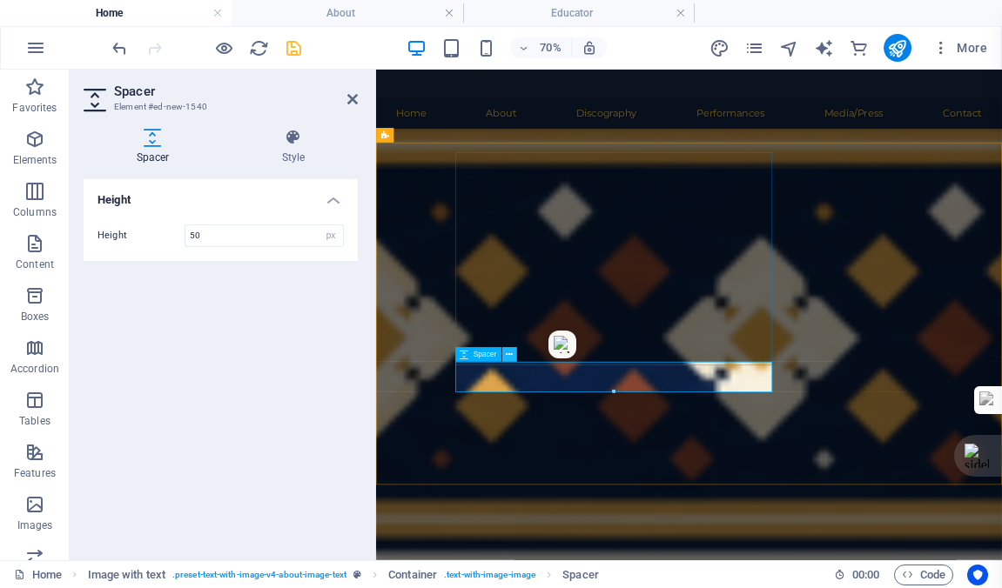
click at [508, 354] on icon at bounding box center [509, 354] width 7 height 13
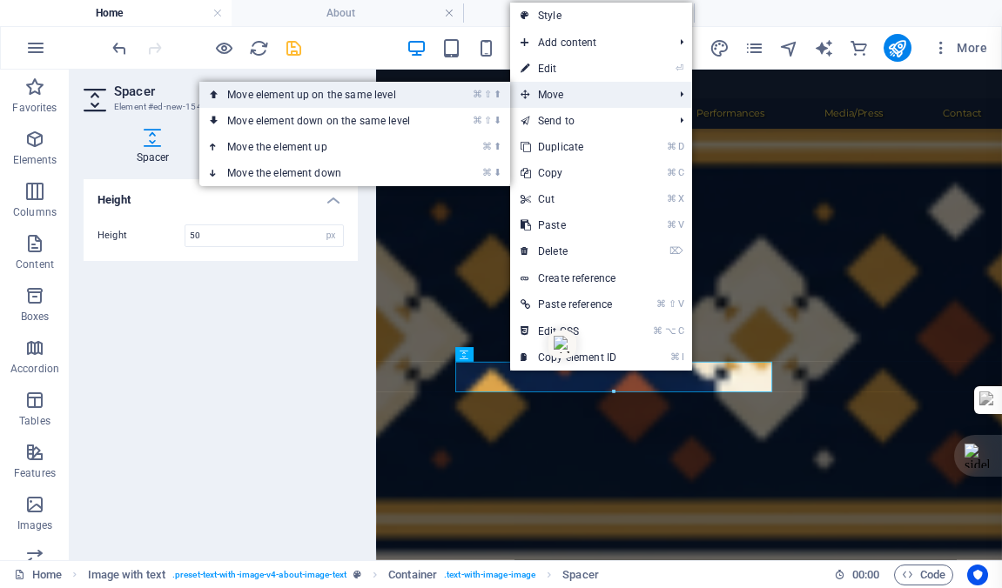
click at [279, 93] on link "⌘ ⇧ ⬆ Move element up on the same level" at bounding box center [321, 95] width 245 height 26
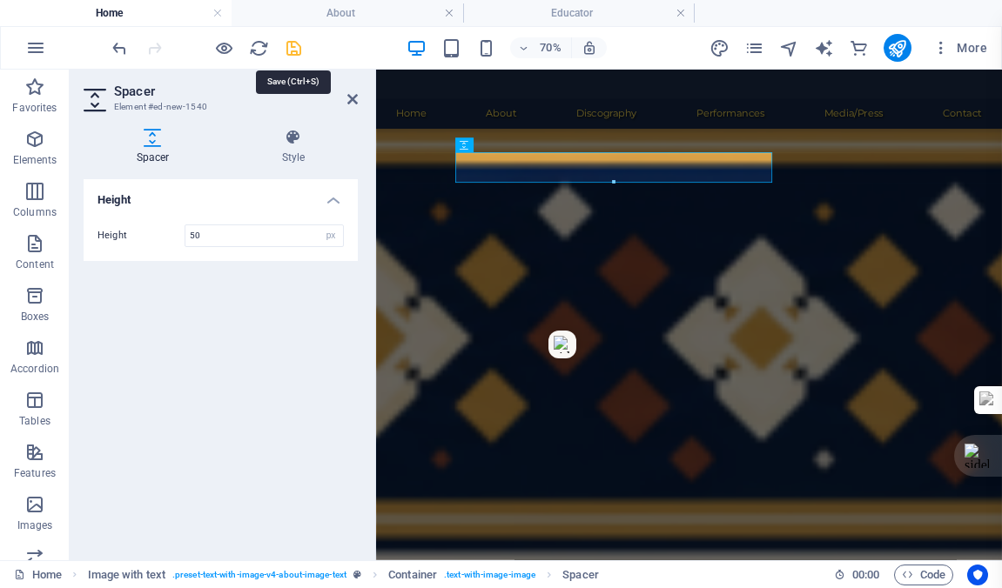
click at [292, 49] on icon "save" at bounding box center [294, 48] width 20 height 20
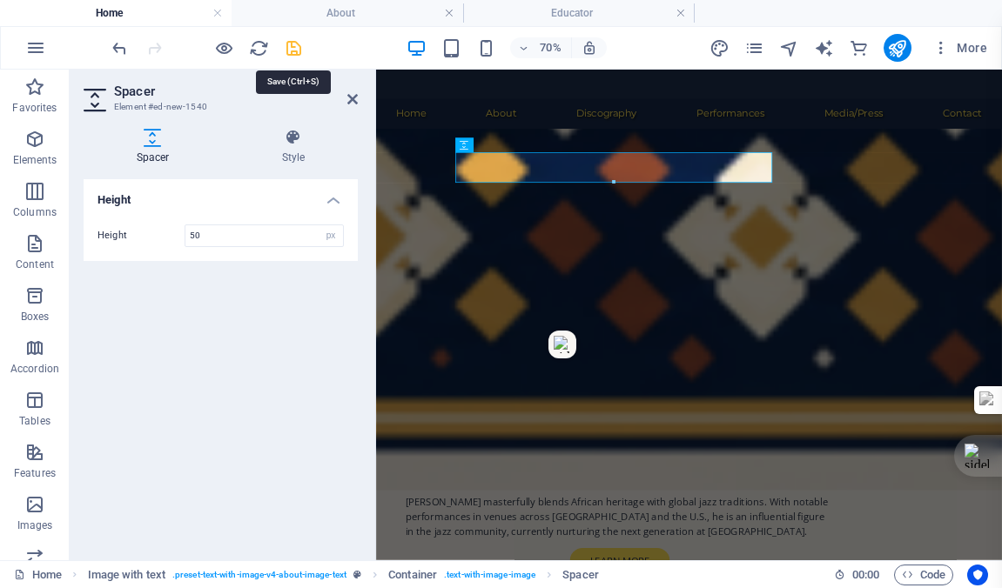
checkbox input "false"
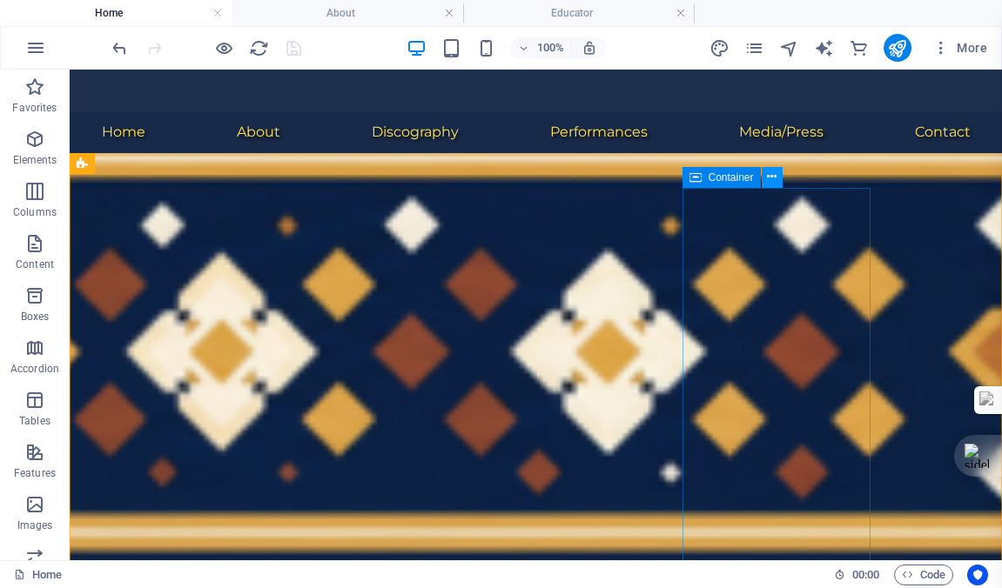
click at [770, 176] on icon at bounding box center [772, 177] width 10 height 18
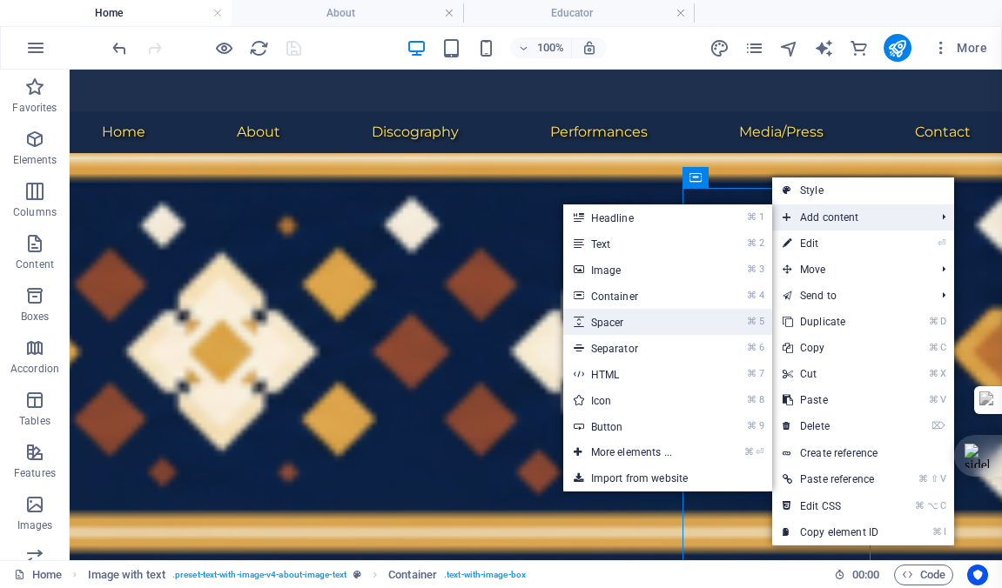
click at [609, 319] on link "⌘ 5 Spacer" at bounding box center [635, 322] width 144 height 26
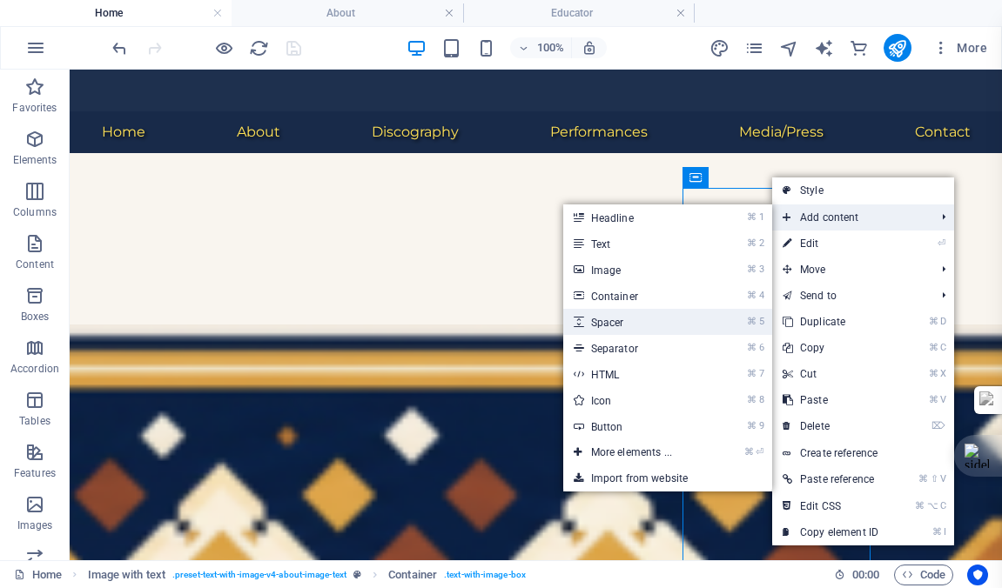
select select "px"
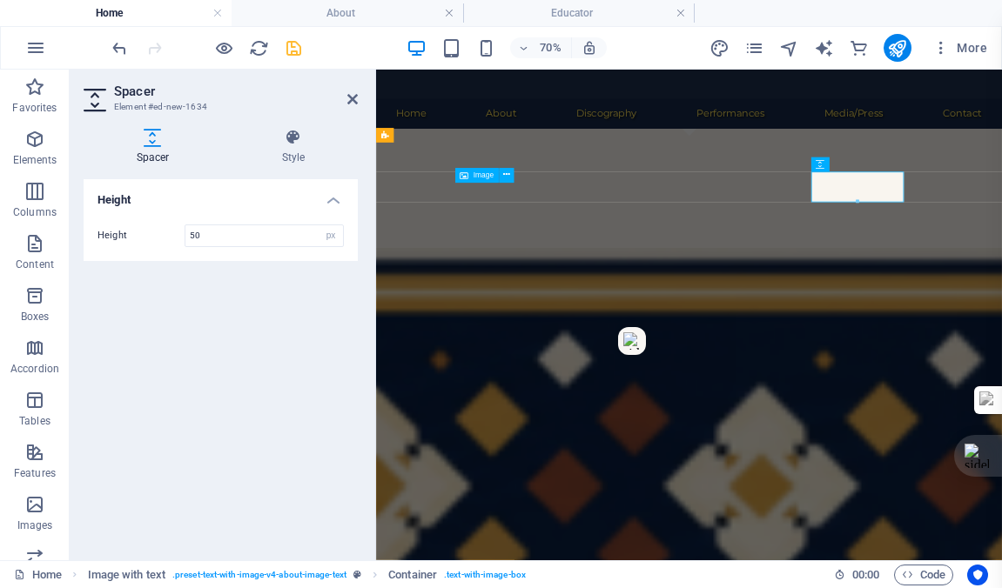
scroll to position [802, 0]
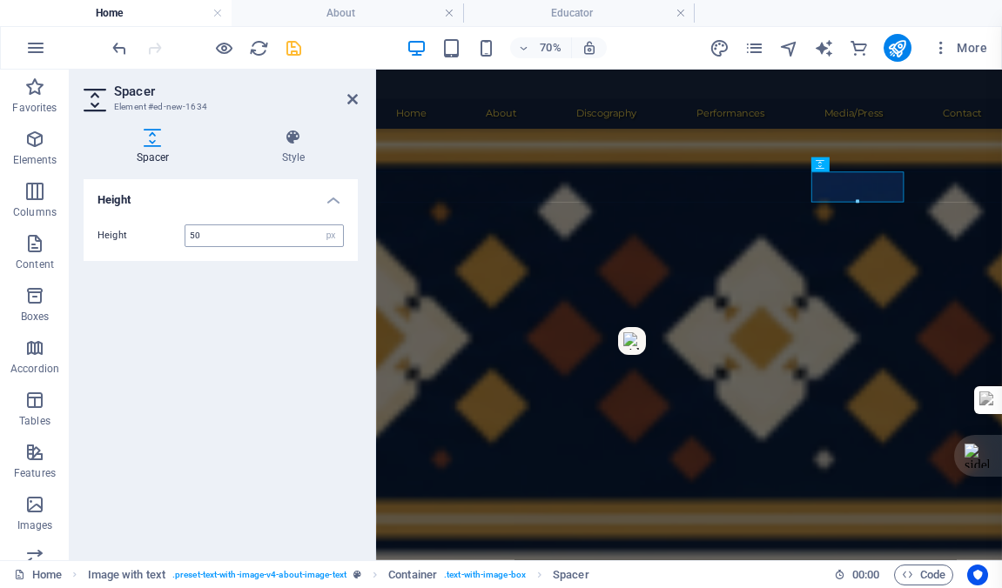
click at [212, 235] on input "50" at bounding box center [264, 235] width 158 height 21
type input "5"
click at [200, 240] on input "25" at bounding box center [264, 235] width 158 height 21
type input "20"
click at [295, 48] on icon "save" at bounding box center [294, 48] width 20 height 20
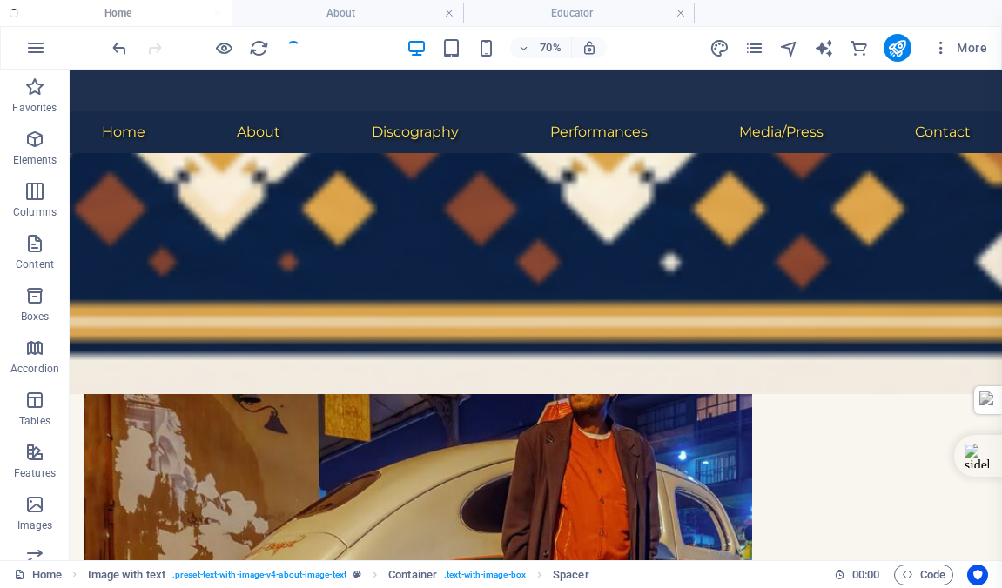
checkbox input "false"
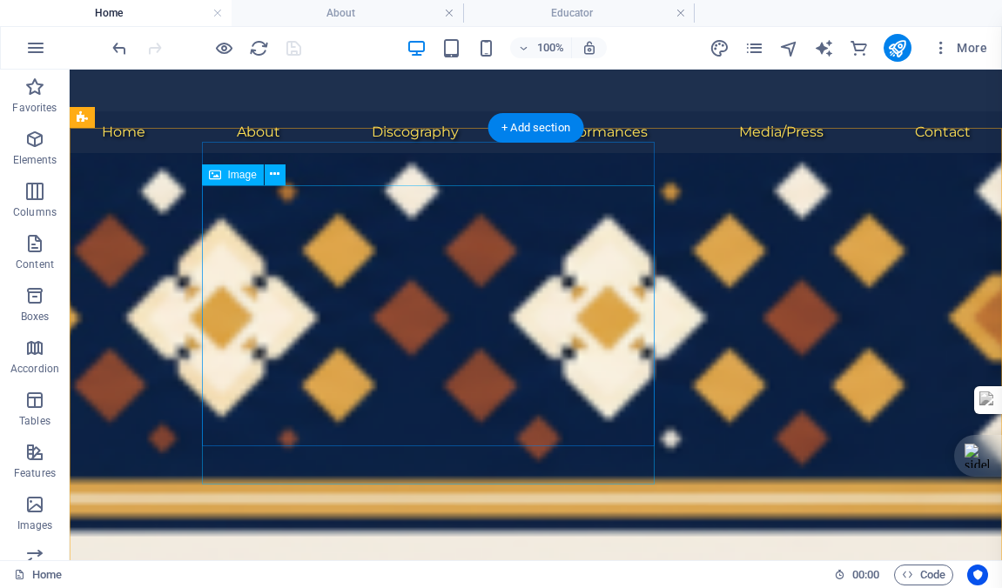
scroll to position [623, 0]
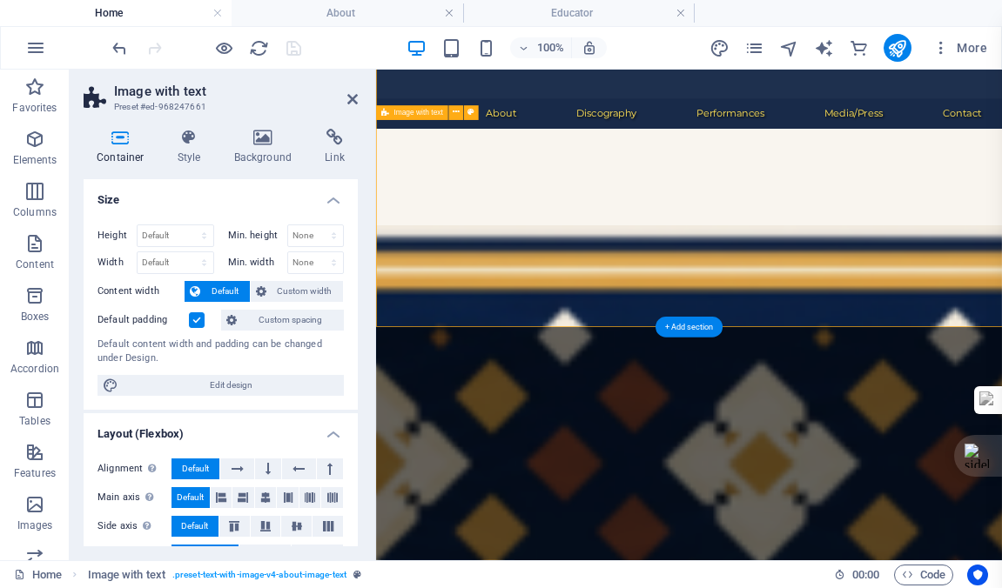
scroll to position [834, 0]
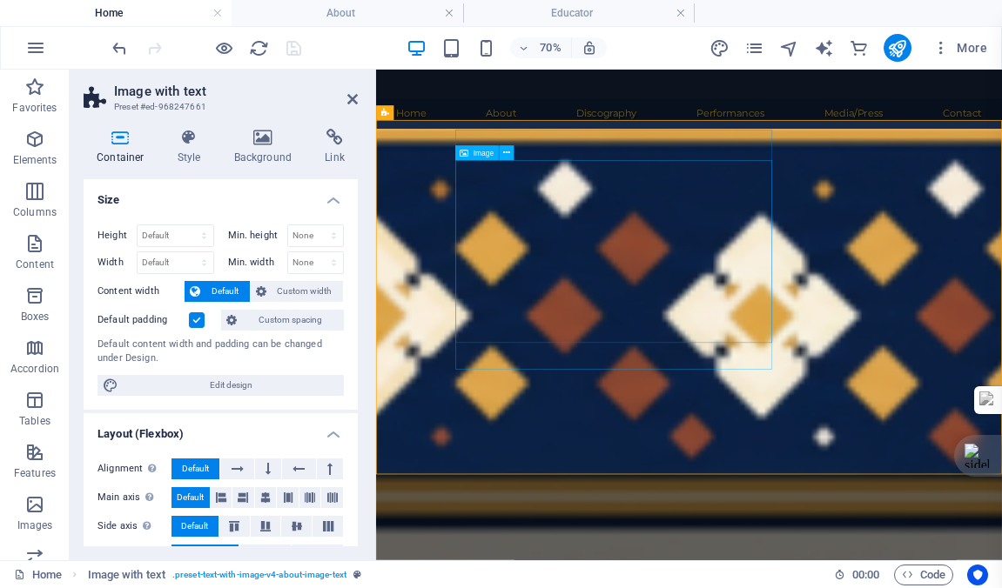
click at [349, 99] on icon at bounding box center [352, 99] width 10 height 14
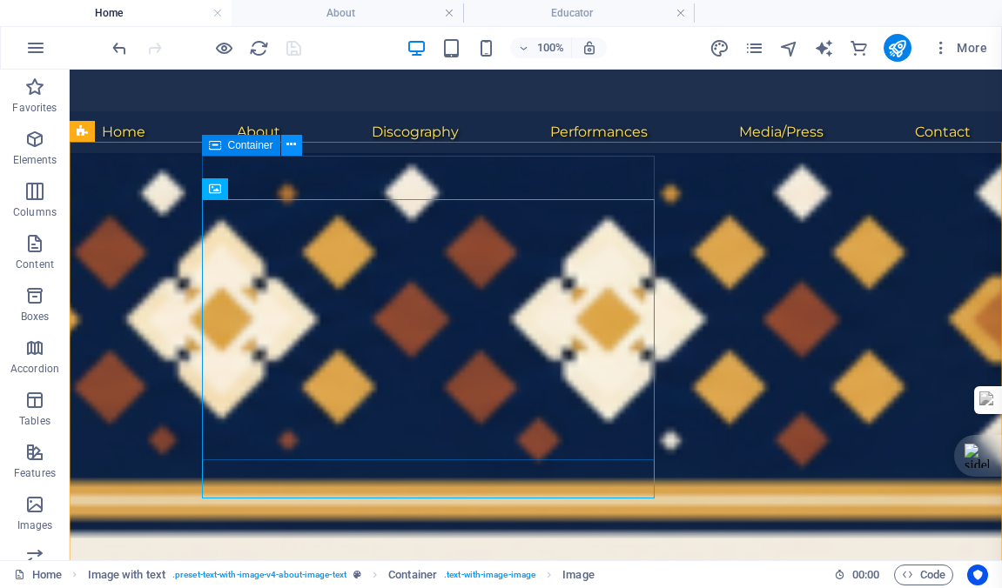
click at [292, 144] on icon at bounding box center [291, 145] width 10 height 18
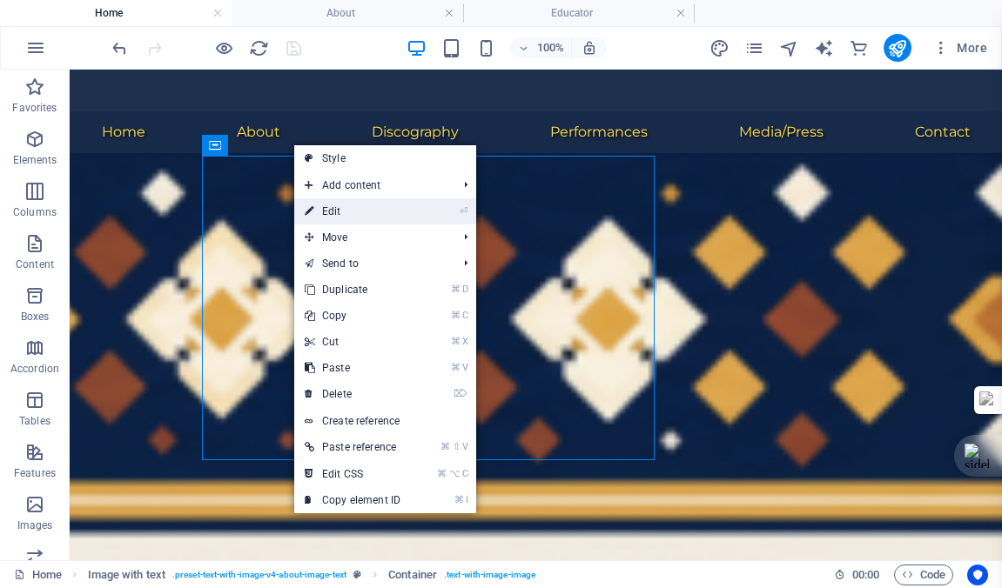
click at [349, 211] on link "⏎ Edit" at bounding box center [352, 211] width 117 height 26
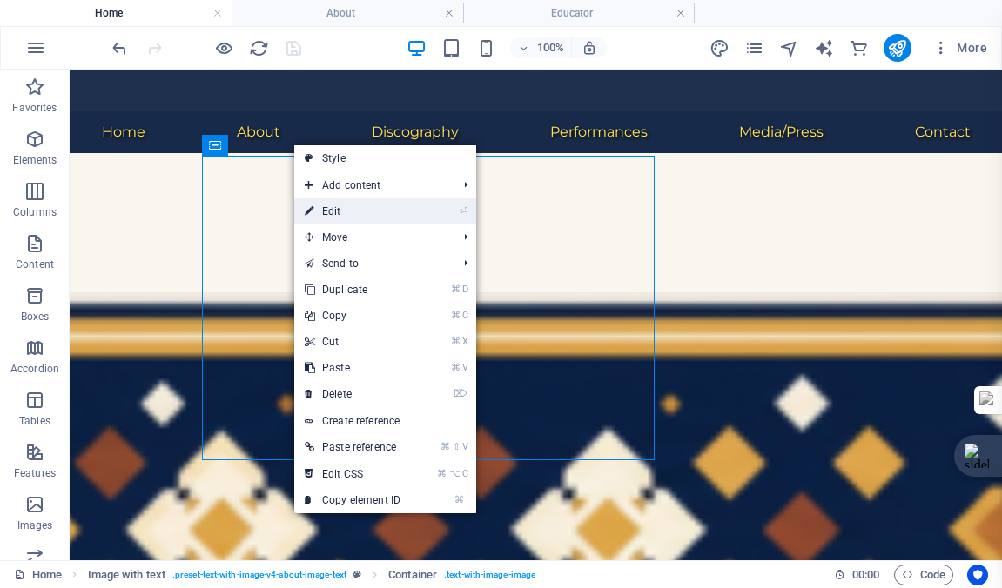
scroll to position [834, 0]
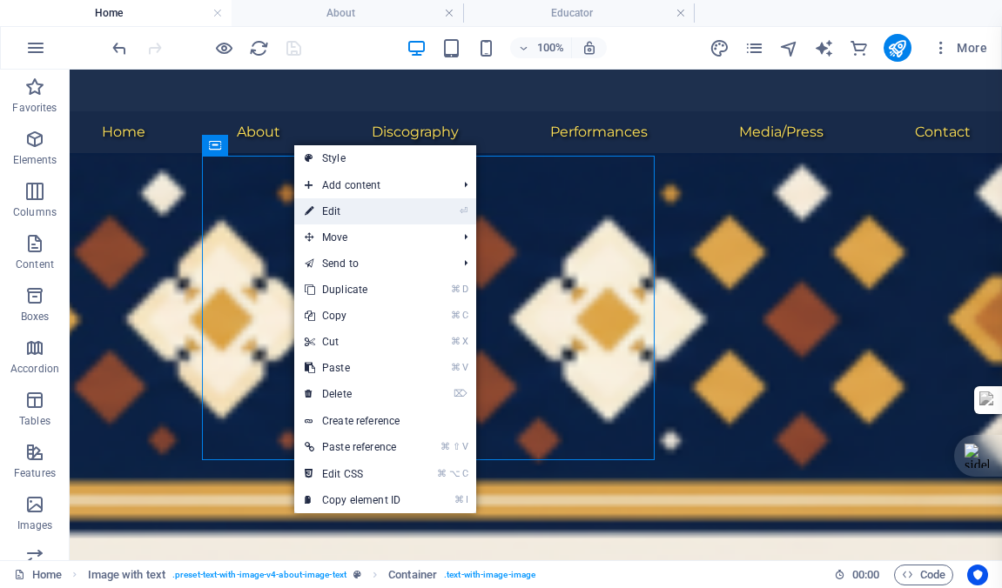
select select "px"
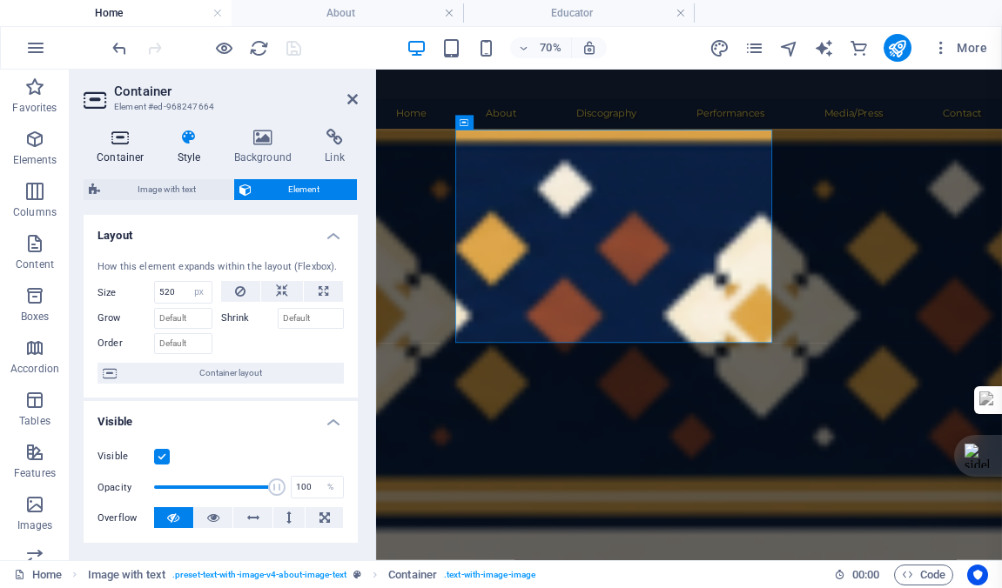
click at [120, 141] on icon at bounding box center [121, 137] width 74 height 17
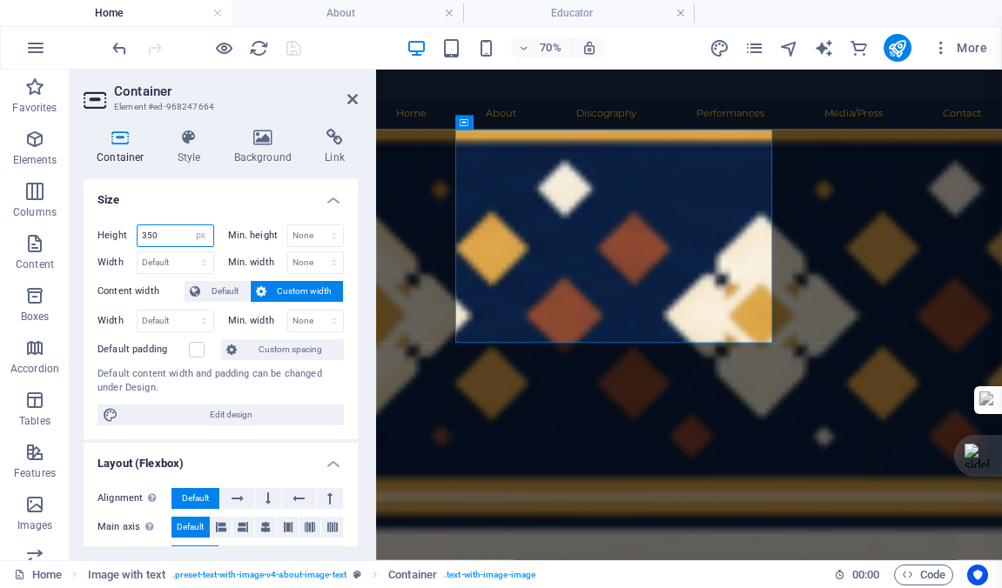
click at [171, 233] on input "350" at bounding box center [176, 235] width 76 height 21
type input "360"
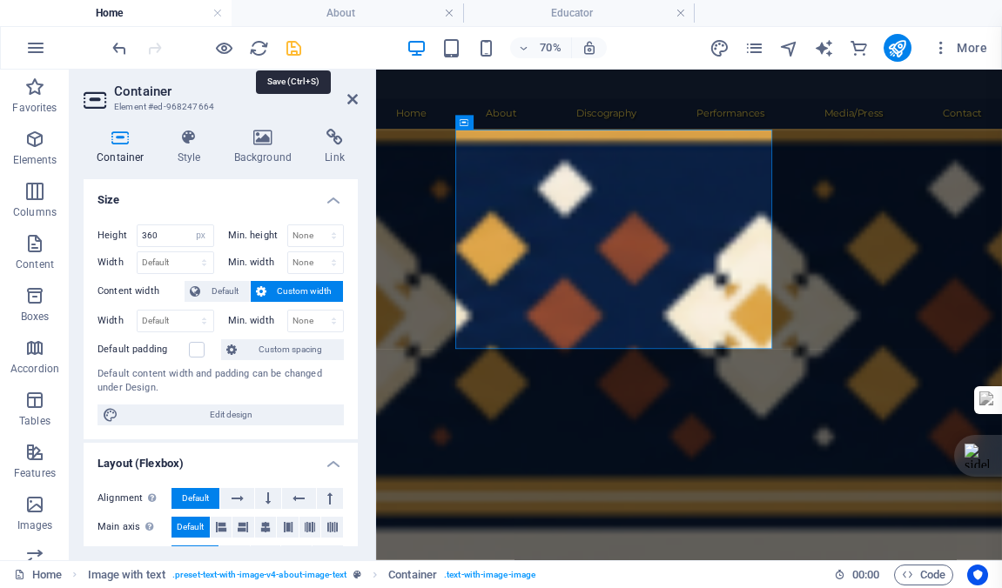
click at [295, 44] on icon "save" at bounding box center [294, 48] width 20 height 20
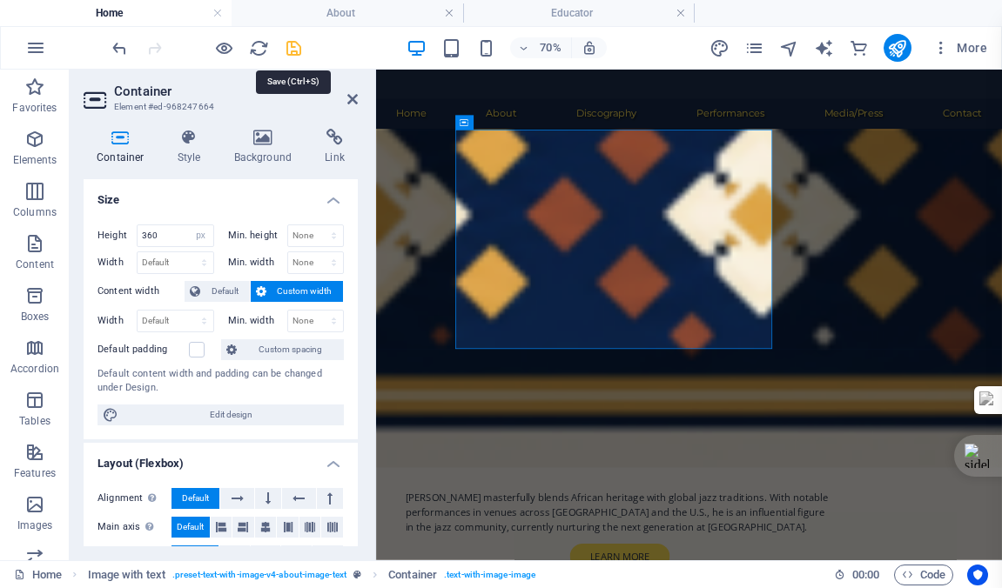
checkbox input "false"
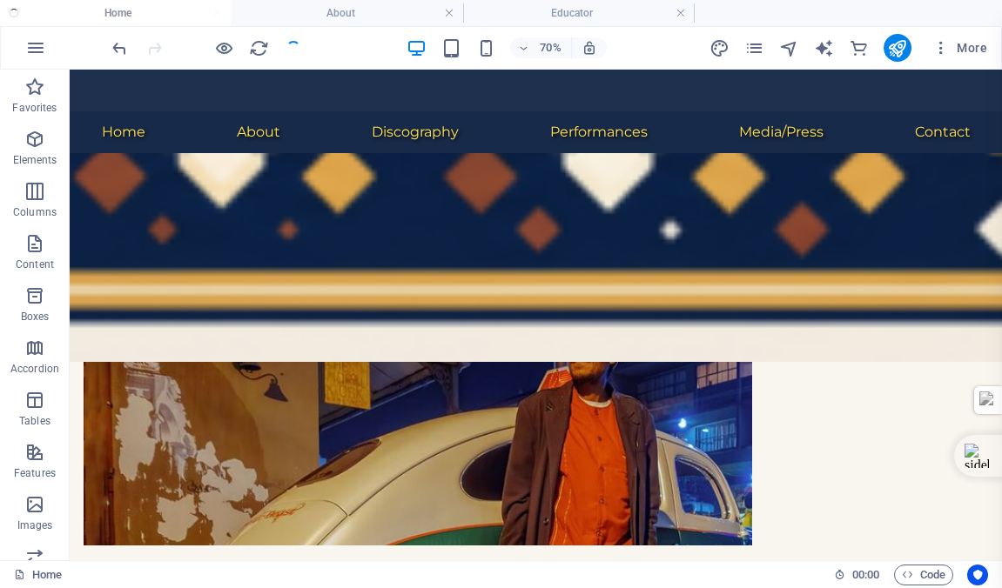
scroll to position [623, 0]
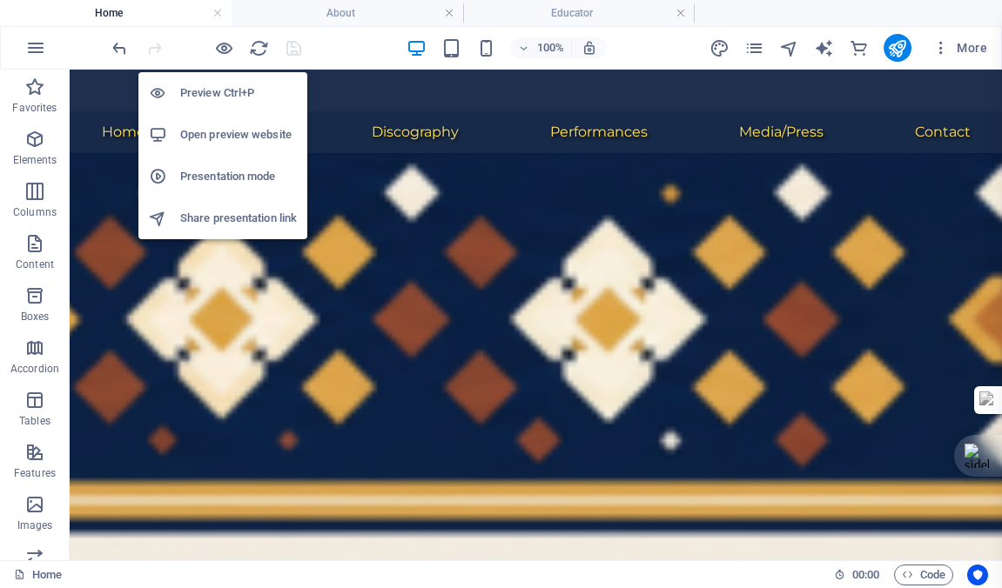
click at [218, 133] on h6 "Open preview website" at bounding box center [238, 134] width 117 height 21
